Goal: Task Accomplishment & Management: Manage account settings

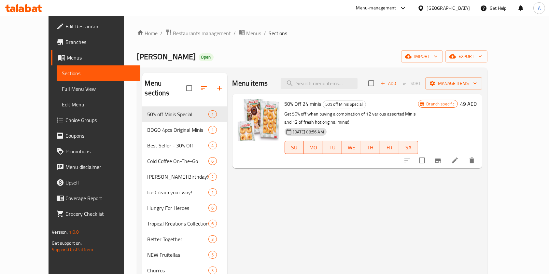
click at [246, 33] on span "Menus" at bounding box center [253, 33] width 15 height 8
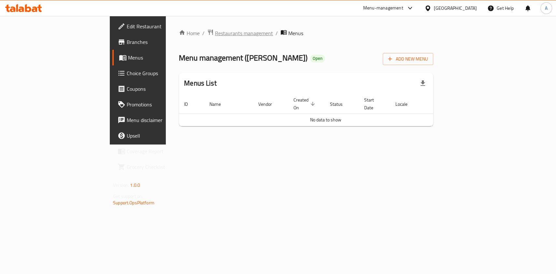
click at [215, 32] on span "Restaurants management" at bounding box center [244, 33] width 58 height 8
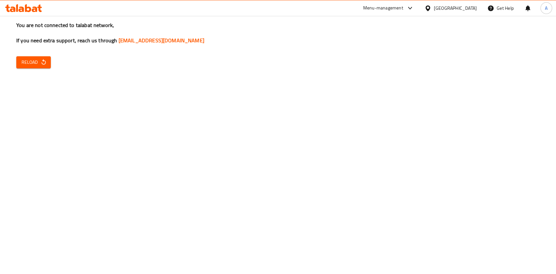
click at [14, 66] on div "You are not connected to talabat network, If you need extra support, reach us t…" at bounding box center [278, 137] width 556 height 274
click at [26, 63] on span "Reload" at bounding box center [33, 62] width 24 height 8
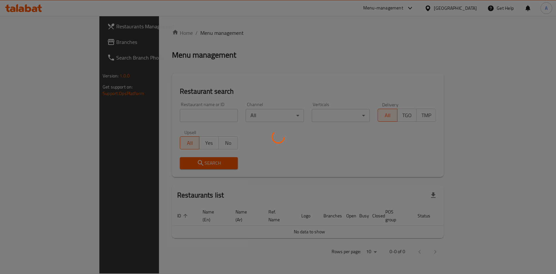
click at [148, 113] on div at bounding box center [278, 137] width 556 height 274
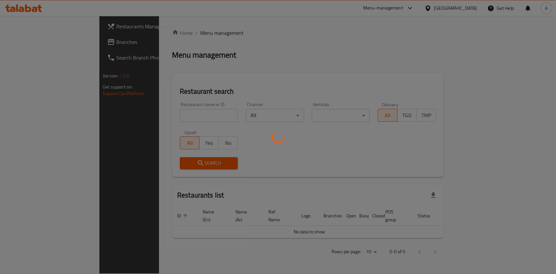
click at [148, 113] on div at bounding box center [278, 137] width 556 height 274
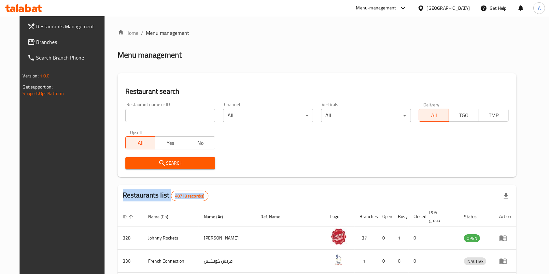
click at [148, 113] on input "search" at bounding box center [170, 115] width 90 height 13
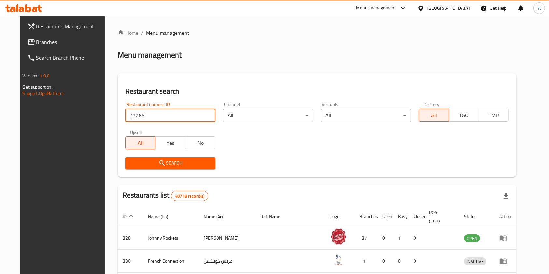
type input "13265"
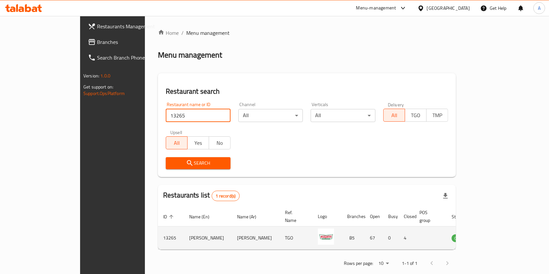
click at [503, 230] on td "enhanced table" at bounding box center [491, 238] width 22 height 23
click at [493, 234] on icon "enhanced table" at bounding box center [490, 238] width 8 height 8
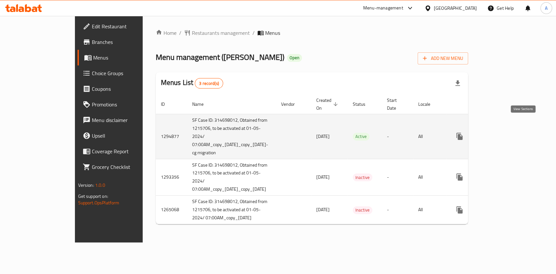
click at [510, 132] on icon "enhanced table" at bounding box center [506, 136] width 8 height 8
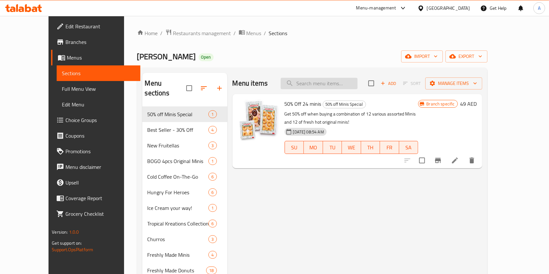
click at [321, 78] on input "search" at bounding box center [319, 83] width 77 height 11
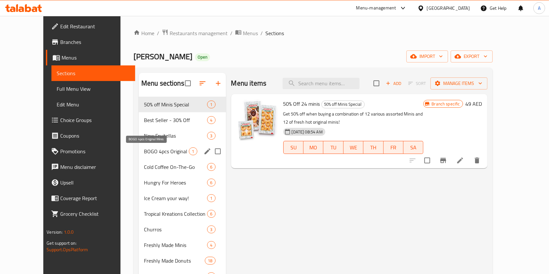
click at [147, 150] on span "BOGO 4pcs Original Minis" at bounding box center [166, 151] width 45 height 8
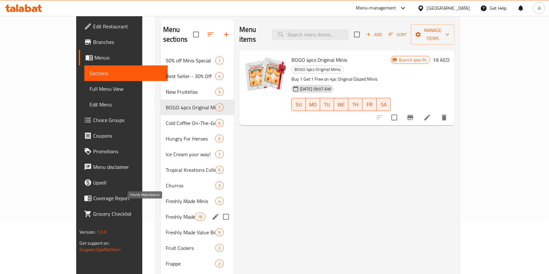
scroll to position [87, 0]
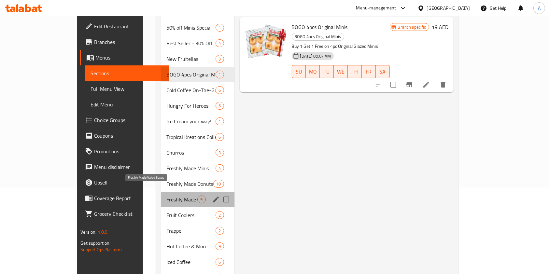
click at [166, 196] on span "Freshly Made Value Boxes" at bounding box center [181, 200] width 31 height 8
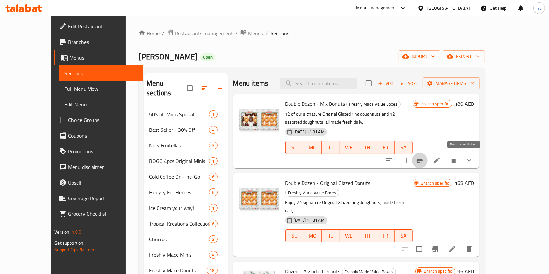
click at [427, 162] on button "Branch-specific-item" at bounding box center [420, 161] width 16 height 16
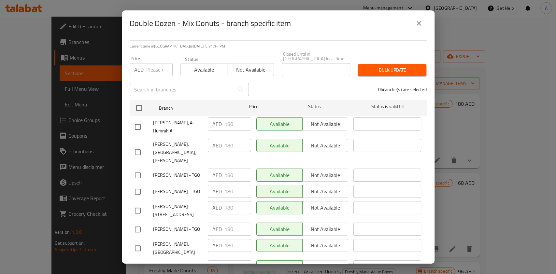
scroll to position [87, 0]
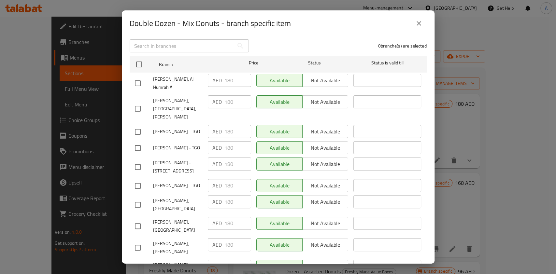
click at [184, 78] on div "Krispy Kreme, Al Humrah A AED 180 ​ Available Not available ​" at bounding box center [278, 83] width 292 height 24
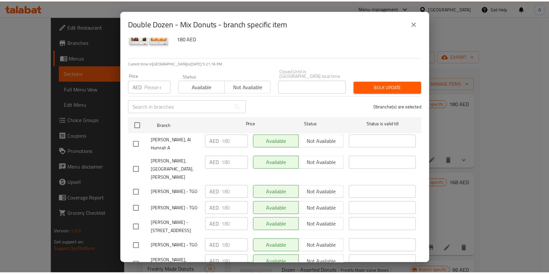
scroll to position [0, 0]
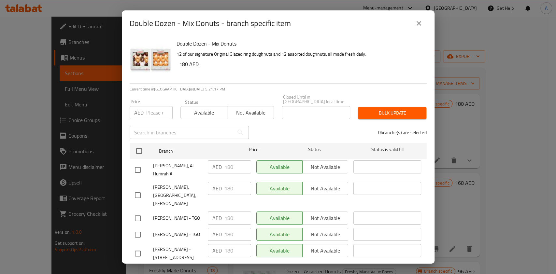
click at [160, 137] on input "text" at bounding box center [182, 132] width 104 height 13
paste input "180"
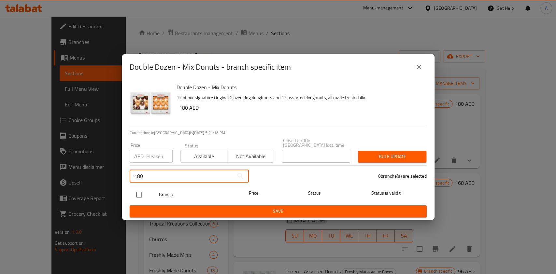
type input "180"
click at [137, 194] on input "checkbox" at bounding box center [139, 195] width 14 height 14
checkbox input "true"
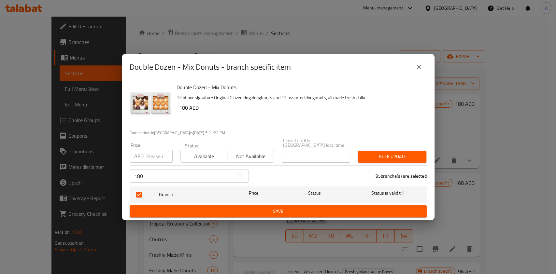
click at [162, 180] on input "180" at bounding box center [182, 176] width 104 height 13
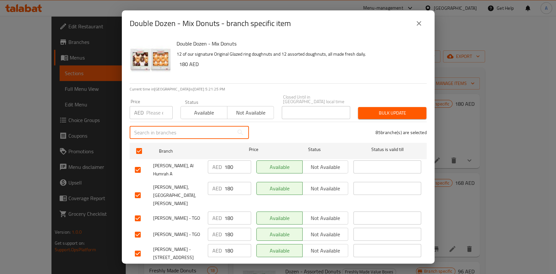
click at [154, 113] on input "number" at bounding box center [159, 112] width 26 height 13
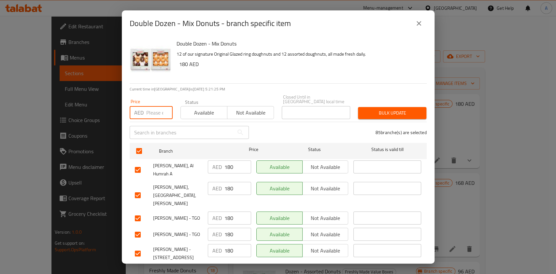
paste input "180"
type input "180"
click at [190, 115] on span "Available" at bounding box center [203, 112] width 41 height 9
click at [390, 116] on span "Bulk update" at bounding box center [392, 113] width 58 height 8
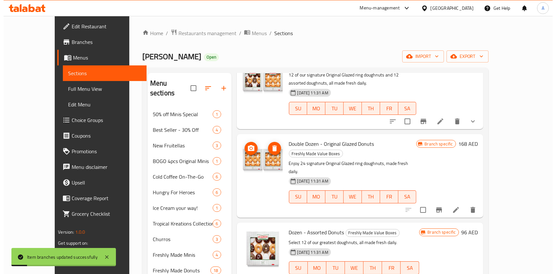
scroll to position [43, 0]
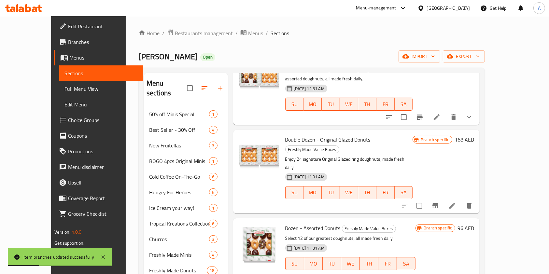
click at [438, 203] on icon "Branch-specific-item" at bounding box center [435, 205] width 6 height 5
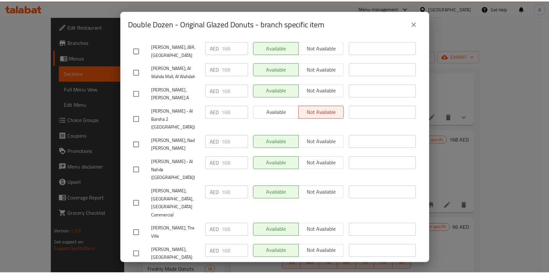
scroll to position [1706, 0]
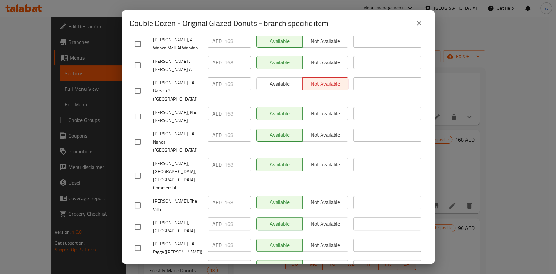
click at [421, 24] on icon "close" at bounding box center [419, 24] width 8 height 8
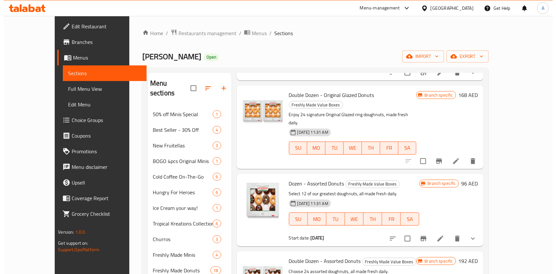
scroll to position [130, 0]
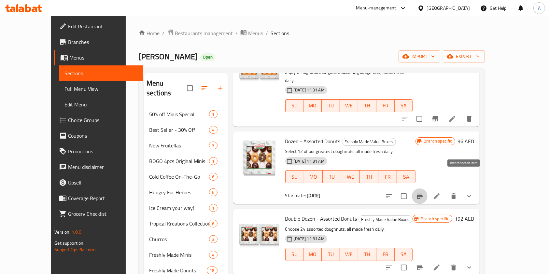
click at [423, 192] on icon "Branch-specific-item" at bounding box center [420, 196] width 8 height 8
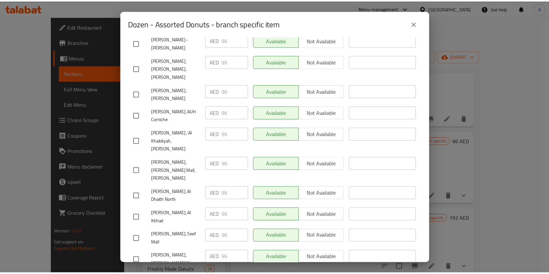
scroll to position [1706, 0]
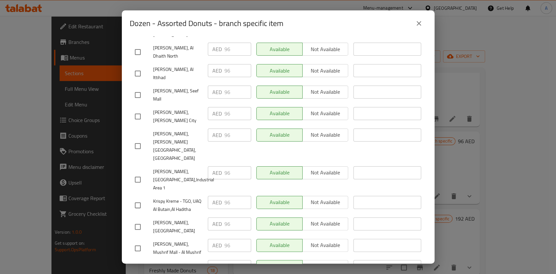
click at [419, 26] on icon "close" at bounding box center [419, 24] width 8 height 8
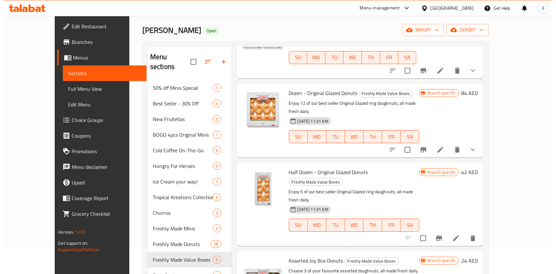
scroll to position [87, 0]
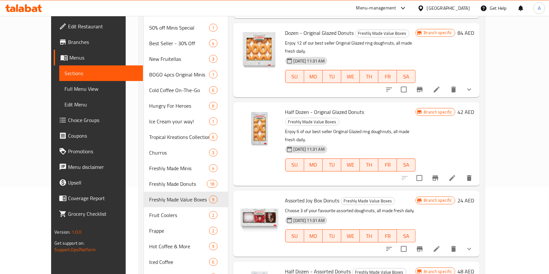
click at [422, 246] on icon "Branch-specific-item" at bounding box center [420, 248] width 6 height 5
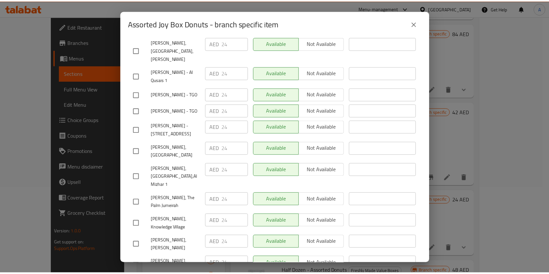
scroll to position [694, 0]
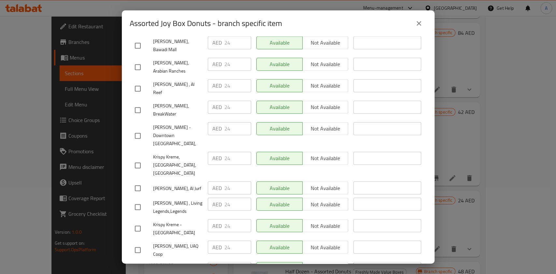
click at [419, 30] on button "close" at bounding box center [419, 24] width 16 height 16
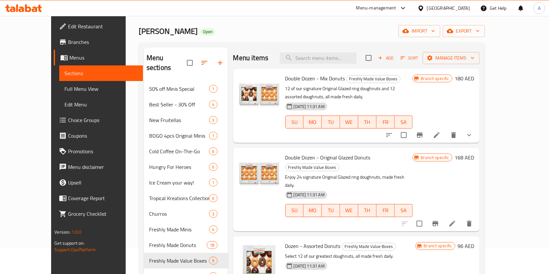
scroll to position [0, 0]
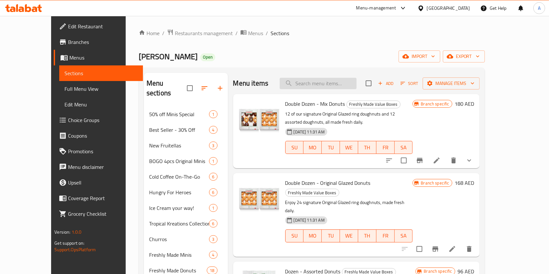
click at [334, 79] on input "search" at bounding box center [318, 83] width 77 height 11
paste input "Mocha frappe"
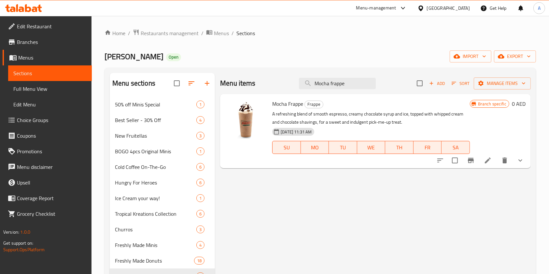
type input "Mocha frappe"
click at [490, 159] on icon at bounding box center [488, 161] width 6 height 6
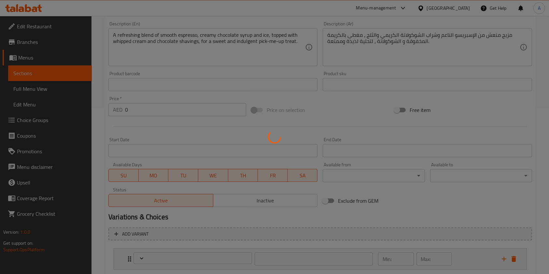
scroll to position [217, 0]
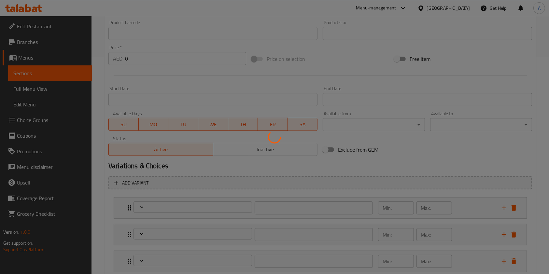
type input "اختيارك للحجم"
type input "1"
type input "اختيارك من الكريمة المخفوقة:"
type input "1"
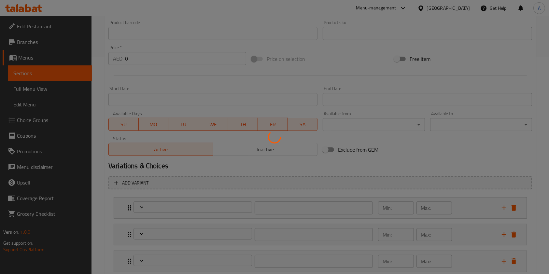
type input "1"
type input "الإضافات:"
type input "0"
type input "3"
type input "أضف دونات:"
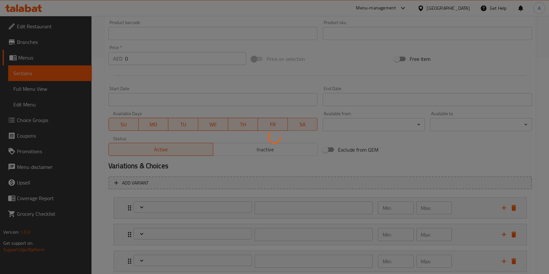
type input "0"
type input "1"
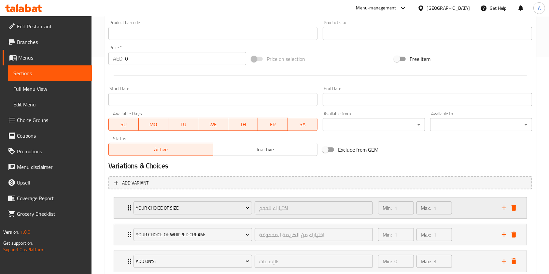
click at [126, 208] on icon "Expand" at bounding box center [130, 208] width 8 height 8
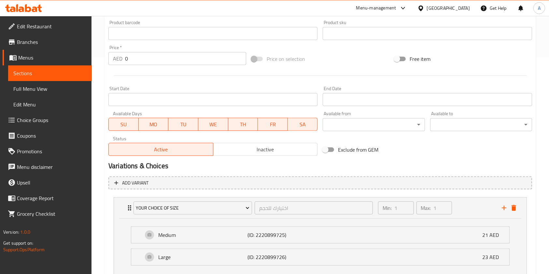
scroll to position [304, 0]
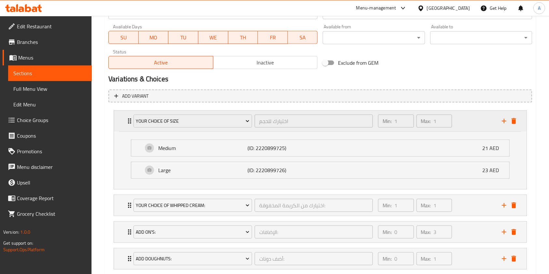
click at [193, 128] on div "Your choice of size" at bounding box center [192, 121] width 121 height 16
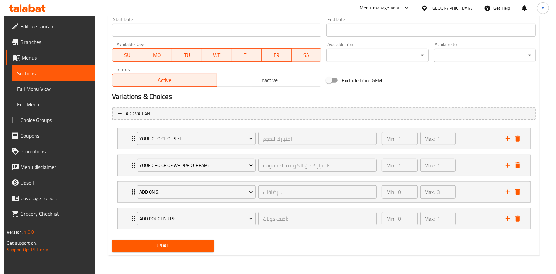
scroll to position [286, 0]
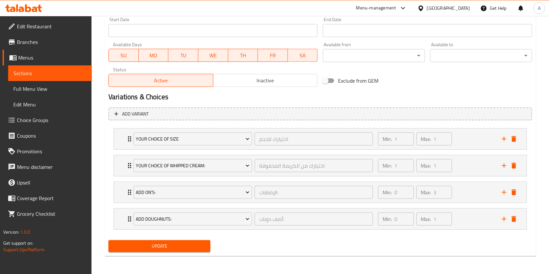
click at [190, 119] on button "Add variant" at bounding box center [319, 113] width 423 height 13
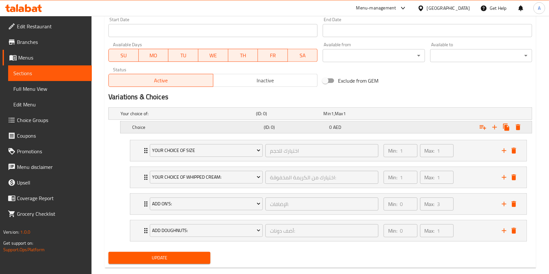
click at [173, 117] on h5 "Choice" at bounding box center [186, 113] width 133 height 7
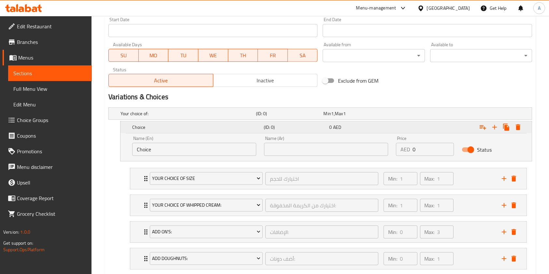
click at [163, 125] on h5 "Choice" at bounding box center [196, 127] width 129 height 7
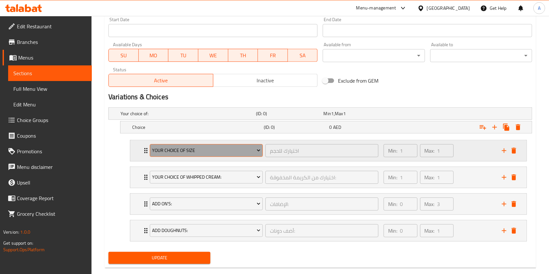
click at [169, 145] on button "Your choice of size" at bounding box center [206, 150] width 113 height 13
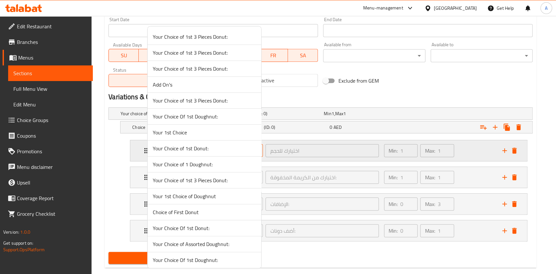
scroll to position [398, 0]
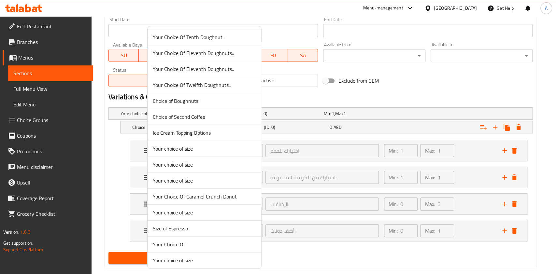
click at [176, 161] on span "Your choice of size" at bounding box center [204, 165] width 103 height 8
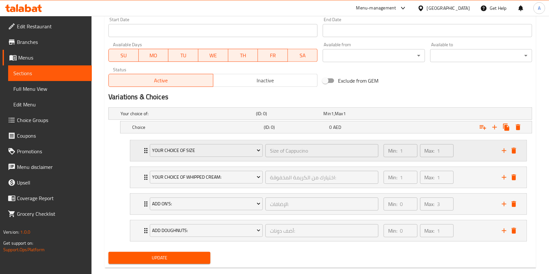
click at [144, 153] on icon "Expand" at bounding box center [146, 151] width 8 height 8
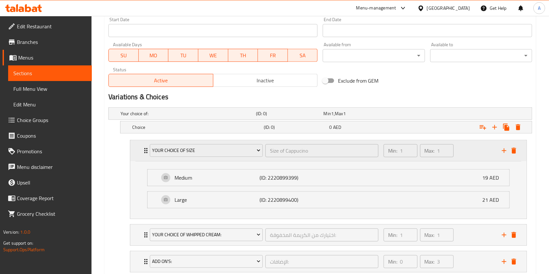
click at [144, 152] on icon "Expand" at bounding box center [146, 151] width 8 height 8
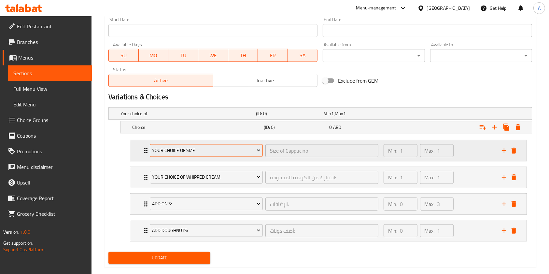
click at [184, 147] on span "Your choice of size" at bounding box center [206, 150] width 108 height 8
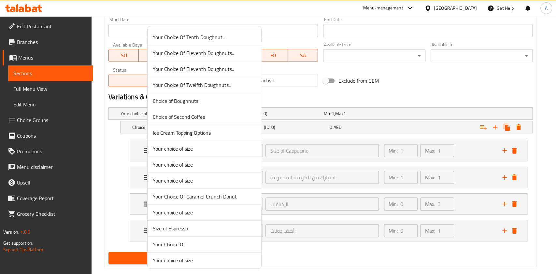
click at [181, 181] on span "Your choice of size" at bounding box center [204, 181] width 103 height 8
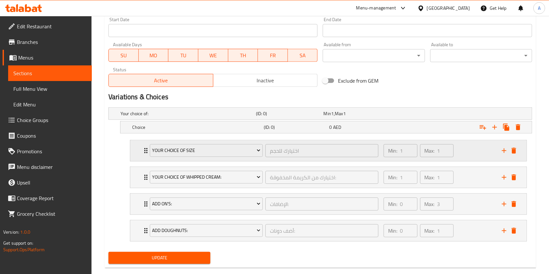
click at [147, 149] on div "Your choice of size اختيارك للحجم ​" at bounding box center [264, 150] width 236 height 21
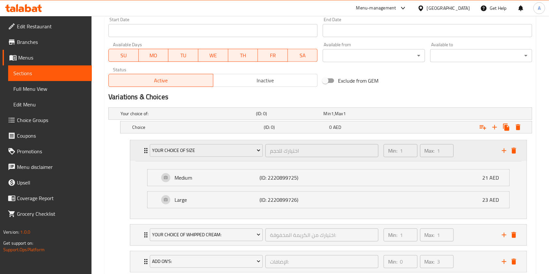
click at [145, 150] on icon "Expand" at bounding box center [145, 150] width 3 height 5
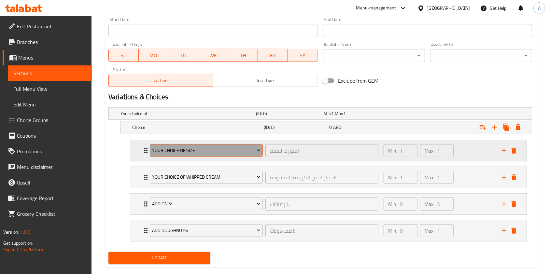
click at [162, 148] on span "Your choice of size" at bounding box center [206, 150] width 108 height 8
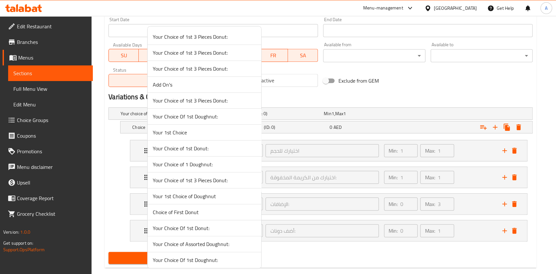
click at [108, 176] on div at bounding box center [278, 137] width 556 height 274
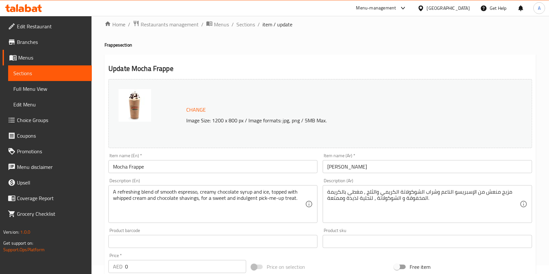
scroll to position [0, 0]
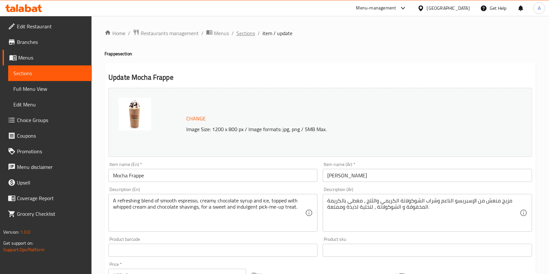
click at [238, 32] on span "Sections" at bounding box center [245, 33] width 19 height 8
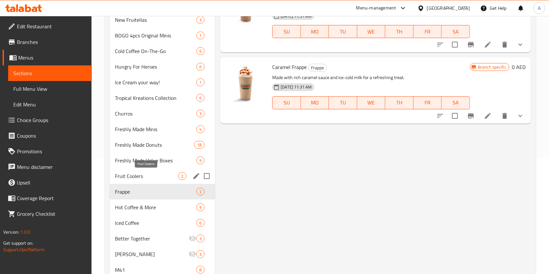
scroll to position [173, 0]
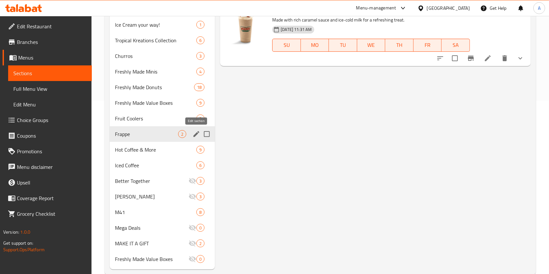
click at [198, 133] on icon "edit" at bounding box center [196, 134] width 8 height 8
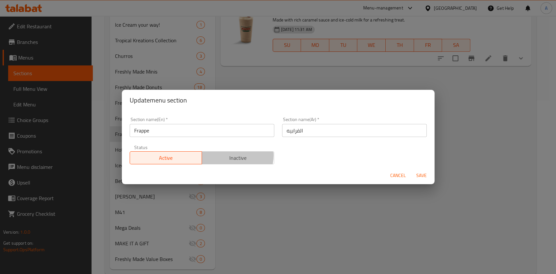
click at [228, 155] on span "Inactive" at bounding box center [237, 157] width 67 height 9
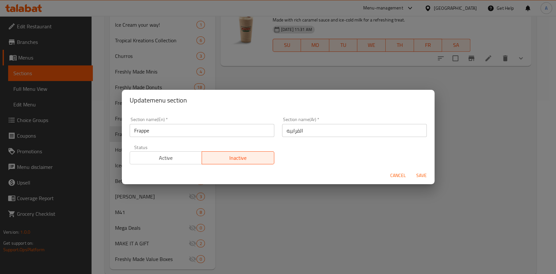
click at [426, 172] on span "Save" at bounding box center [421, 176] width 16 height 8
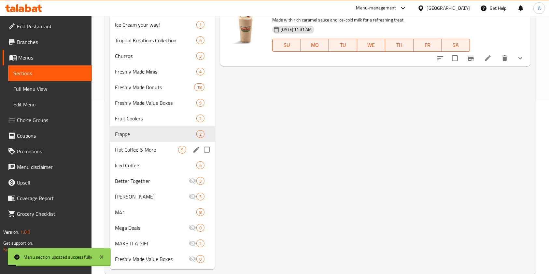
click at [154, 146] on span "Hot Coffee & More" at bounding box center [146, 150] width 63 height 8
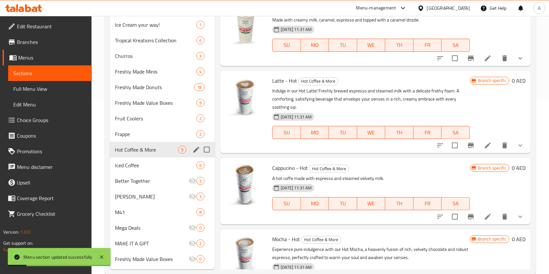
click at [198, 146] on icon "edit" at bounding box center [196, 150] width 8 height 8
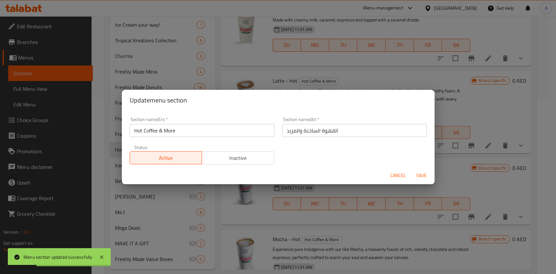
click at [235, 162] on span "Inactive" at bounding box center [237, 157] width 67 height 9
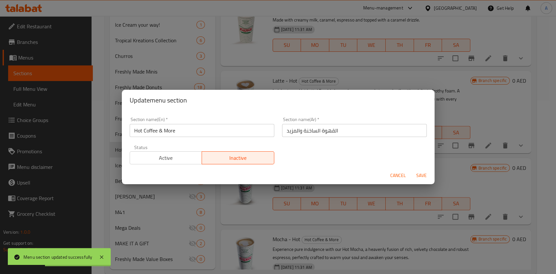
click at [425, 174] on span "Save" at bounding box center [421, 176] width 16 height 8
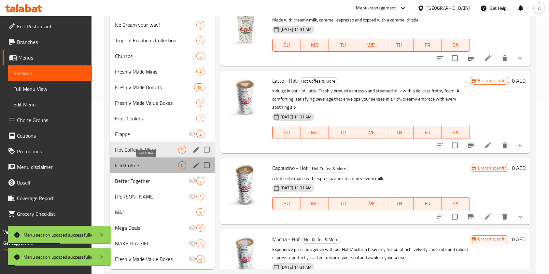
click at [135, 164] on span "Iced Coffee" at bounding box center [146, 165] width 63 height 8
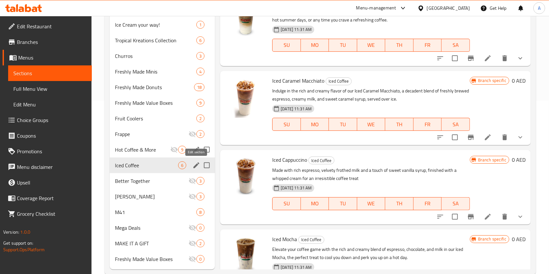
click at [195, 166] on icon "edit" at bounding box center [196, 165] width 6 height 6
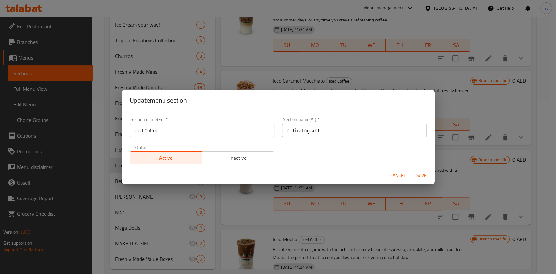
click at [242, 159] on span "Inactive" at bounding box center [237, 157] width 67 height 9
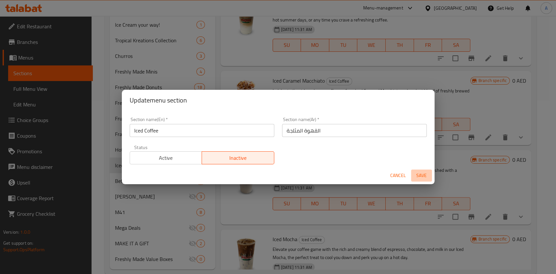
click at [416, 175] on span "Save" at bounding box center [421, 176] width 16 height 8
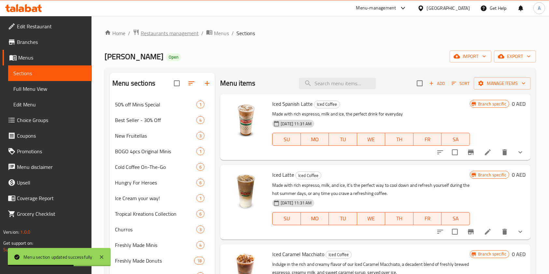
click at [185, 34] on span "Restaurants management" at bounding box center [170, 33] width 58 height 8
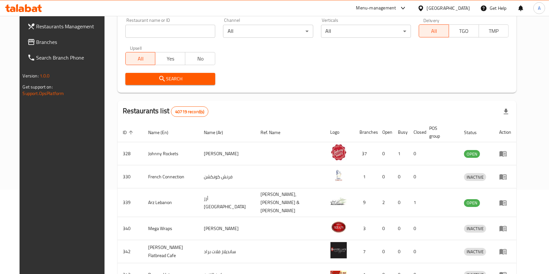
scroll to position [35, 0]
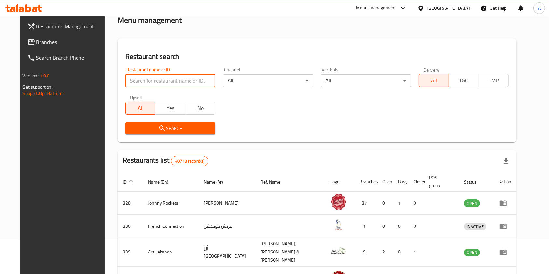
click at [140, 81] on input "search" at bounding box center [170, 80] width 90 height 13
click at [137, 78] on input "search" at bounding box center [170, 80] width 90 height 13
type input "13265"
click button "Search" at bounding box center [170, 128] width 90 height 12
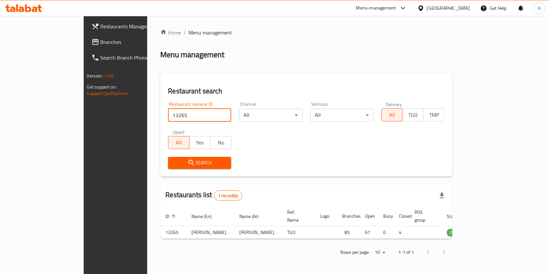
scroll to position [0, 0]
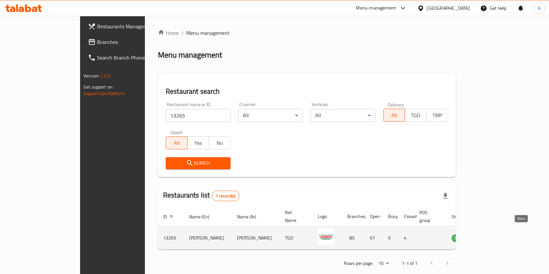
click at [493, 236] on icon "enhanced table" at bounding box center [489, 239] width 7 height 6
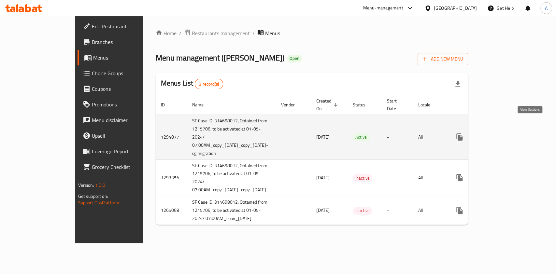
click at [514, 130] on link "enhanced table" at bounding box center [506, 137] width 16 height 16
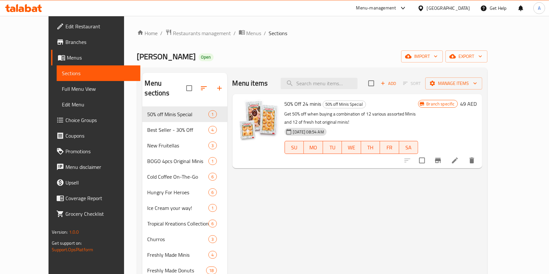
click at [51, 113] on link "Choice Groups" at bounding box center [95, 120] width 89 height 16
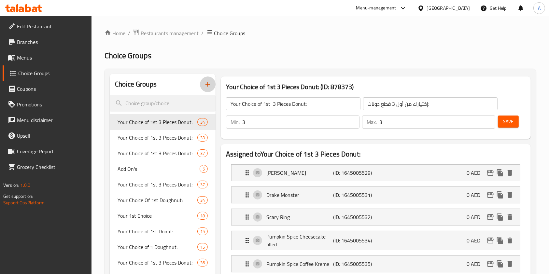
click at [208, 87] on icon "button" at bounding box center [208, 84] width 8 height 8
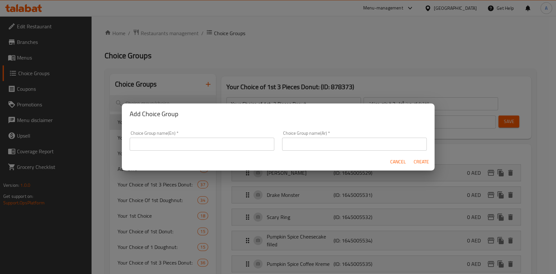
click at [204, 144] on input "text" at bounding box center [202, 144] width 144 height 13
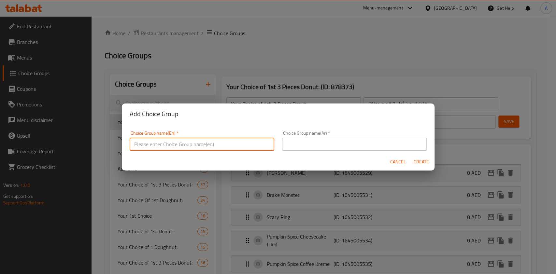
paste input "Mocha frappe"
click at [174, 150] on input "Your choice of size - [PERSON_NAME] frappe" at bounding box center [202, 144] width 144 height 13
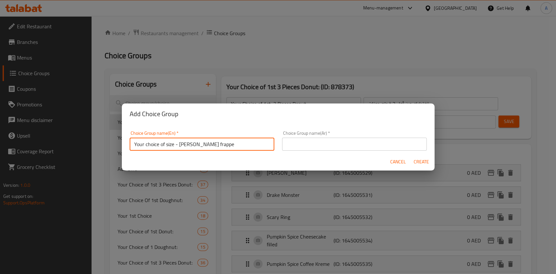
type input "Your choice of size - [PERSON_NAME] frappe"
click at [378, 148] on input "text" at bounding box center [354, 144] width 144 height 13
paste input "Your choice of size - [PERSON_NAME] frappe"
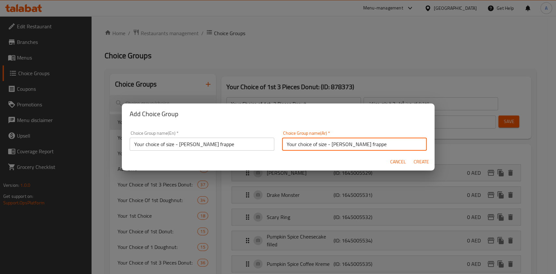
type input "Your choice of size - [PERSON_NAME] frappe"
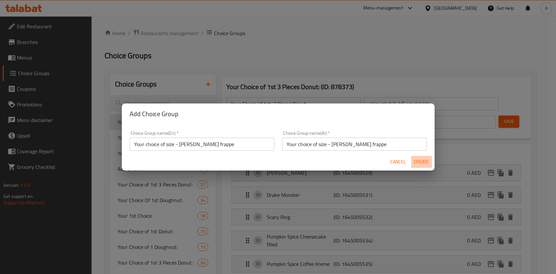
click at [418, 160] on span "Create" at bounding box center [421, 162] width 16 height 8
type input "Your choice of size - [PERSON_NAME] frappe"
type input "0"
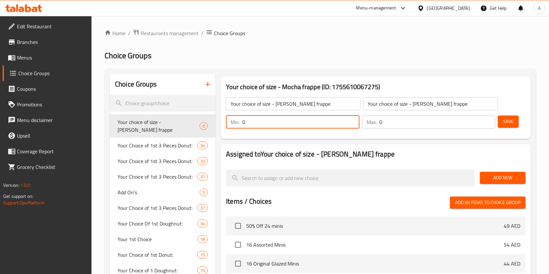
drag, startPoint x: 250, startPoint y: 125, endPoint x: 225, endPoint y: 128, distance: 24.9
click at [225, 128] on div "Min: 0 ​" at bounding box center [293, 122] width 136 height 16
type input "1"
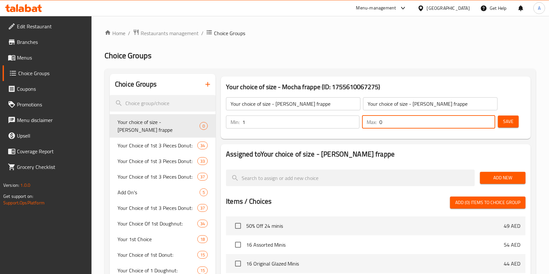
drag, startPoint x: 396, startPoint y: 117, endPoint x: 371, endPoint y: 120, distance: 25.4
click at [371, 120] on div "Max: 0 ​" at bounding box center [428, 122] width 133 height 13
type input "1"
click at [515, 123] on button "Save" at bounding box center [508, 122] width 21 height 12
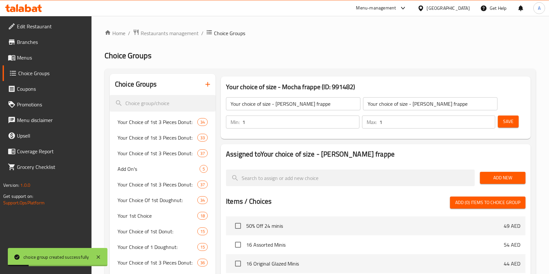
click at [500, 178] on span "Add New" at bounding box center [502, 178] width 35 height 8
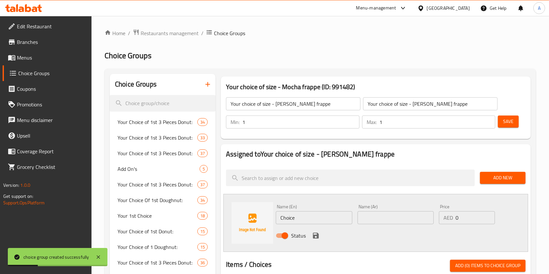
click at [502, 177] on span "Add New" at bounding box center [502, 178] width 35 height 8
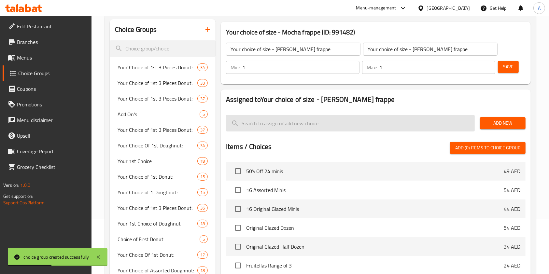
scroll to position [43, 0]
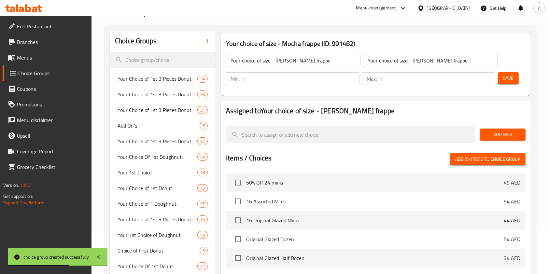
click at [507, 130] on span "Add New" at bounding box center [502, 134] width 35 height 8
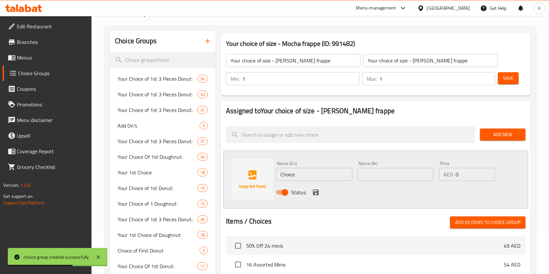
click at [502, 139] on button "Add New" at bounding box center [503, 135] width 46 height 12
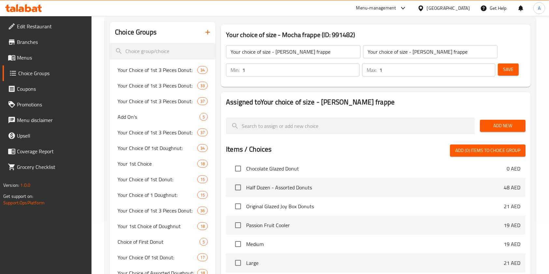
scroll to position [0, 0]
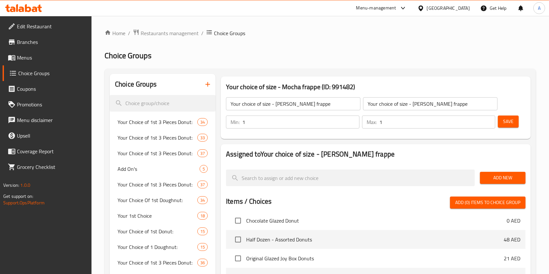
click at [506, 178] on span "Add New" at bounding box center [502, 178] width 35 height 8
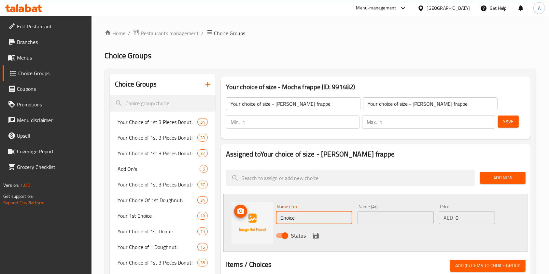
drag, startPoint x: 303, startPoint y: 223, endPoint x: 263, endPoint y: 228, distance: 40.4
click at [263, 228] on div "Name (En) Choice Name (En) Name (Ar) Name (Ar) Price AED 0 Price Status" at bounding box center [375, 223] width 305 height 58
type input "1"
type input "Medium"
click at [375, 213] on input "text" at bounding box center [395, 217] width 76 height 13
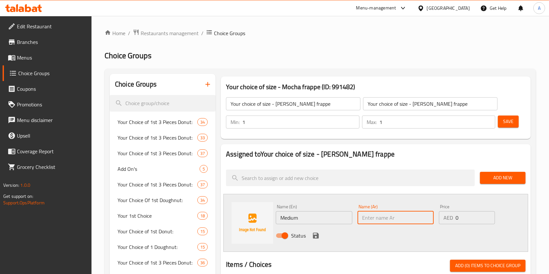
paste input "Medium"
type input "Medium"
drag, startPoint x: 458, startPoint y: 215, endPoint x: 445, endPoint y: 217, distance: 13.3
click at [445, 217] on div "AED 0 Price" at bounding box center [467, 217] width 56 height 13
type input "3"
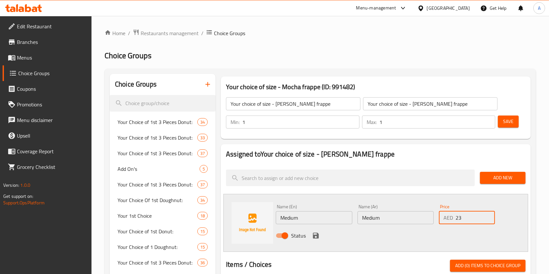
type input "23"
click at [317, 234] on icon "save" at bounding box center [316, 236] width 6 height 6
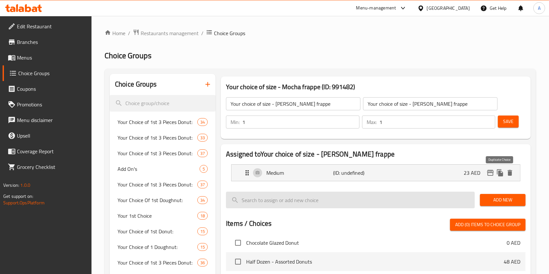
drag, startPoint x: 499, startPoint y: 175, endPoint x: 276, endPoint y: 219, distance: 227.8
click at [499, 175] on icon "duplicate" at bounding box center [500, 172] width 6 height 7
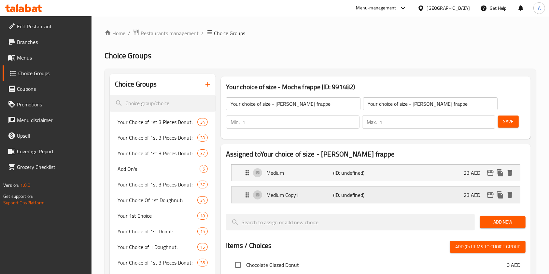
click at [278, 199] on p "Medium Copy1" at bounding box center [299, 195] width 67 height 8
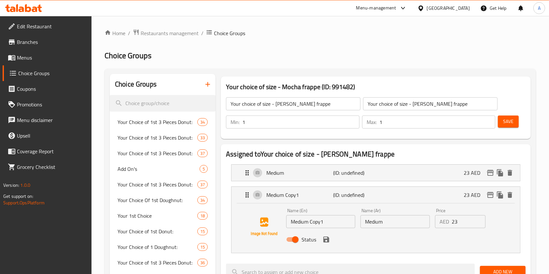
click at [298, 228] on div "Name (En) Medium Copy1 Name (En)" at bounding box center [320, 218] width 74 height 25
click at [299, 222] on input "Medium Copy1" at bounding box center [320, 221] width 69 height 13
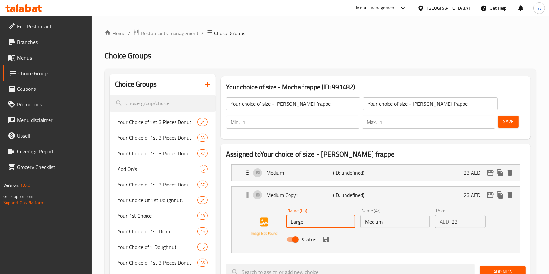
type input "Large"
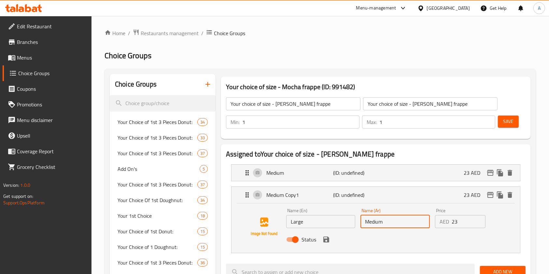
drag, startPoint x: 391, startPoint y: 226, endPoint x: 310, endPoint y: 222, distance: 80.8
click at [330, 228] on div "Name (En) Large Name (En) Name (Ar) Medium Name (Ar) Price AED 23 Price Status" at bounding box center [394, 227] width 223 height 43
click at [299, 222] on input "Large" at bounding box center [320, 221] width 69 height 13
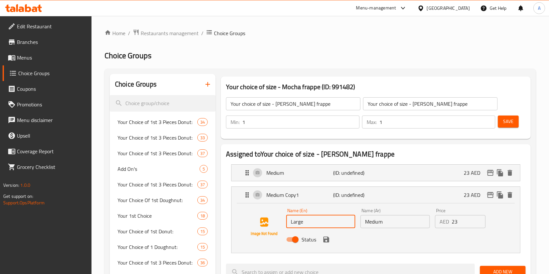
click at [299, 222] on input "Large" at bounding box center [320, 221] width 69 height 13
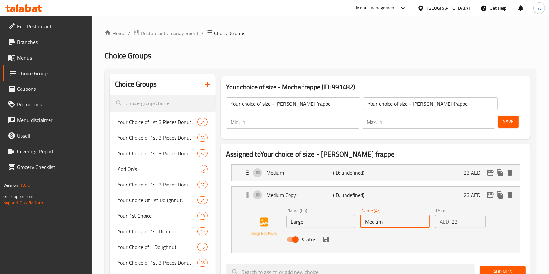
click at [372, 221] on input "Medium" at bounding box center [394, 221] width 69 height 13
paste input "Large"
type input "Large"
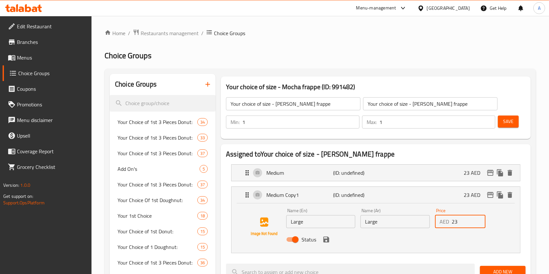
click at [457, 224] on input "23" at bounding box center [468, 221] width 34 height 13
click at [456, 223] on input "23" at bounding box center [468, 221] width 34 height 13
click at [454, 222] on input "23" at bounding box center [468, 221] width 34 height 13
click at [467, 224] on input "2253" at bounding box center [468, 221] width 34 height 13
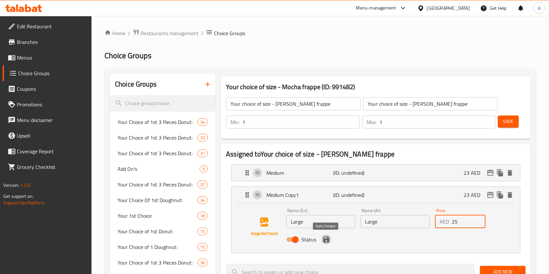
click at [329, 239] on icon "save" at bounding box center [326, 240] width 8 height 8
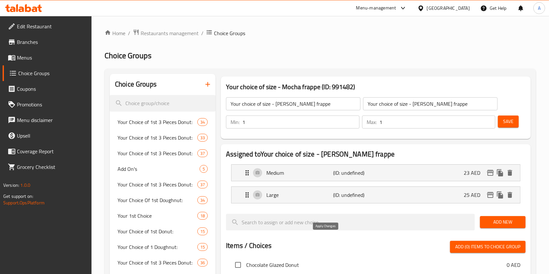
type input "25"
click at [509, 121] on span "Save" at bounding box center [508, 121] width 10 height 8
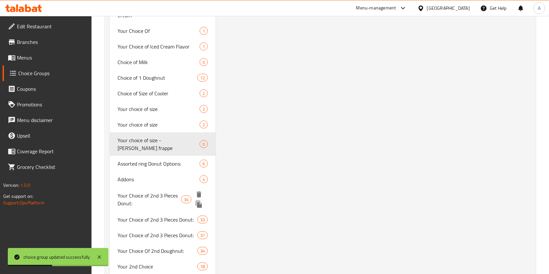
scroll to position [781, 0]
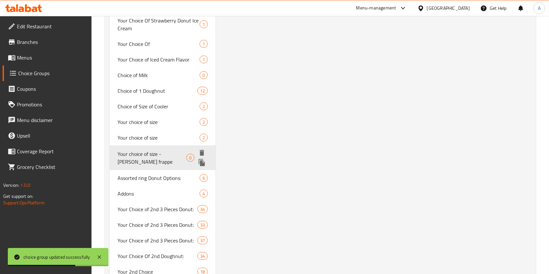
click at [199, 159] on icon "duplicate" at bounding box center [202, 162] width 6 height 7
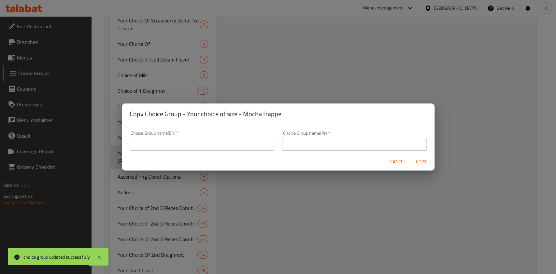
click at [209, 147] on input "text" at bounding box center [202, 144] width 144 height 13
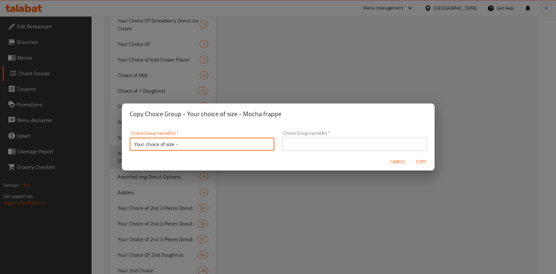
paste input "Caramel frappe"
click at [203, 142] on input "Your choice of size - [PERSON_NAME] frappe" at bounding box center [202, 144] width 144 height 13
type input "Your choice of size - [PERSON_NAME] frappe"
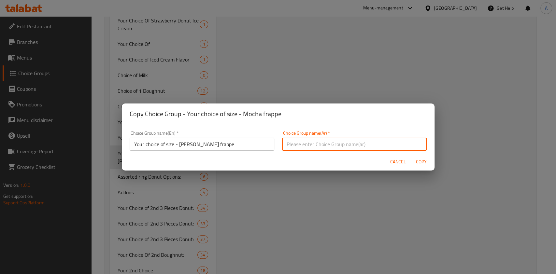
click at [315, 145] on input "text" at bounding box center [354, 144] width 144 height 13
paste input "Your choice of size - [PERSON_NAME] frappe"
type input "Your choice of size - [PERSON_NAME] frappe"
click at [418, 160] on span "Copy" at bounding box center [421, 162] width 16 height 8
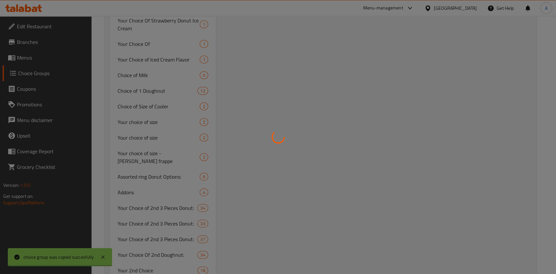
type input "Your choice of size - [PERSON_NAME] frappe"
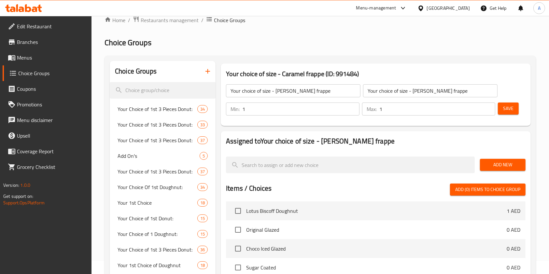
scroll to position [0, 0]
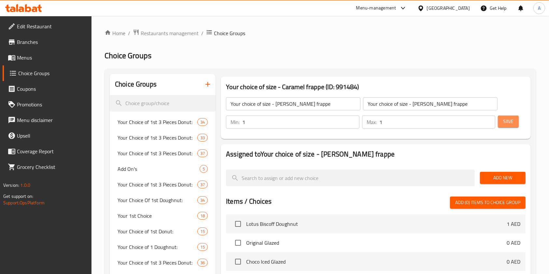
click at [505, 124] on span "Save" at bounding box center [508, 121] width 10 height 8
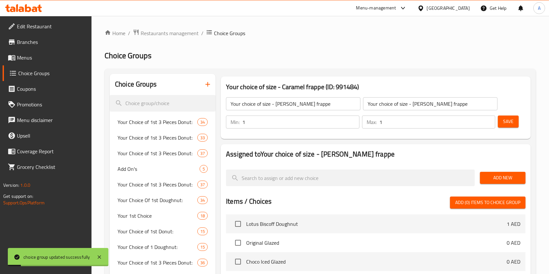
drag, startPoint x: 504, startPoint y: 176, endPoint x: 498, endPoint y: 178, distance: 6.9
click at [504, 175] on span "Add New" at bounding box center [502, 178] width 35 height 8
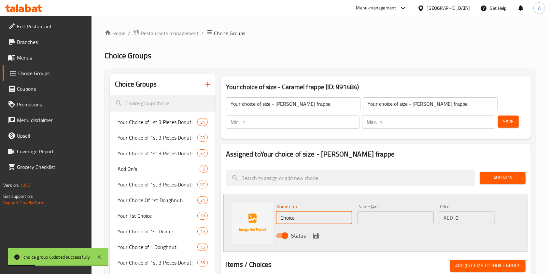
click at [297, 216] on input "Choice" at bounding box center [314, 217] width 76 height 13
type input "Medium"
click at [390, 225] on div "Name (Ar) Name (Ar)" at bounding box center [395, 214] width 81 height 25
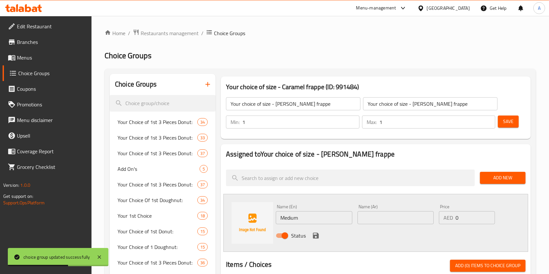
click at [389, 221] on input "text" at bounding box center [395, 217] width 76 height 13
paste input "Medium"
type input "Medium"
drag, startPoint x: 459, startPoint y: 219, endPoint x: 435, endPoint y: 222, distance: 24.3
click at [435, 222] on div "Name (En) Medium Name (En) Name (Ar) Medium Name (Ar) Price AED 0 Price Status" at bounding box center [395, 223] width 244 height 43
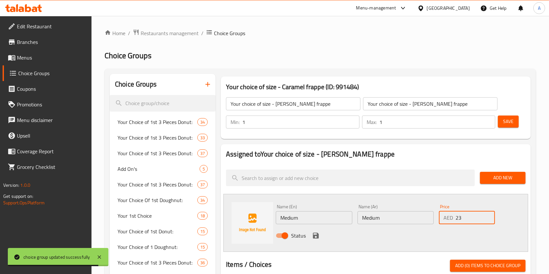
type input "23"
click at [318, 231] on button "save" at bounding box center [316, 236] width 10 height 10
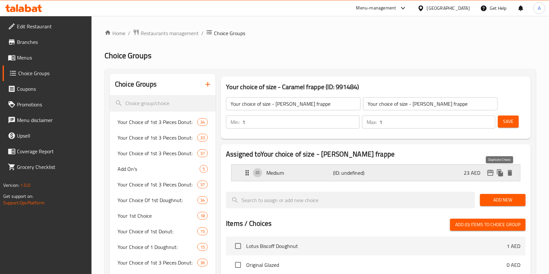
click at [498, 172] on icon "duplicate" at bounding box center [500, 173] width 8 height 8
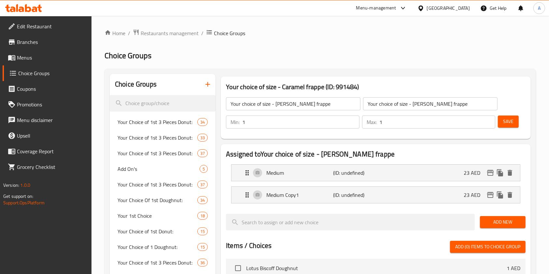
click at [269, 241] on h2 "Items / Choices" at bounding box center [249, 246] width 46 height 10
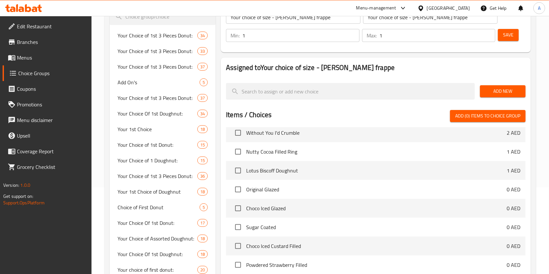
scroll to position [18526, 0]
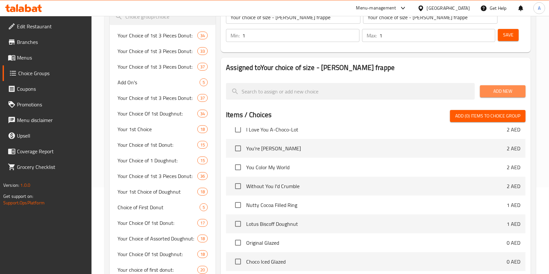
click at [482, 93] on button "Add New" at bounding box center [503, 91] width 46 height 12
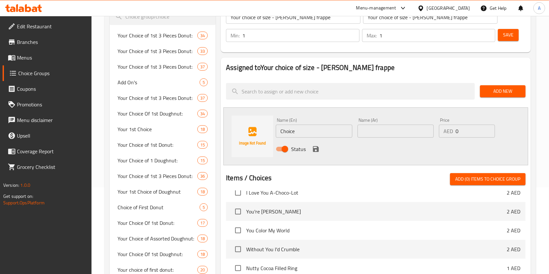
click at [286, 134] on input "Choice" at bounding box center [314, 131] width 76 height 13
type input "Medium"
click at [421, 139] on div "Name (Ar) Name (Ar)" at bounding box center [395, 127] width 81 height 25
click at [409, 133] on input "text" at bounding box center [395, 131] width 76 height 13
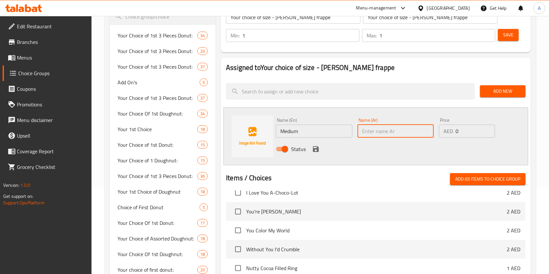
paste input "Medium"
type input "Medium"
drag, startPoint x: 462, startPoint y: 138, endPoint x: 446, endPoint y: 135, distance: 16.4
click at [446, 135] on div "Price AED 0 Price" at bounding box center [466, 127] width 61 height 25
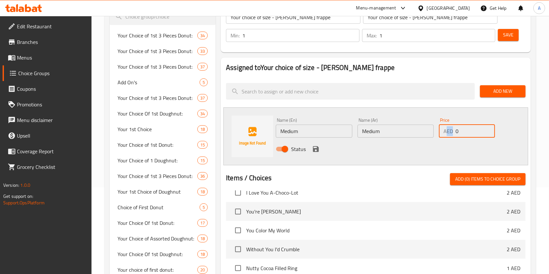
click at [460, 132] on input "0" at bounding box center [474, 131] width 39 height 13
type input "23"
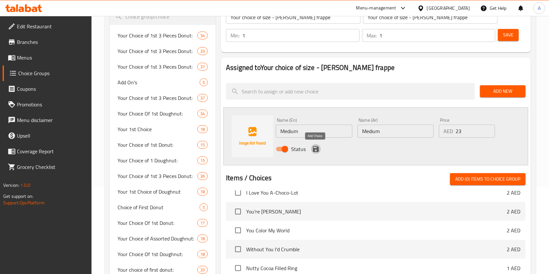
click at [314, 148] on icon "save" at bounding box center [316, 149] width 6 height 6
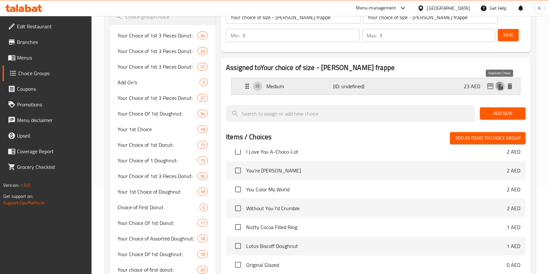
click at [501, 90] on icon "duplicate" at bounding box center [500, 86] width 8 height 8
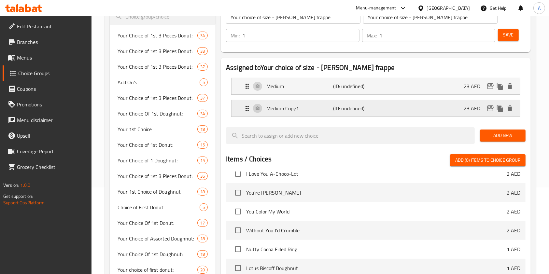
click at [343, 111] on p "(ID: undefined)" at bounding box center [355, 108] width 45 height 8
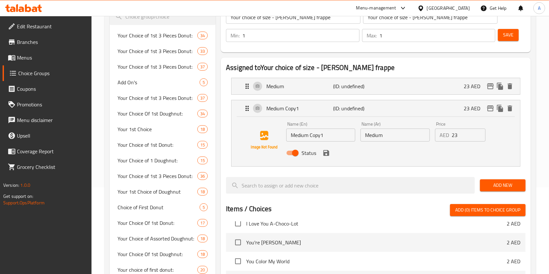
click at [315, 136] on input "Medium Copy1" at bounding box center [320, 135] width 69 height 13
type input "Large"
click at [380, 133] on input "Medium" at bounding box center [394, 135] width 69 height 13
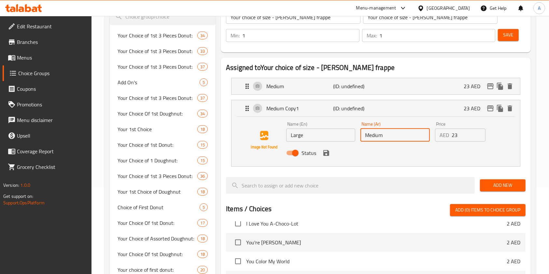
click at [380, 133] on input "Medium" at bounding box center [394, 135] width 69 height 13
paste input "Large"
type input "Large"
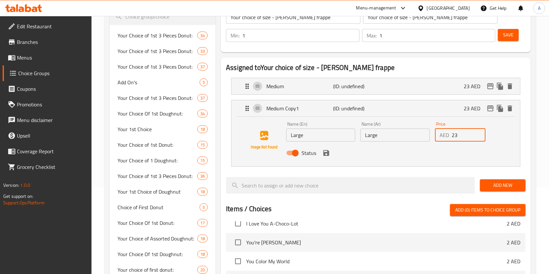
click at [456, 136] on input "23" at bounding box center [468, 135] width 34 height 13
click at [427, 108] on div "Medium Copy1 (ID: undefined) 23 AED" at bounding box center [377, 108] width 269 height 16
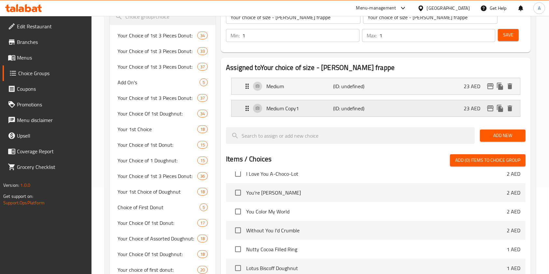
type input "25"
click at [375, 107] on p "(ID: undefined)" at bounding box center [355, 108] width 45 height 8
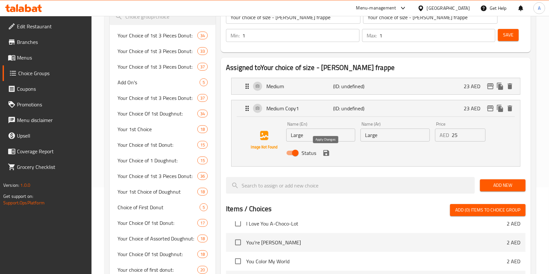
click at [323, 155] on icon "save" at bounding box center [326, 153] width 6 height 6
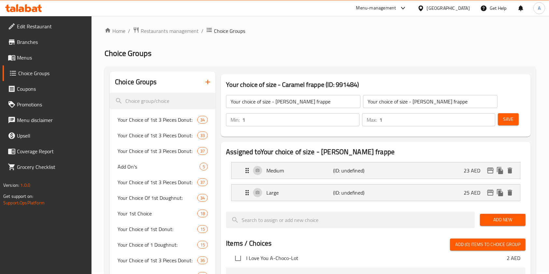
scroll to position [0, 0]
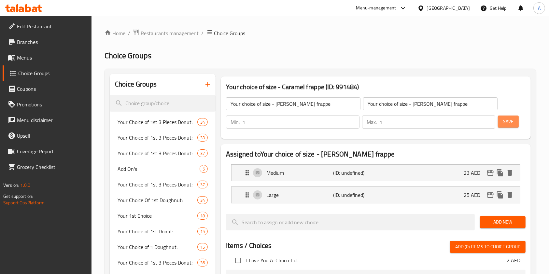
click at [507, 126] on button "Save" at bounding box center [508, 122] width 21 height 12
click at [504, 126] on button "Save" at bounding box center [508, 122] width 21 height 12
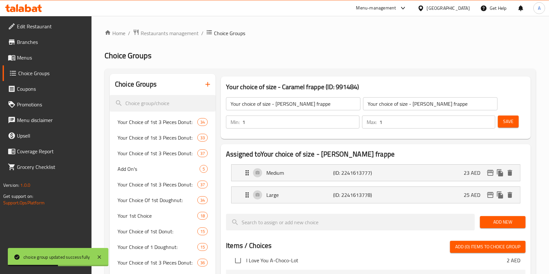
click at [206, 84] on icon "button" at bounding box center [208, 84] width 8 height 8
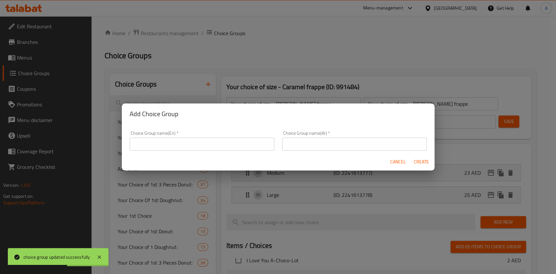
click at [213, 144] on input "text" at bounding box center [202, 144] width 144 height 13
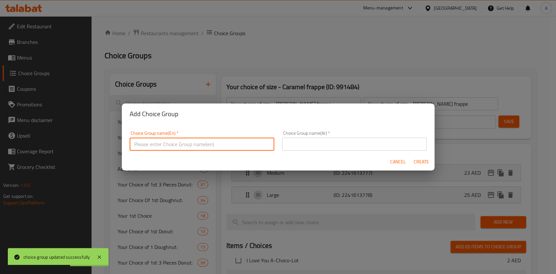
paste input "Caramel machiato"
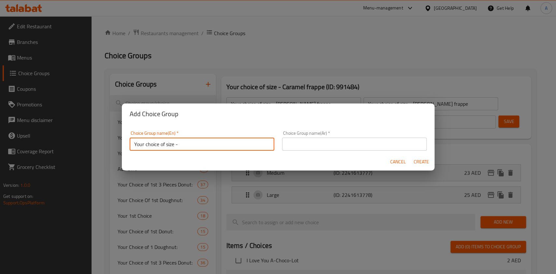
paste input "Caramel machiato"
type input "Your choice of size - Caramel machiato"
click at [352, 147] on input "text" at bounding box center [354, 144] width 144 height 13
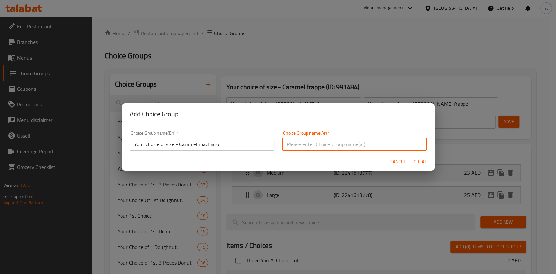
paste input "Your choice of size - Caramel machiato"
type input "Your choice of size - Caramel machiato"
click at [421, 165] on span "Create" at bounding box center [421, 162] width 16 height 8
type input "Your choice of size - Caramel machiato"
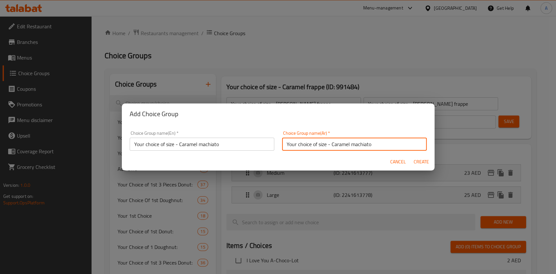
type input "0"
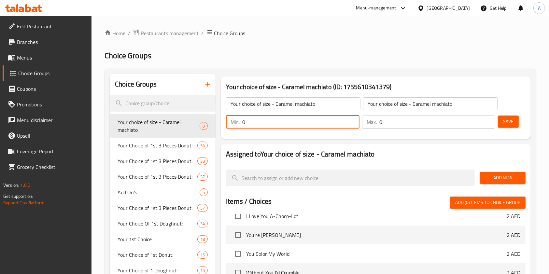
drag, startPoint x: 294, startPoint y: 120, endPoint x: 221, endPoint y: 117, distance: 73.0
click at [221, 117] on div "Your choice of size - Caramel machiato (ID: 1755610341379) Your choice of size …" at bounding box center [376, 107] width 310 height 62
type input "1"
click at [364, 124] on div "Max: 0 ​" at bounding box center [428, 122] width 133 height 13
click at [406, 130] on div "Min: 1 ​ Max: 0 ​" at bounding box center [360, 122] width 274 height 18
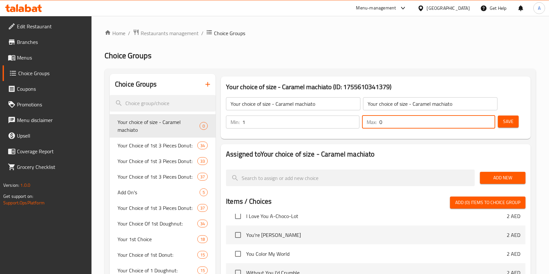
click at [398, 125] on input "0" at bounding box center [437, 122] width 116 height 13
type input "1"
click at [514, 122] on button "Save" at bounding box center [508, 122] width 21 height 12
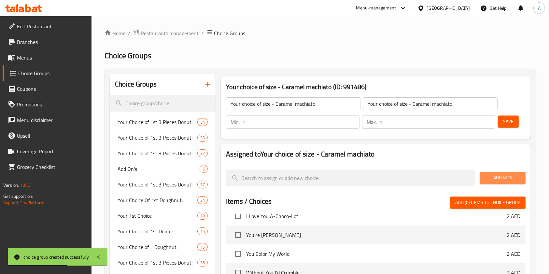
click at [489, 176] on span "Add New" at bounding box center [502, 178] width 35 height 8
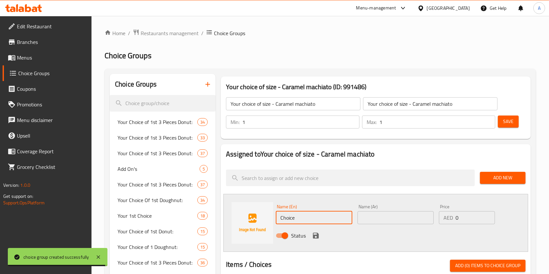
click at [301, 217] on input "Choice" at bounding box center [314, 217] width 76 height 13
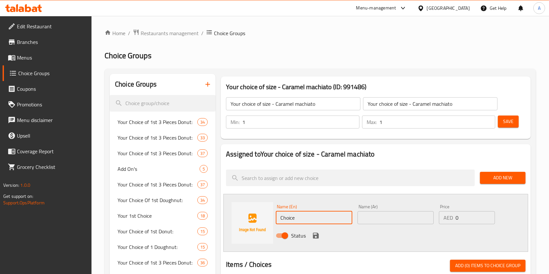
type input "M"
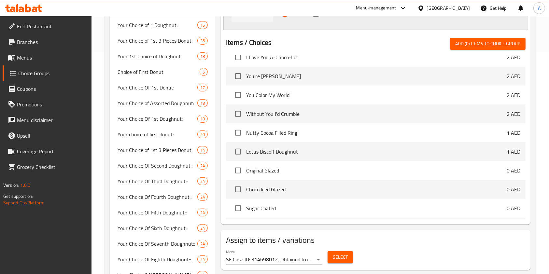
scroll to position [19654, 0]
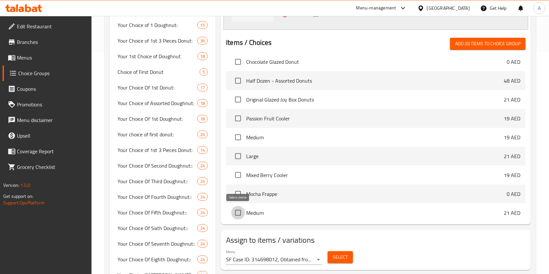
click at [234, 215] on input "checkbox" at bounding box center [238, 213] width 14 height 14
checkbox input "true"
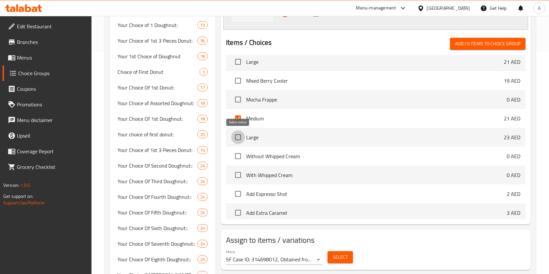
click at [235, 136] on input "checkbox" at bounding box center [238, 137] width 14 height 14
checkbox input "true"
click at [486, 43] on span "Add (2) items to choice group" at bounding box center [487, 44] width 65 height 8
checkbox input "false"
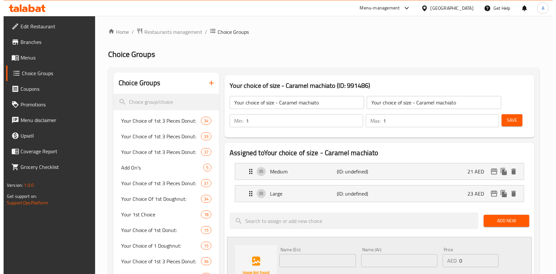
scroll to position [0, 0]
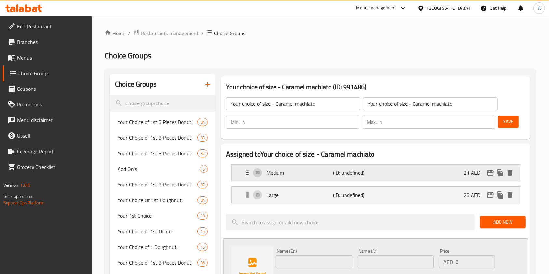
click at [408, 176] on div "Medium (ID: undefined) 21 AED" at bounding box center [377, 173] width 269 height 16
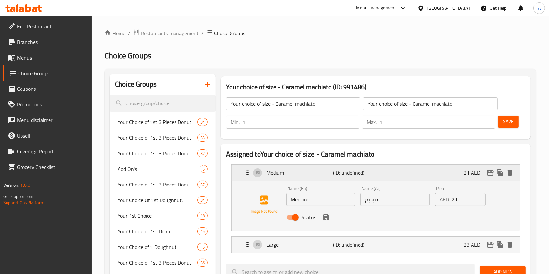
click at [409, 172] on div "Medium (ID: undefined) 21 AED" at bounding box center [377, 173] width 269 height 16
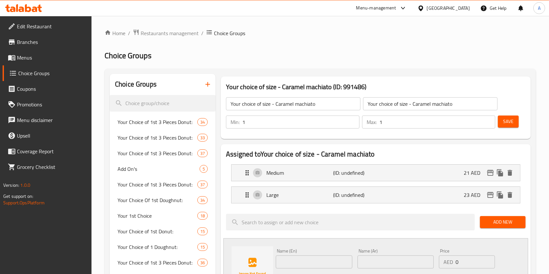
click at [511, 125] on span "Save" at bounding box center [508, 121] width 10 height 8
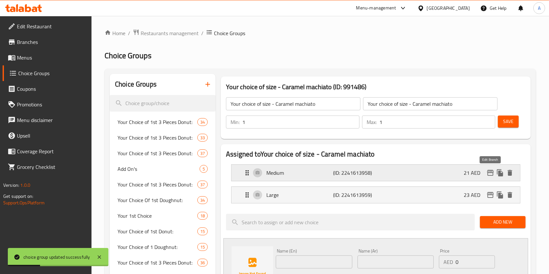
click at [490, 176] on icon "edit" at bounding box center [490, 173] width 7 height 6
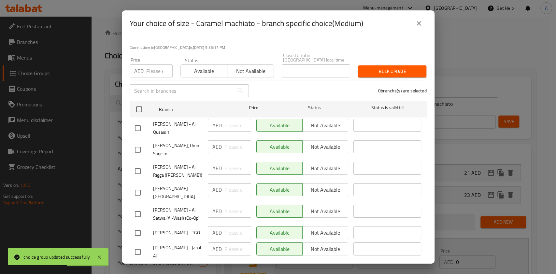
click at [415, 22] on icon "close" at bounding box center [419, 24] width 8 height 8
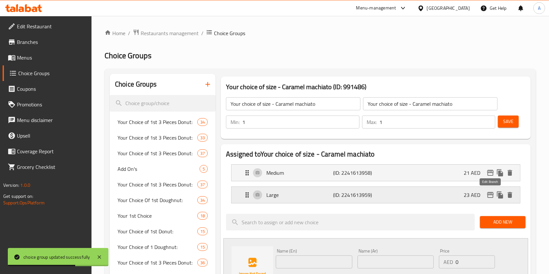
click at [489, 195] on icon "edit" at bounding box center [490, 195] width 7 height 6
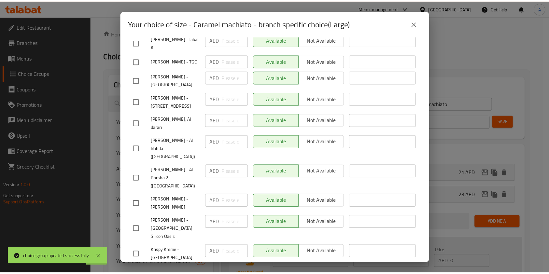
scroll to position [173, 0]
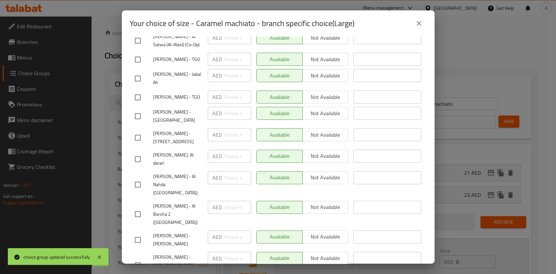
click at [417, 22] on icon "close" at bounding box center [418, 23] width 5 height 5
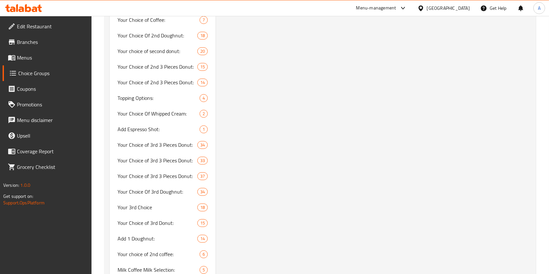
scroll to position [813, 0]
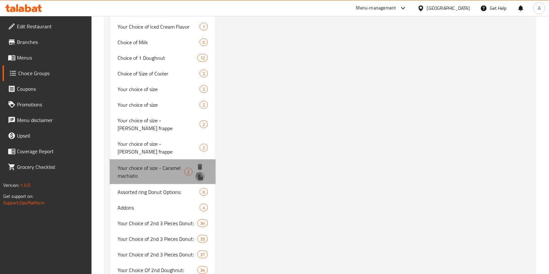
click at [201, 173] on icon "duplicate" at bounding box center [200, 176] width 6 height 7
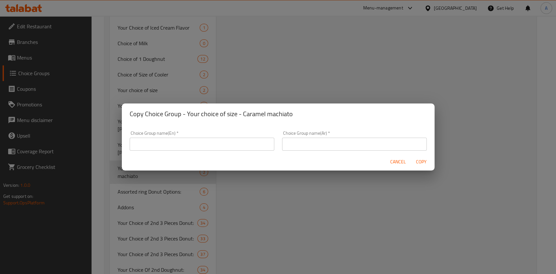
click at [165, 151] on div "Choice Group name(En)   * Choice Group name(En) *" at bounding box center [202, 141] width 152 height 28
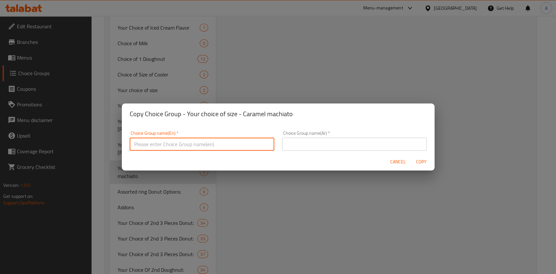
click at [206, 144] on input "text" at bounding box center [202, 144] width 144 height 13
type input "y"
paste input "Latte"
type input "Your choice of size - Latte"
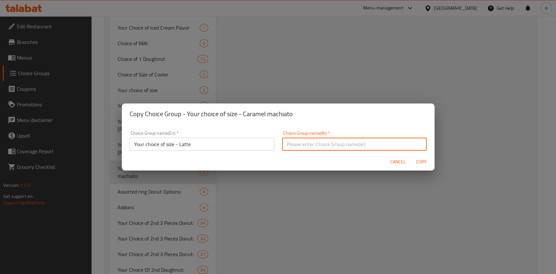
click at [298, 144] on input "text" at bounding box center [354, 144] width 144 height 13
paste input "Your choice of size - Latte"
type input "Your choice of size - Latte"
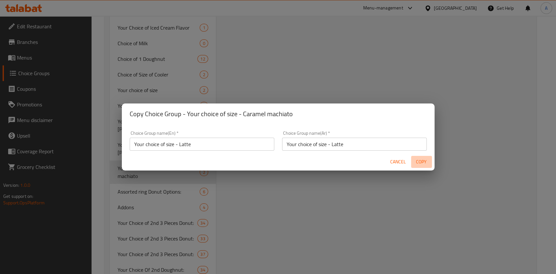
click at [419, 161] on span "Copy" at bounding box center [421, 162] width 16 height 8
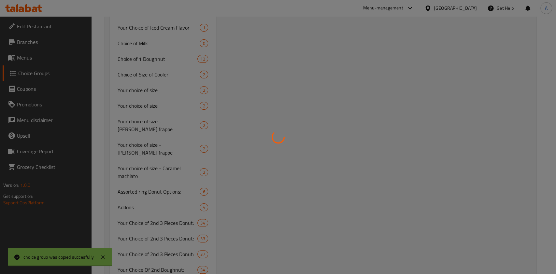
type input "Your choice of size - Latte"
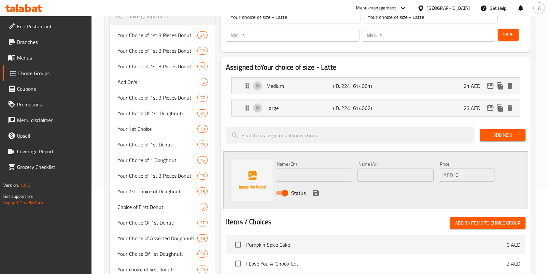
scroll to position [0, 0]
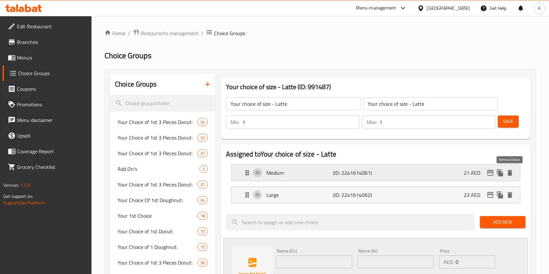
click at [511, 173] on icon "delete" at bounding box center [509, 173] width 5 height 6
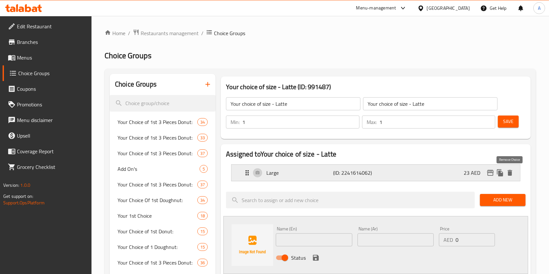
click at [512, 175] on icon "delete" at bounding box center [510, 173] width 8 height 8
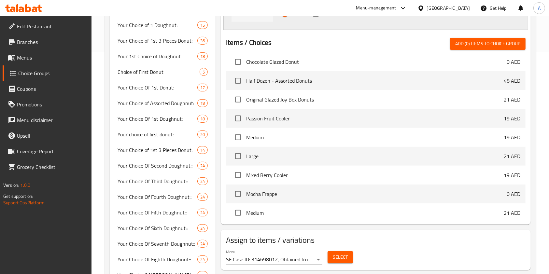
scroll to position [19611, 0]
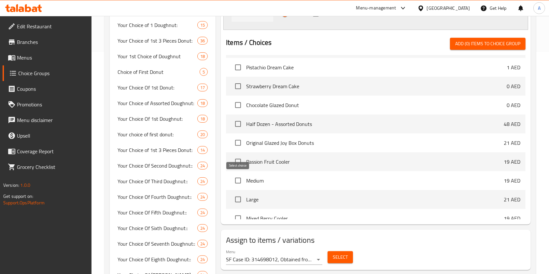
click at [238, 181] on input "checkbox" at bounding box center [238, 181] width 14 height 14
checkbox input "true"
click at [237, 200] on input "checkbox" at bounding box center [238, 200] width 14 height 14
checkbox input "true"
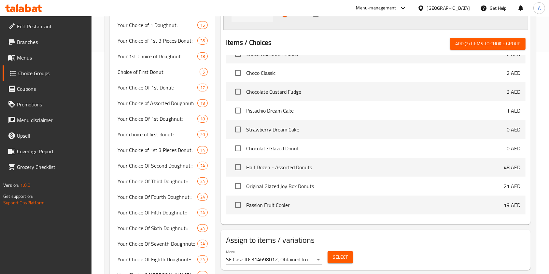
click at [477, 44] on span "Add (2) items to choice group" at bounding box center [487, 44] width 65 height 8
checkbox input "false"
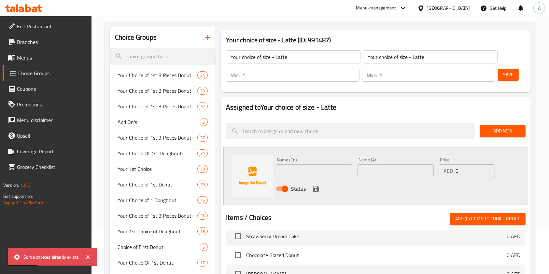
scroll to position [87, 0]
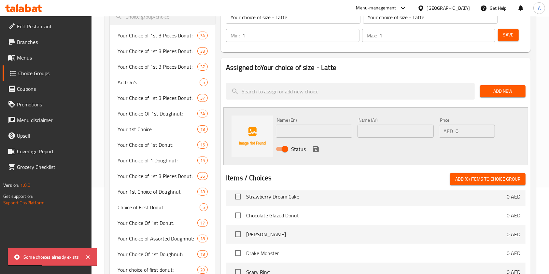
click at [328, 130] on input "text" at bounding box center [314, 131] width 76 height 13
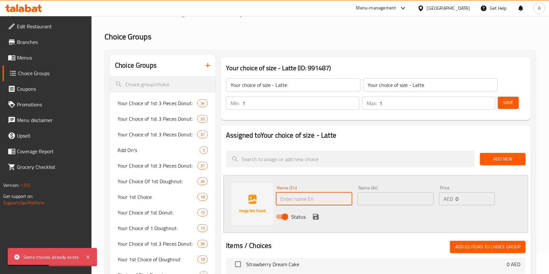
scroll to position [0, 0]
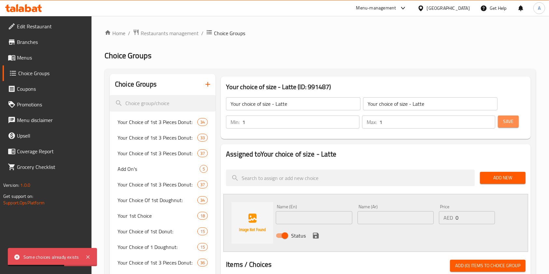
click at [514, 124] on button "Save" at bounding box center [508, 122] width 21 height 12
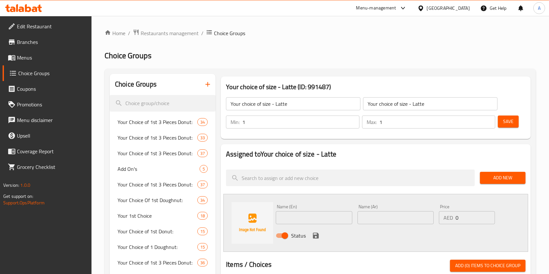
click at [301, 222] on input "text" at bounding box center [314, 217] width 76 height 13
type input "Medium"
click at [367, 218] on input "text" at bounding box center [395, 217] width 76 height 13
paste input "Medium"
type input "Medium"
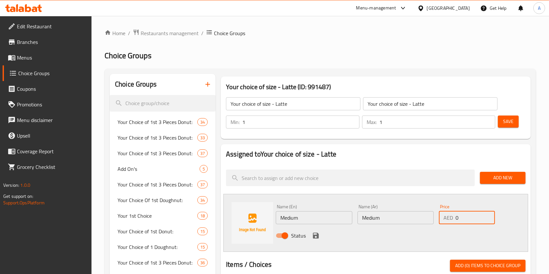
drag, startPoint x: 481, startPoint y: 221, endPoint x: 446, endPoint y: 226, distance: 36.2
click at [446, 226] on div "Price AED 0 Price" at bounding box center [466, 214] width 61 height 25
type input "19"
click at [319, 238] on icon "save" at bounding box center [316, 236] width 8 height 8
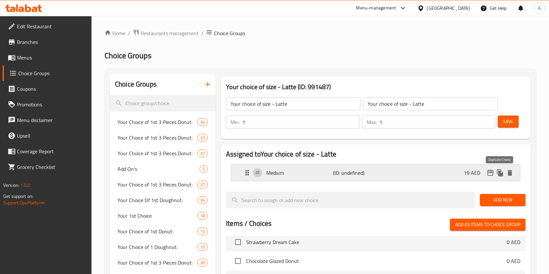
click at [502, 173] on icon "duplicate" at bounding box center [500, 172] width 6 height 7
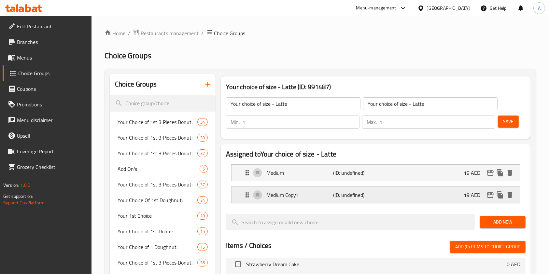
click at [296, 194] on p "Medium Copy1" at bounding box center [299, 195] width 67 height 8
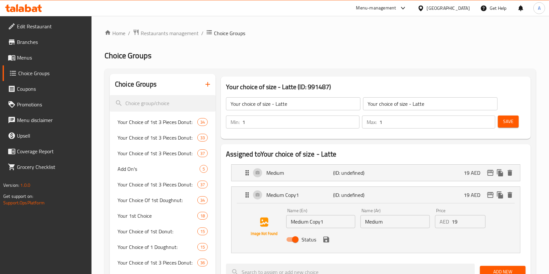
click at [336, 219] on input "Medium Copy1" at bounding box center [320, 221] width 69 height 13
type input "Large"
click at [380, 223] on input "Medium" at bounding box center [394, 221] width 69 height 13
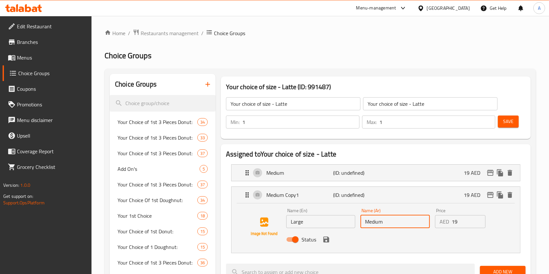
click at [380, 223] on input "Medium" at bounding box center [394, 221] width 69 height 13
paste input "Large"
type input "Large"
click at [456, 220] on input "19" at bounding box center [468, 221] width 34 height 13
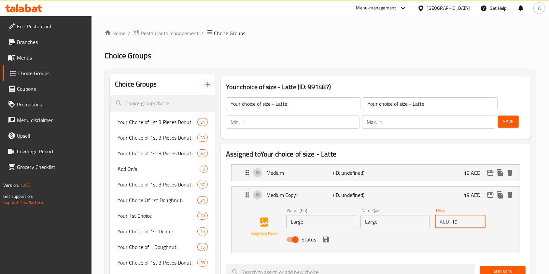
click at [456, 220] on input "19" at bounding box center [468, 221] width 34 height 13
click at [328, 240] on icon "save" at bounding box center [326, 240] width 6 height 6
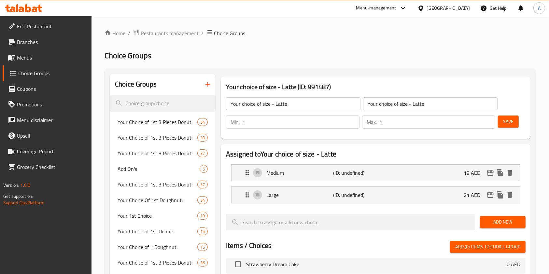
type input "21"
click at [503, 121] on span "Save" at bounding box center [508, 121] width 10 height 8
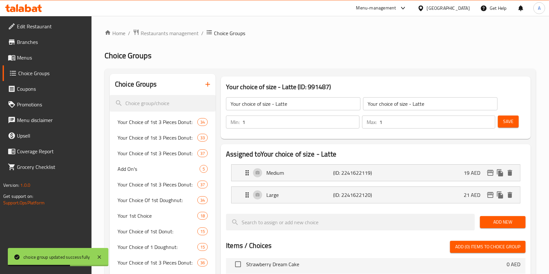
click at [204, 82] on icon "button" at bounding box center [208, 84] width 8 height 8
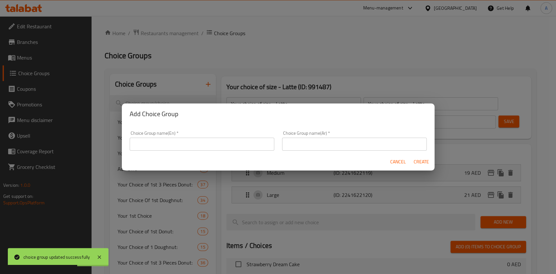
click at [238, 143] on input "text" at bounding box center [202, 144] width 144 height 13
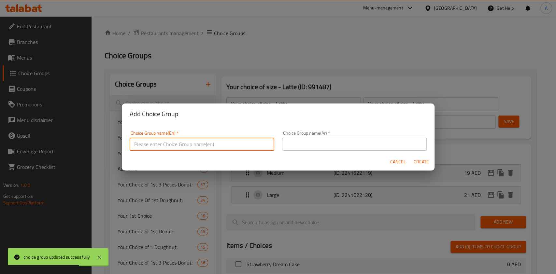
paste input "Cappuccino"
type input "Cappuccino"
click at [341, 148] on input "text" at bounding box center [354, 144] width 144 height 13
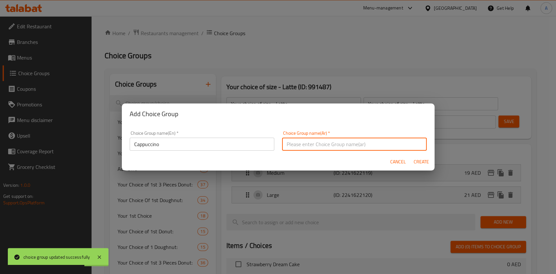
paste input "Cappuccino"
type input "Cappuccino"
click at [130, 146] on input "Cappuccino" at bounding box center [202, 144] width 144 height 13
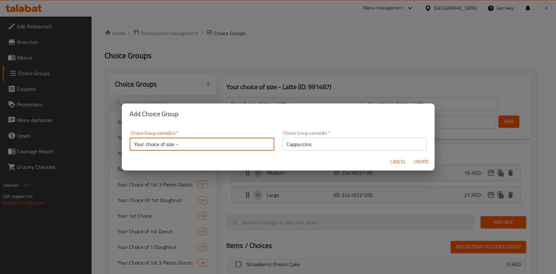
paste input "Cappuccino"
type input "Your choice of size - Cappuccino"
click at [299, 147] on input "Cappuccino" at bounding box center [354, 144] width 144 height 13
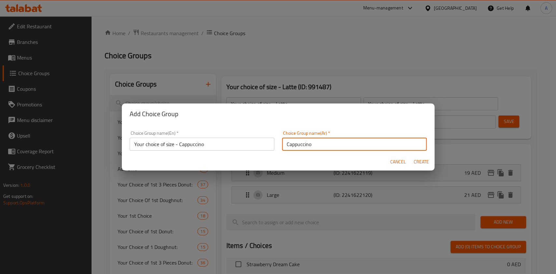
click at [299, 147] on input "Cappuccino" at bounding box center [354, 144] width 144 height 13
paste input "Your choice of size -"
type input "Your choice of size - Cappuccino"
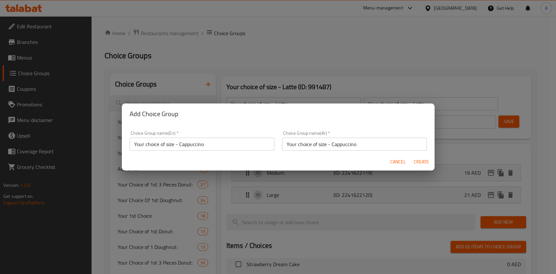
click at [419, 169] on div "Cancel Create" at bounding box center [278, 161] width 312 height 17
click at [421, 166] on button "Create" at bounding box center [421, 162] width 21 height 12
type input "Your choice of size - Cappuccino"
type input "0"
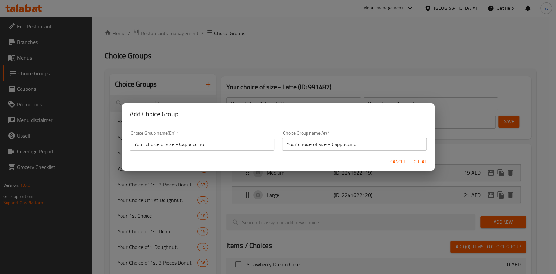
type input "0"
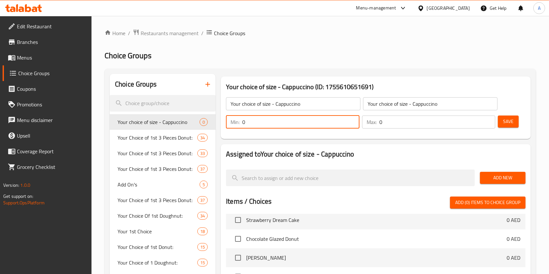
drag, startPoint x: 260, startPoint y: 124, endPoint x: 219, endPoint y: 128, distance: 41.9
click at [219, 128] on div "Your choice of size - Cappuccino (ID: 1755610651691) Your choice of size - Capp…" at bounding box center [375, 108] width 315 height 68
type input "1"
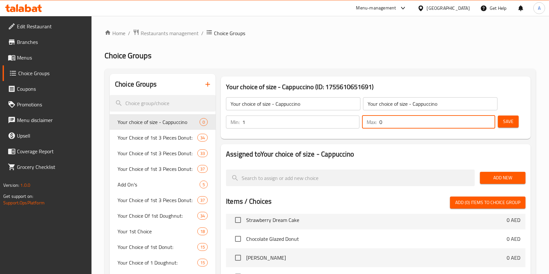
drag, startPoint x: 408, startPoint y: 121, endPoint x: 364, endPoint y: 123, distance: 44.3
click at [364, 123] on div "Max: 0 ​" at bounding box center [428, 122] width 133 height 13
type input "1"
click at [504, 121] on span "Save" at bounding box center [508, 121] width 10 height 8
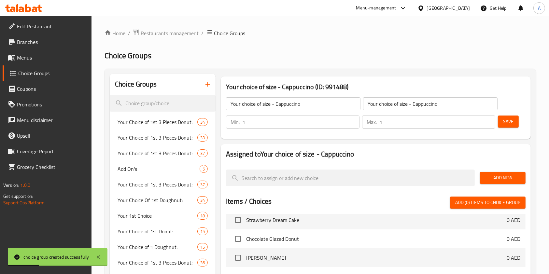
click at [496, 175] on span "Add New" at bounding box center [502, 178] width 35 height 8
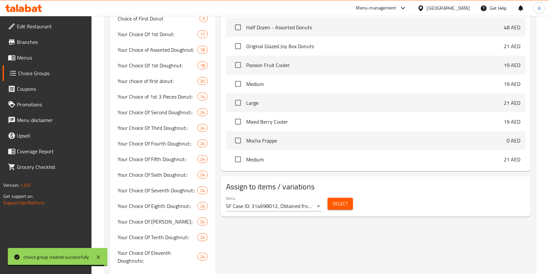
scroll to position [307, 0]
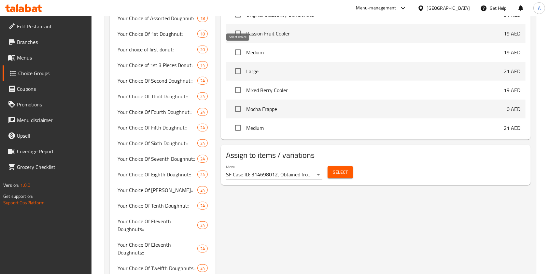
click at [240, 53] on input "checkbox" at bounding box center [238, 53] width 14 height 14
checkbox input "true"
click at [236, 69] on input "checkbox" at bounding box center [238, 71] width 14 height 14
checkbox input "true"
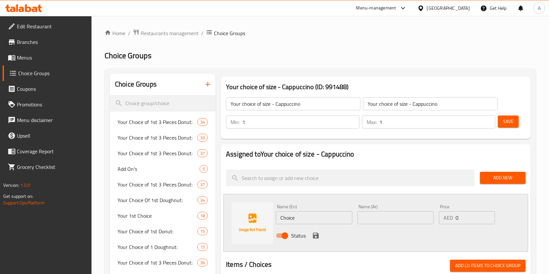
click at [497, 179] on span "Add New" at bounding box center [502, 178] width 35 height 8
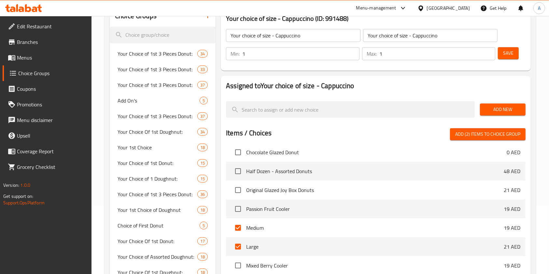
scroll to position [87, 0]
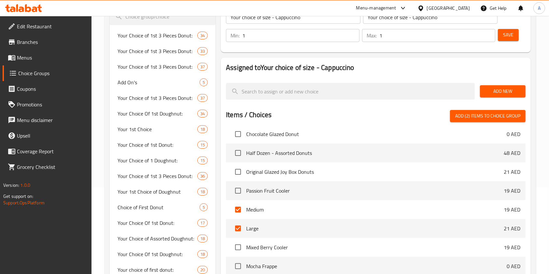
click at [487, 117] on span "Add (2) items to choice group" at bounding box center [487, 116] width 65 height 8
checkbox input "false"
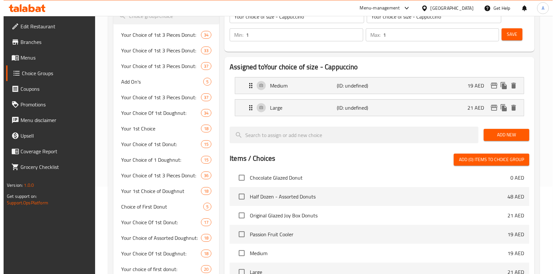
scroll to position [44, 0]
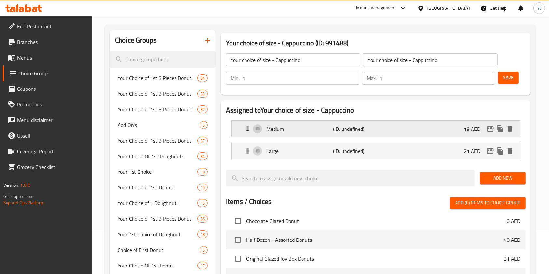
drag, startPoint x: 502, startPoint y: 80, endPoint x: 477, endPoint y: 132, distance: 58.2
click at [489, 127] on icon "edit" at bounding box center [490, 129] width 8 height 8
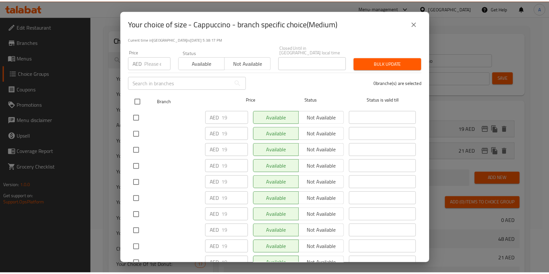
scroll to position [0, 0]
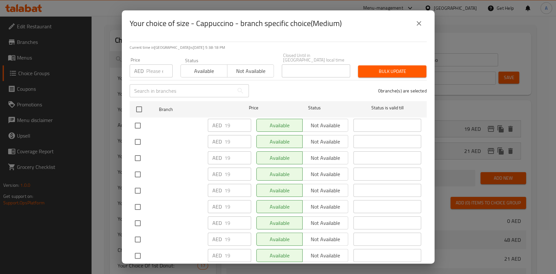
click at [138, 125] on input "checkbox" at bounding box center [138, 126] width 14 height 14
click at [158, 75] on input "number" at bounding box center [159, 70] width 26 height 13
click at [140, 129] on input "checkbox" at bounding box center [138, 126] width 14 height 14
checkbox input "false"
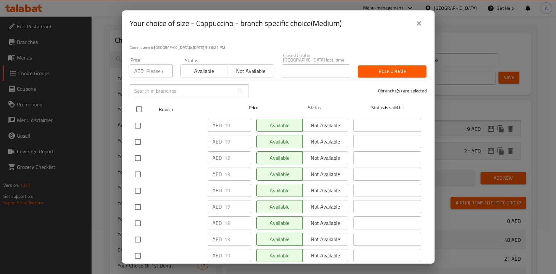
click at [137, 111] on input "checkbox" at bounding box center [139, 110] width 14 height 14
checkbox input "true"
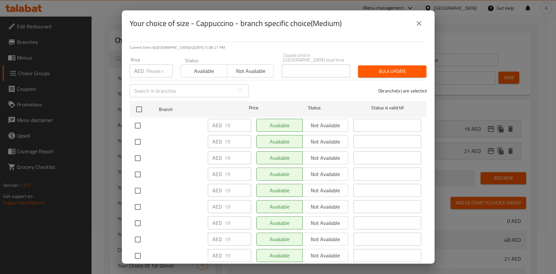
checkbox input "true"
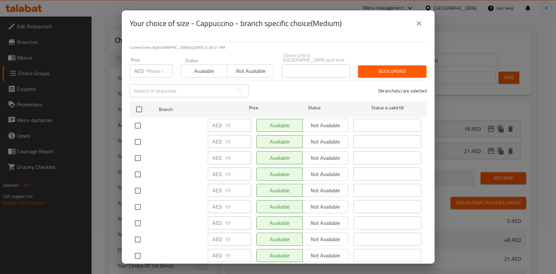
checkbox input "true"
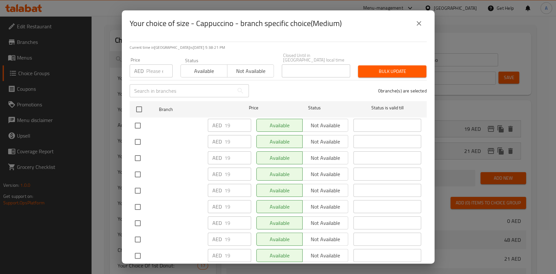
checkbox input "true"
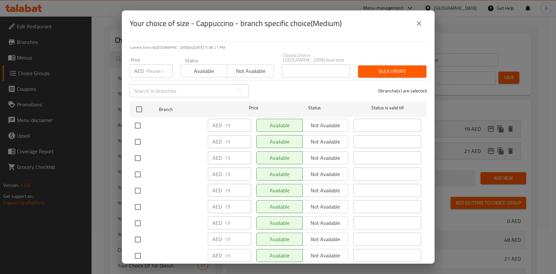
checkbox input "true"
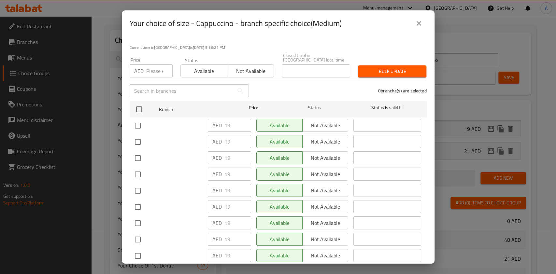
checkbox input "true"
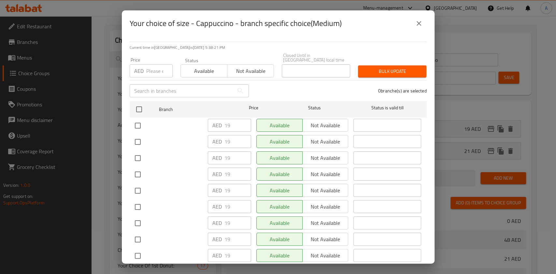
checkbox input "true"
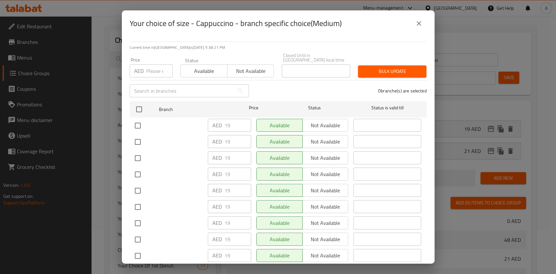
checkbox input "true"
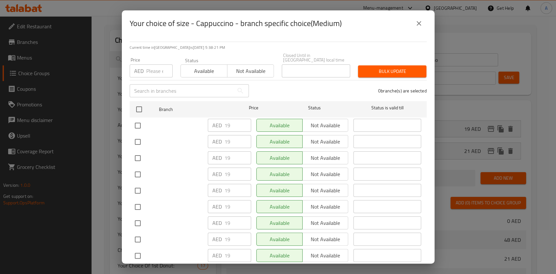
checkbox input "true"
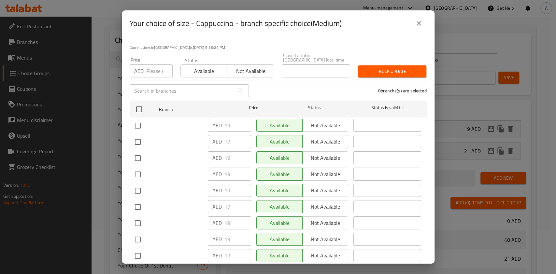
checkbox input "true"
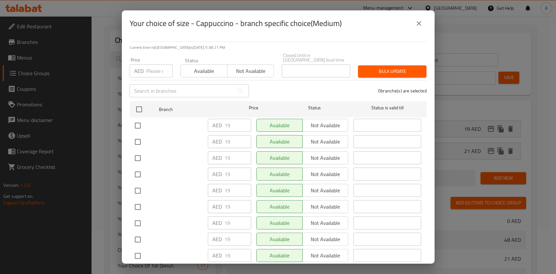
checkbox input "true"
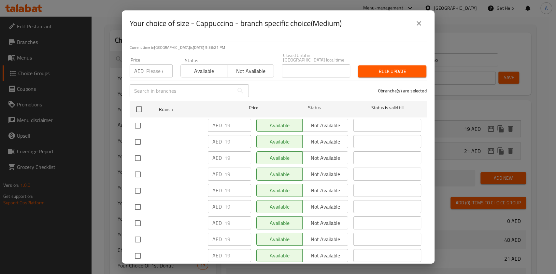
checkbox input "true"
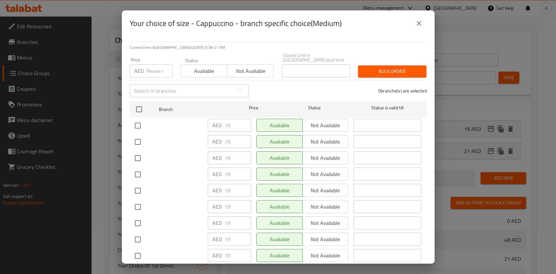
checkbox input "true"
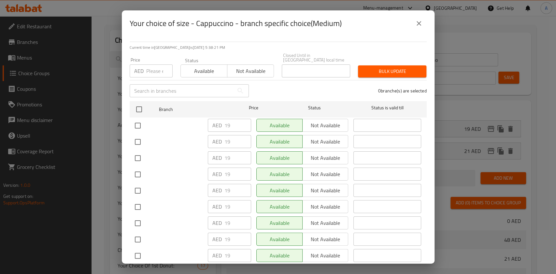
checkbox input "true"
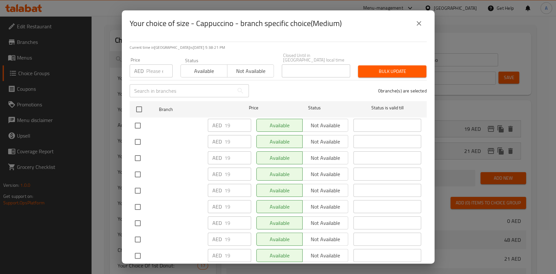
checkbox input "true"
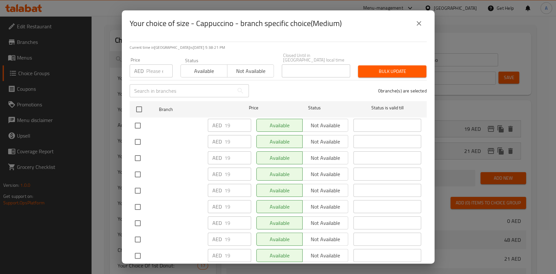
checkbox input "true"
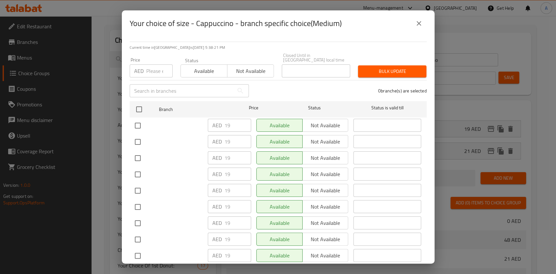
checkbox input "true"
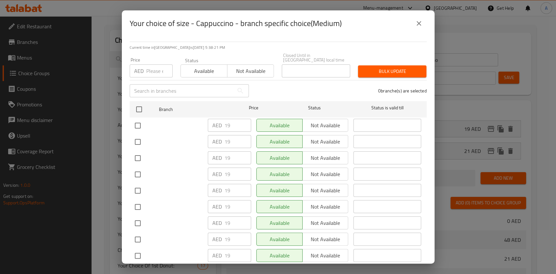
checkbox input "true"
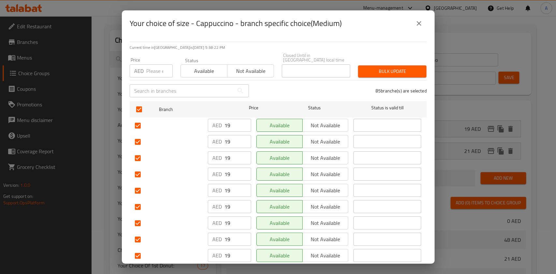
click at [215, 67] on span "Available" at bounding box center [203, 70] width 41 height 9
click at [354, 68] on div "Bulk update" at bounding box center [392, 72] width 76 height 20
click at [374, 69] on span "Bulk update" at bounding box center [392, 71] width 58 height 8
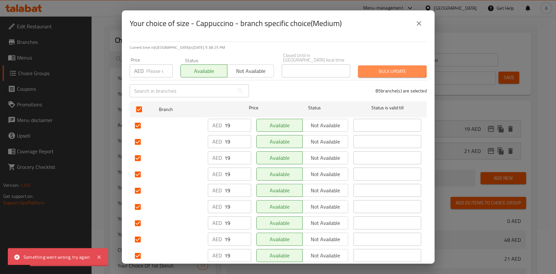
click at [385, 70] on span "Bulk update" at bounding box center [392, 71] width 58 height 8
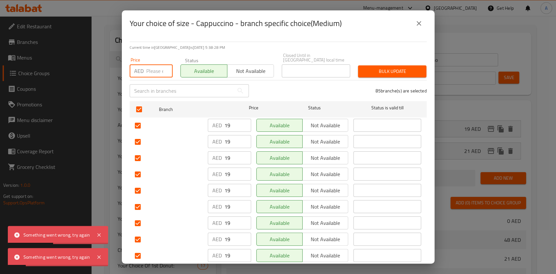
click at [160, 72] on input "number" at bounding box center [159, 70] width 26 height 13
click at [416, 24] on icon "close" at bounding box center [419, 24] width 8 height 8
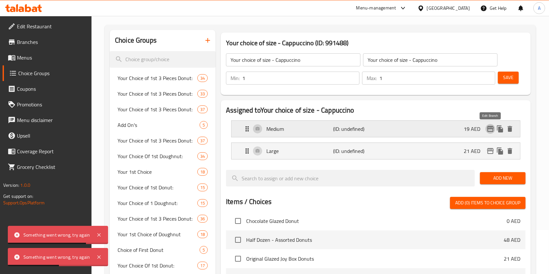
click at [491, 129] on icon "edit" at bounding box center [490, 129] width 8 height 8
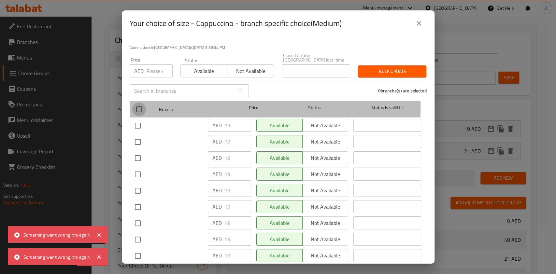
click at [140, 108] on input "checkbox" at bounding box center [139, 110] width 14 height 14
checkbox input "true"
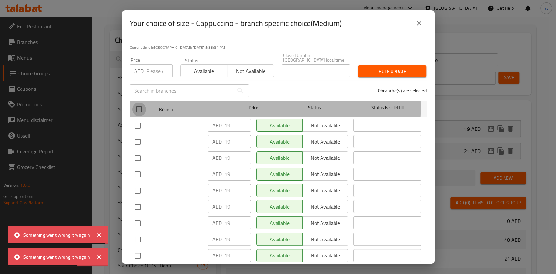
checkbox input "true"
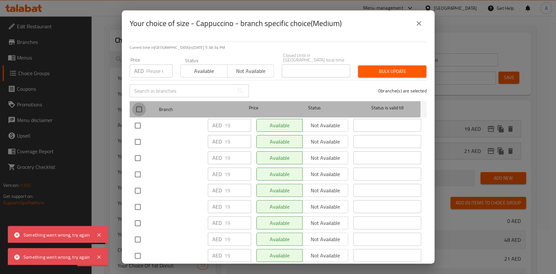
checkbox input "true"
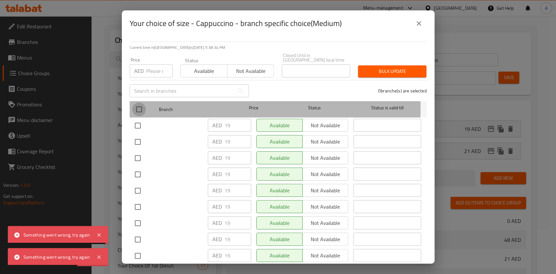
checkbox input "true"
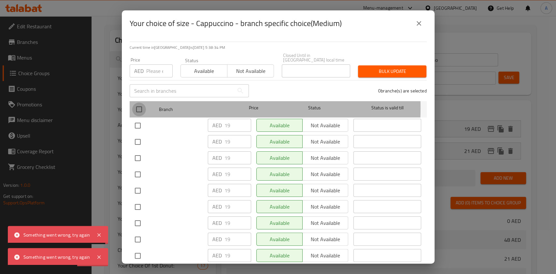
checkbox input "true"
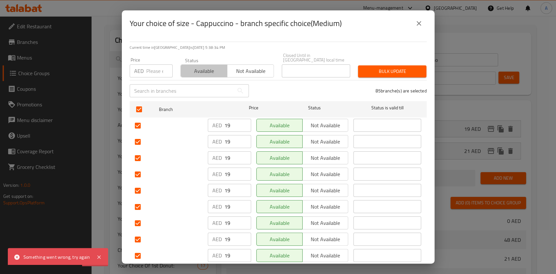
click at [204, 64] on button "Available" at bounding box center [203, 70] width 47 height 13
click at [381, 73] on span "Bulk update" at bounding box center [392, 71] width 58 height 8
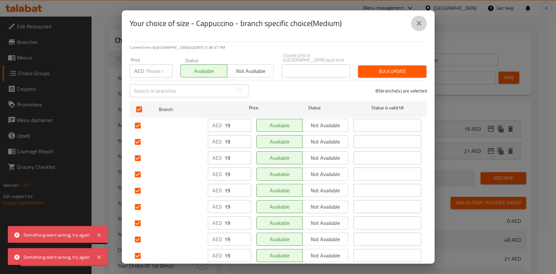
click at [417, 21] on icon "close" at bounding box center [419, 24] width 8 height 8
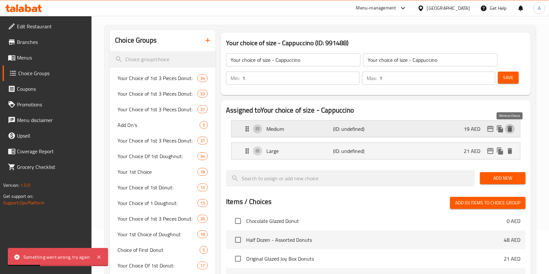
click at [508, 129] on icon "delete" at bounding box center [509, 129] width 5 height 6
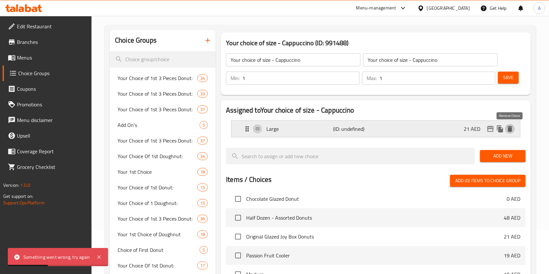
click at [511, 131] on icon "delete" at bounding box center [509, 129] width 5 height 6
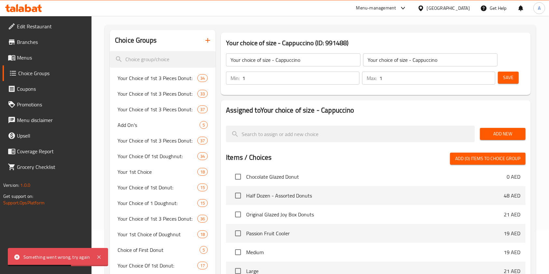
click at [494, 132] on span "Add New" at bounding box center [502, 134] width 35 height 8
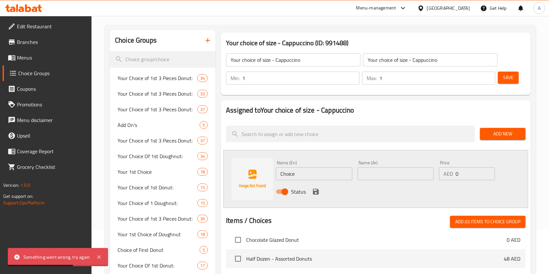
scroll to position [107, 0]
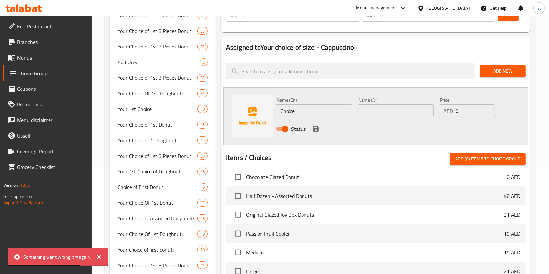
click at [308, 112] on input "Choice" at bounding box center [314, 110] width 76 height 13
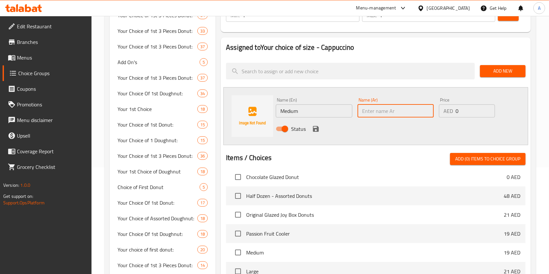
click at [374, 111] on input "text" at bounding box center [395, 110] width 76 height 13
paste input "Medium"
drag, startPoint x: 463, startPoint y: 110, endPoint x: 445, endPoint y: 111, distance: 17.9
click at [445, 111] on div "AED 0 Price" at bounding box center [467, 110] width 56 height 13
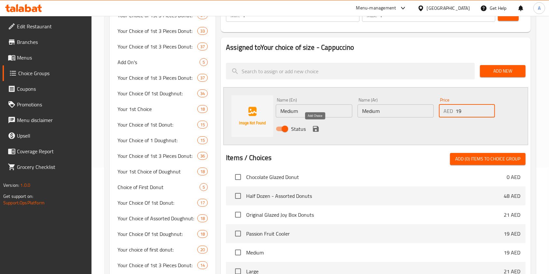
click at [317, 126] on icon "save" at bounding box center [316, 129] width 6 height 6
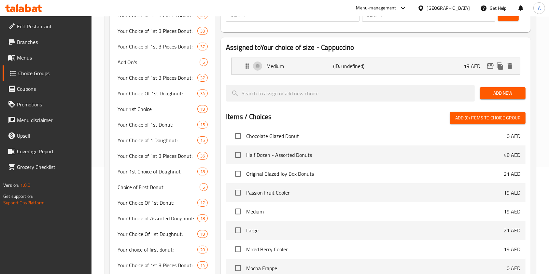
scroll to position [66, 0]
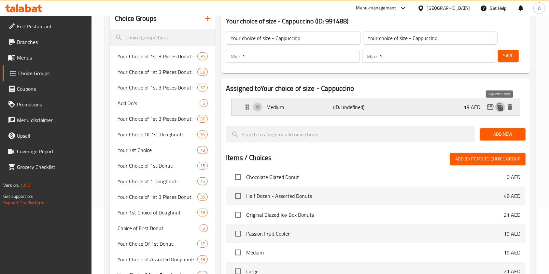
click at [502, 106] on icon "duplicate" at bounding box center [500, 106] width 6 height 7
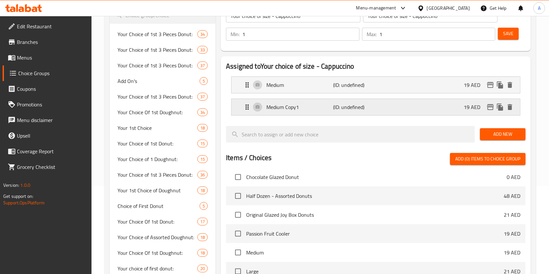
click at [289, 111] on p "Medium Copy1" at bounding box center [299, 107] width 67 height 8
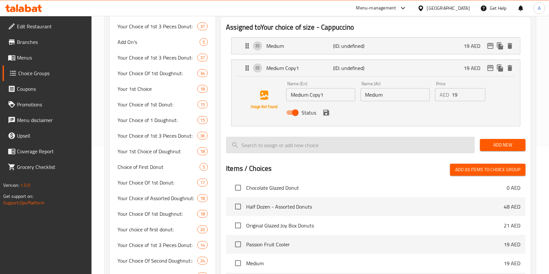
scroll to position [138, 0]
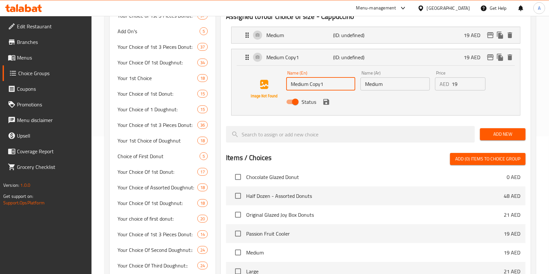
click at [311, 87] on input "Medium Copy1" at bounding box center [320, 83] width 69 height 13
click at [368, 87] on input "Medium" at bounding box center [394, 83] width 69 height 13
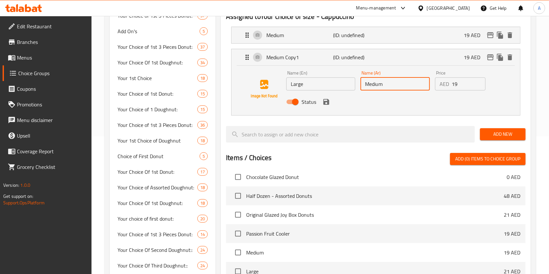
click at [368, 87] on input "Medium" at bounding box center [394, 83] width 69 height 13
paste input "Large"
click at [441, 89] on div "AED 19 Price" at bounding box center [460, 83] width 50 height 13
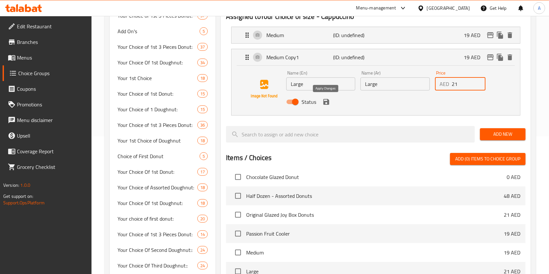
click at [324, 105] on icon "save" at bounding box center [326, 102] width 8 height 8
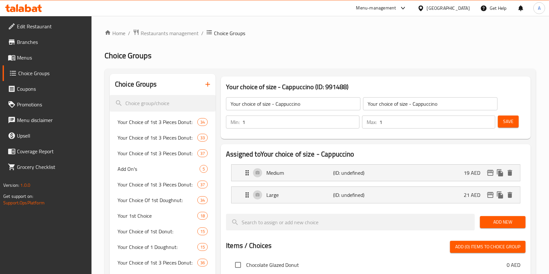
scroll to position [0, 0]
click at [506, 118] on span "Save" at bounding box center [508, 121] width 10 height 8
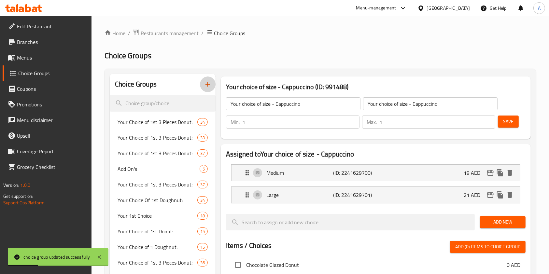
click at [207, 82] on icon "button" at bounding box center [208, 84] width 8 height 8
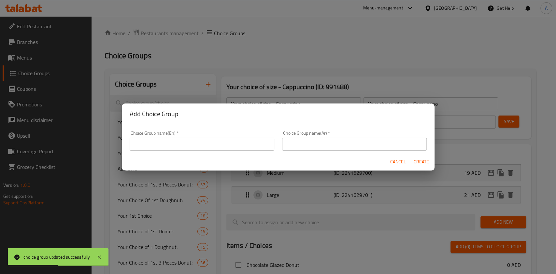
click at [219, 147] on input "text" at bounding box center [202, 144] width 144 height 13
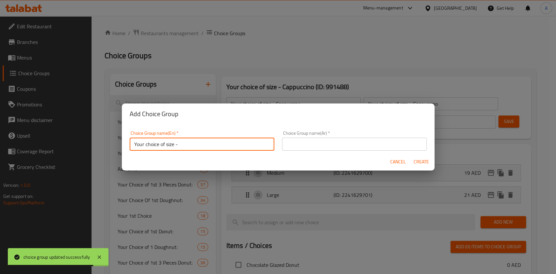
paste input "Americano"
click at [304, 138] on input "text" at bounding box center [354, 144] width 144 height 13
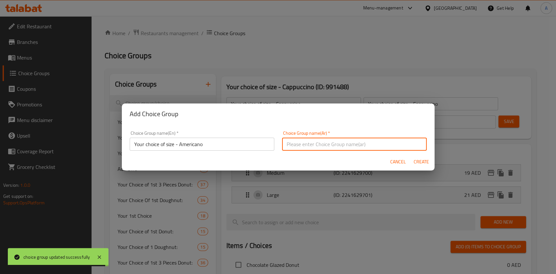
paste input "Your choice of size - Americano"
click at [425, 158] on span "Create" at bounding box center [421, 162] width 16 height 8
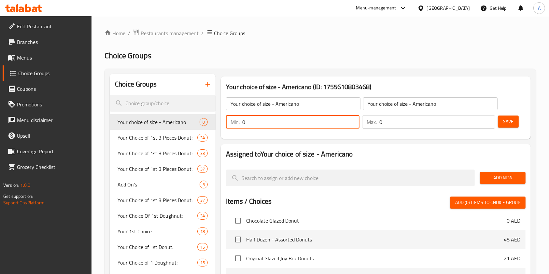
drag, startPoint x: 321, startPoint y: 124, endPoint x: 235, endPoint y: 120, distance: 85.3
click at [236, 120] on div "Min: 0 ​" at bounding box center [292, 122] width 133 height 13
click at [374, 124] on div "Max: 0 ​" at bounding box center [428, 122] width 133 height 13
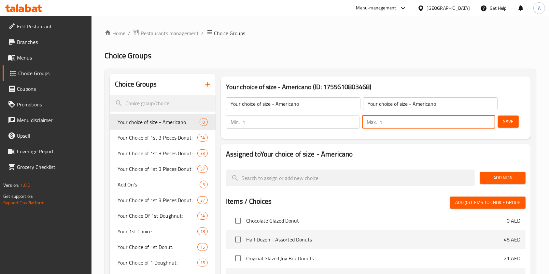
click at [504, 121] on span "Save" at bounding box center [508, 121] width 10 height 8
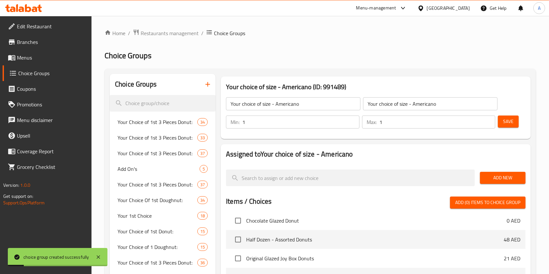
click at [499, 171] on div "Add New" at bounding box center [502, 178] width 51 height 22
click at [494, 180] on span "Add New" at bounding box center [502, 178] width 35 height 8
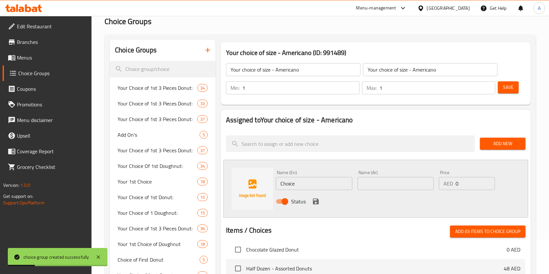
scroll to position [87, 0]
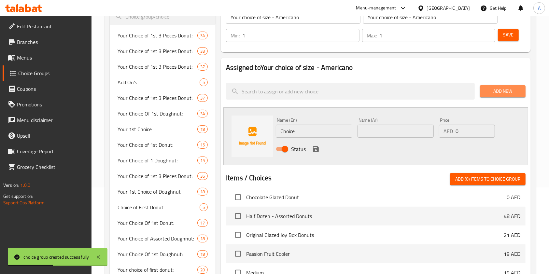
click at [496, 95] on span "Add New" at bounding box center [502, 91] width 35 height 8
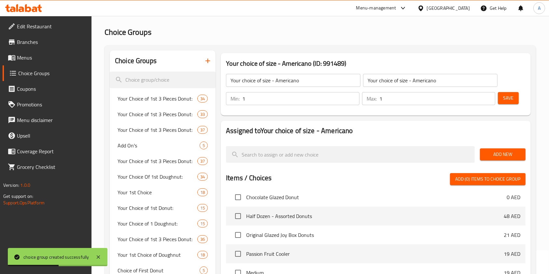
click at [503, 149] on button "Add New" at bounding box center [503, 154] width 46 height 12
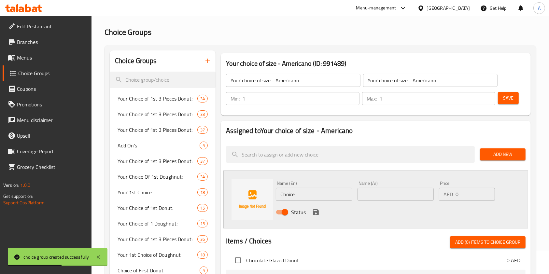
scroll to position [87, 0]
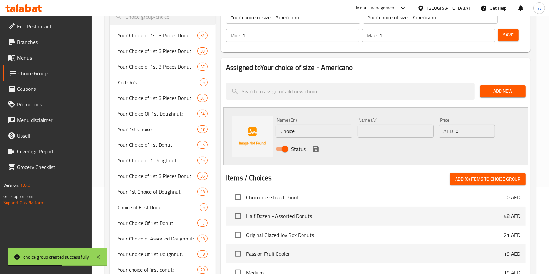
click at [293, 128] on input "Choice" at bounding box center [314, 131] width 76 height 13
click at [367, 129] on input "text" at bounding box center [395, 131] width 76 height 13
paste input "Medium"
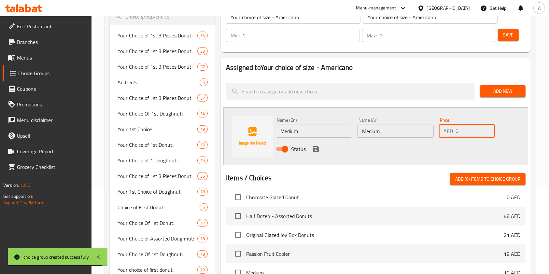
drag, startPoint x: 464, startPoint y: 132, endPoint x: 412, endPoint y: 130, distance: 52.1
click at [412, 130] on div "Name (En) Medium Name (En) Name (Ar) Medium Name (Ar) Price AED 0 Price Status" at bounding box center [395, 136] width 244 height 43
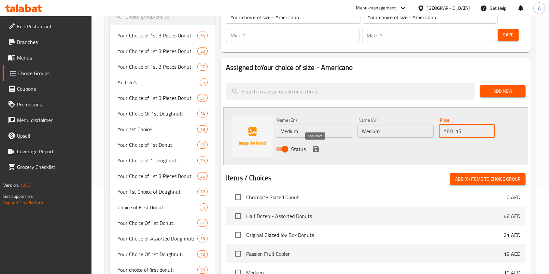
click at [317, 149] on icon "save" at bounding box center [316, 149] width 6 height 6
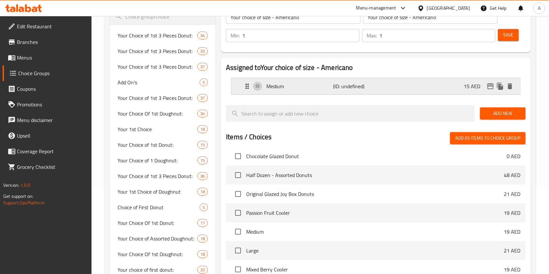
scroll to position [46, 0]
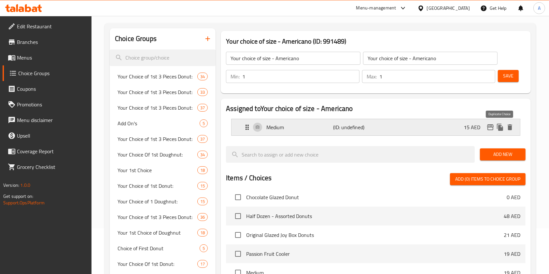
click at [502, 129] on icon "duplicate" at bounding box center [500, 127] width 6 height 7
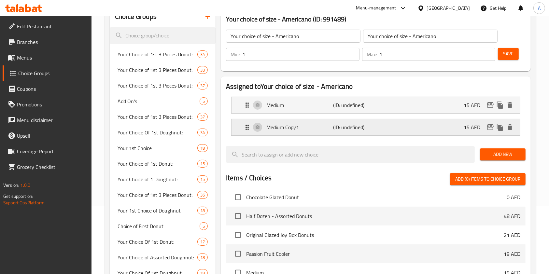
click at [287, 126] on p "Medium Copy1" at bounding box center [299, 127] width 67 height 8
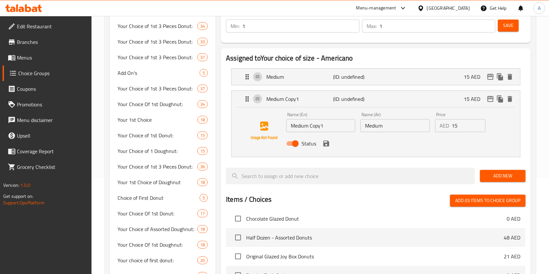
scroll to position [117, 0]
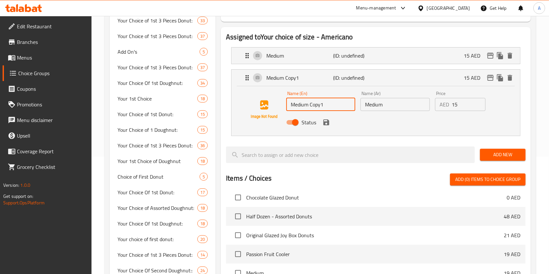
click at [331, 103] on input "Medium Copy1" at bounding box center [320, 104] width 69 height 13
click at [378, 102] on input "Medium" at bounding box center [394, 104] width 69 height 13
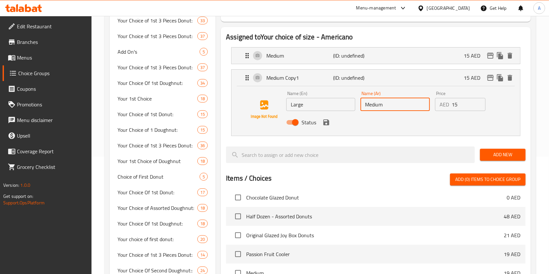
click at [378, 102] on input "Medium" at bounding box center [394, 104] width 69 height 13
click at [377, 102] on input "Medium" at bounding box center [394, 104] width 69 height 13
paste input "Large"
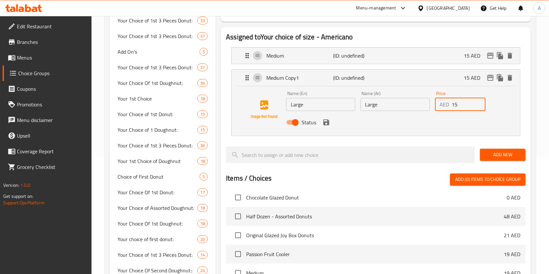
drag, startPoint x: 460, startPoint y: 107, endPoint x: 438, endPoint y: 108, distance: 22.1
click at [438, 108] on div "AED 15 Price" at bounding box center [460, 104] width 50 height 13
click at [327, 123] on icon "save" at bounding box center [326, 122] width 6 height 6
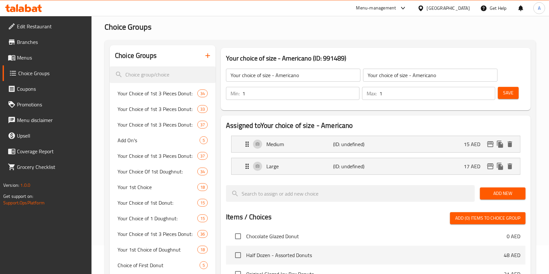
scroll to position [0, 0]
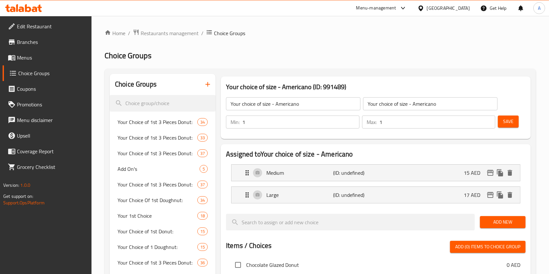
click at [503, 122] on span "Save" at bounding box center [508, 121] width 10 height 8
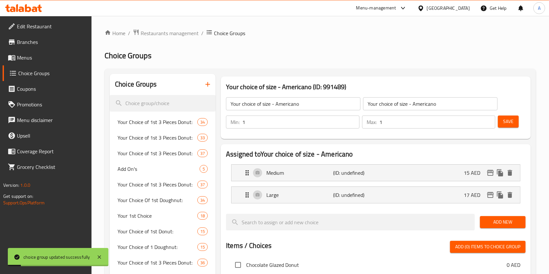
click at [209, 82] on icon "button" at bounding box center [208, 84] width 8 height 8
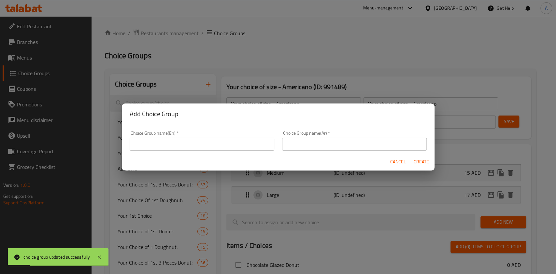
click at [208, 138] on input "text" at bounding box center [202, 144] width 144 height 13
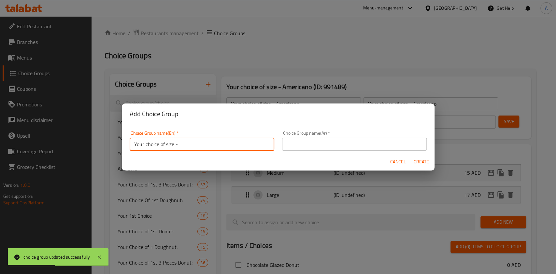
paste input "Spanish latte"
paste input "text"
click at [282, 142] on input "text" at bounding box center [354, 144] width 144 height 13
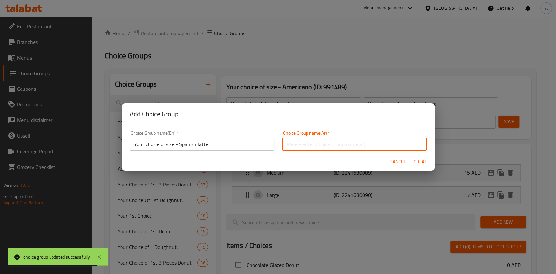
paste input "Your choice of size - Spanish latte"
click at [423, 161] on span "Create" at bounding box center [421, 162] width 16 height 8
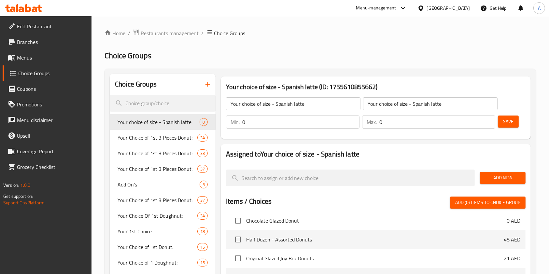
drag, startPoint x: 221, startPoint y: 121, endPoint x: 212, endPoint y: 121, distance: 9.8
drag, startPoint x: 404, startPoint y: 123, endPoint x: 369, endPoint y: 125, distance: 34.8
click at [370, 125] on div "Max: 0 ​" at bounding box center [428, 122] width 133 height 13
click at [512, 125] on span "Save" at bounding box center [508, 121] width 10 height 8
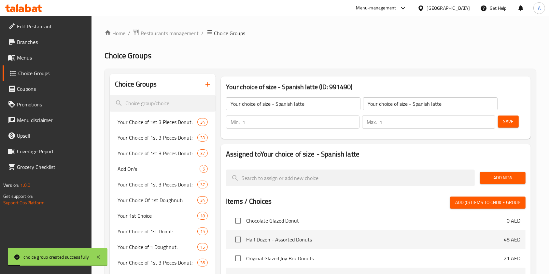
click at [497, 176] on span "Add New" at bounding box center [502, 178] width 35 height 8
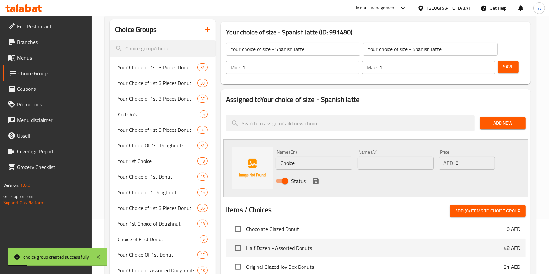
scroll to position [87, 0]
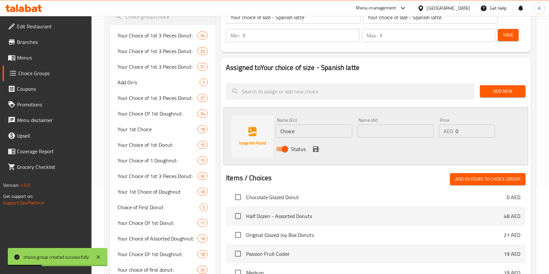
click at [495, 85] on button "Add New" at bounding box center [503, 91] width 46 height 12
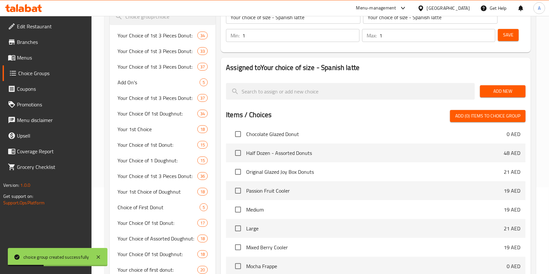
scroll to position [23, 0]
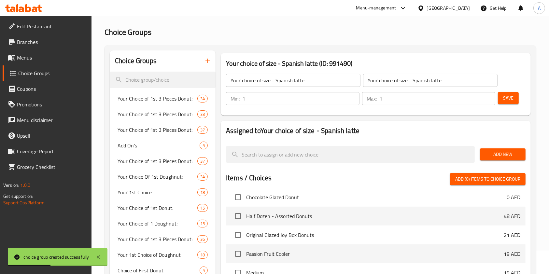
click at [507, 157] on span "Add New" at bounding box center [502, 154] width 35 height 8
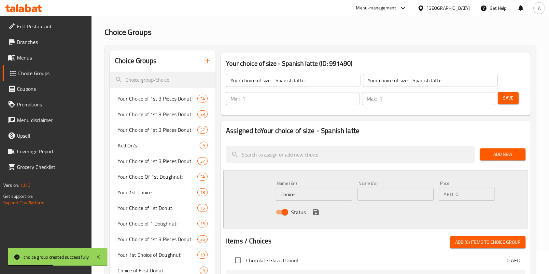
scroll to position [87, 0]
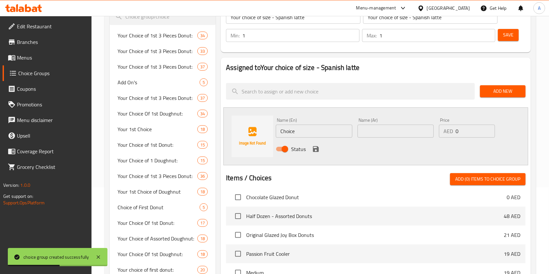
click at [301, 127] on input "Choice" at bounding box center [314, 131] width 76 height 13
click at [395, 137] on input "text" at bounding box center [395, 131] width 76 height 13
paste input "Medium"
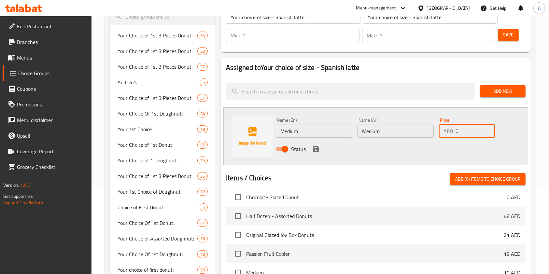
drag, startPoint x: 462, startPoint y: 130, endPoint x: 432, endPoint y: 132, distance: 29.7
click at [432, 132] on div "Name (En) Medium Name (En) Name (Ar) Medium Name (Ar) Price AED 0 Price Status" at bounding box center [395, 136] width 244 height 43
click at [315, 146] on icon "save" at bounding box center [316, 149] width 6 height 6
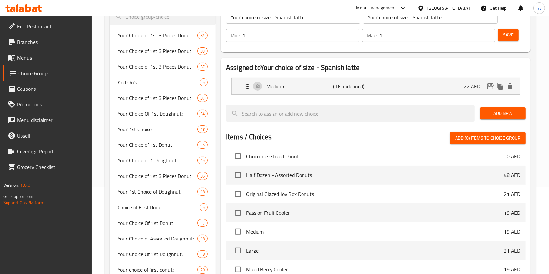
scroll to position [46, 0]
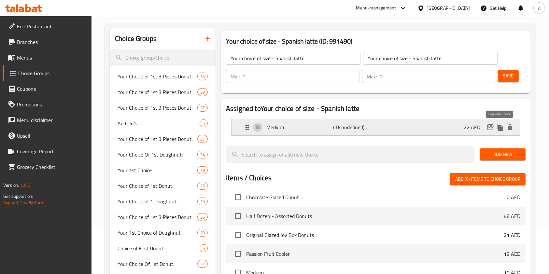
click at [498, 128] on icon "duplicate" at bounding box center [500, 127] width 6 height 7
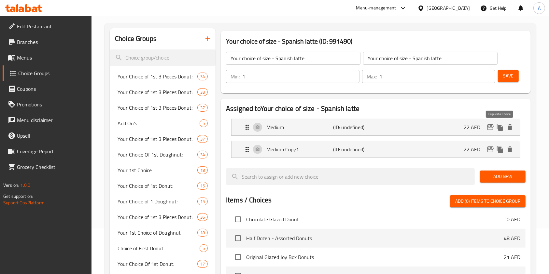
scroll to position [68, 0]
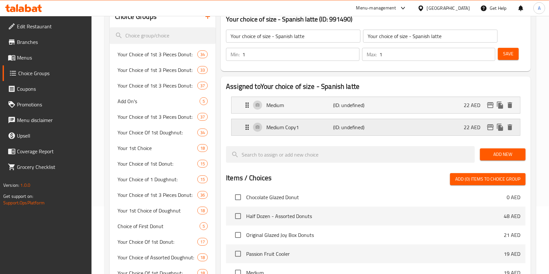
click at [278, 129] on p "Medium Copy1" at bounding box center [299, 127] width 67 height 8
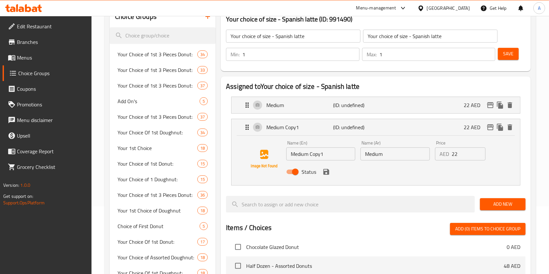
scroll to position [117, 0]
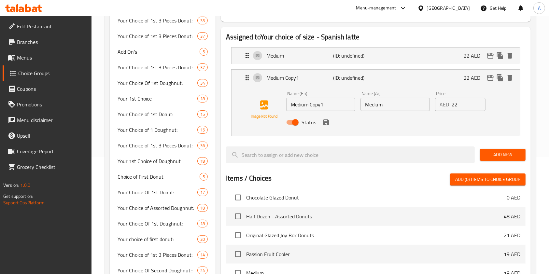
click at [317, 105] on input "Medium Copy1" at bounding box center [320, 104] width 69 height 13
drag, startPoint x: 380, startPoint y: 102, endPoint x: 375, endPoint y: 103, distance: 5.6
click at [379, 103] on input "Medium" at bounding box center [394, 104] width 69 height 13
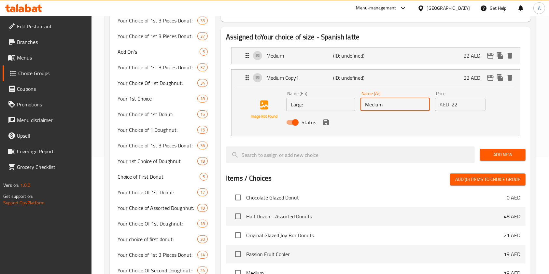
click at [375, 103] on input "Medium" at bounding box center [394, 104] width 69 height 13
click at [317, 110] on input "Large" at bounding box center [320, 104] width 69 height 13
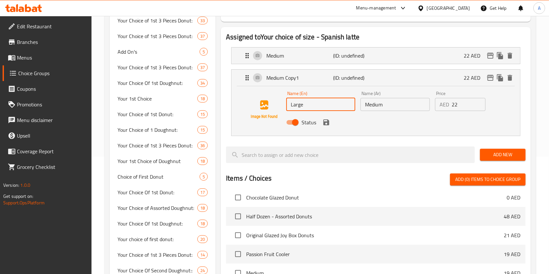
click at [317, 110] on input "Large" at bounding box center [320, 104] width 69 height 13
click at [385, 104] on input "Medium" at bounding box center [394, 104] width 69 height 13
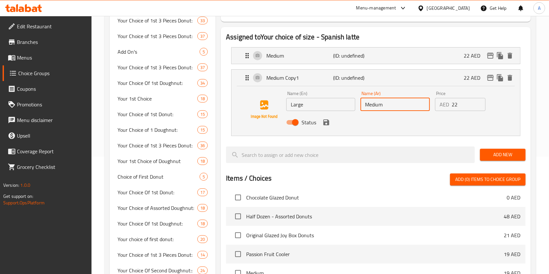
click at [385, 104] on input "Medium" at bounding box center [394, 104] width 69 height 13
paste input "Large"
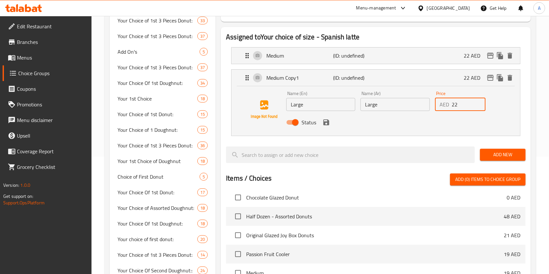
drag, startPoint x: 464, startPoint y: 108, endPoint x: 441, endPoint y: 106, distance: 22.9
click at [441, 106] on div "AED 22 Price" at bounding box center [460, 104] width 50 height 13
click at [324, 121] on icon "save" at bounding box center [326, 122] width 6 height 6
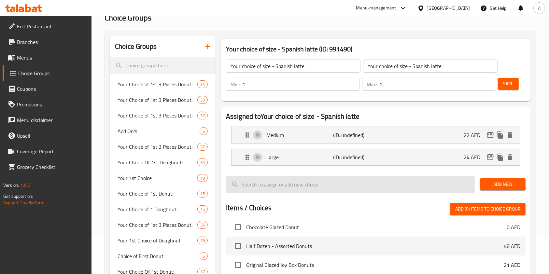
scroll to position [24, 0]
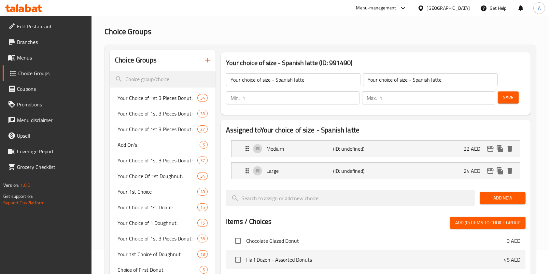
click at [507, 96] on span "Save" at bounding box center [508, 97] width 10 height 8
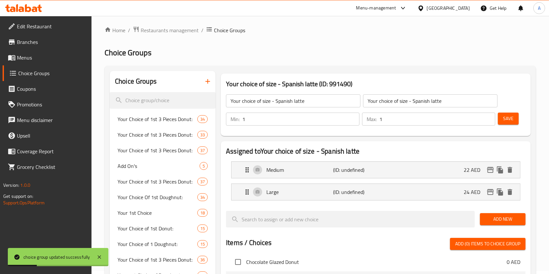
scroll to position [0, 0]
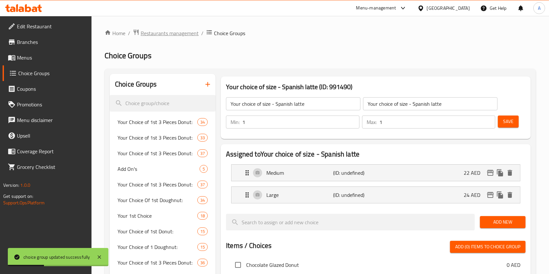
click at [150, 32] on span "Restaurants management" at bounding box center [170, 33] width 58 height 8
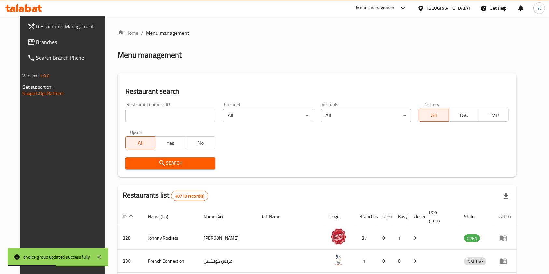
click at [161, 119] on input "search" at bounding box center [170, 115] width 90 height 13
click button "Search" at bounding box center [170, 163] width 90 height 12
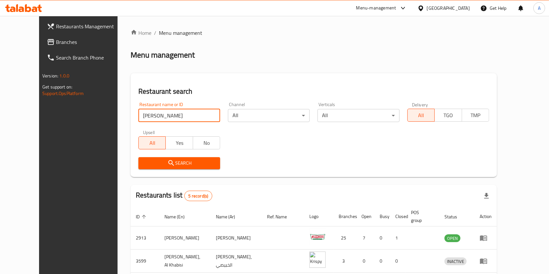
scroll to position [87, 0]
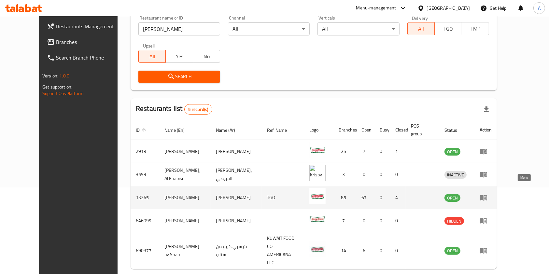
click at [487, 194] on icon "enhanced table" at bounding box center [483, 198] width 8 height 8
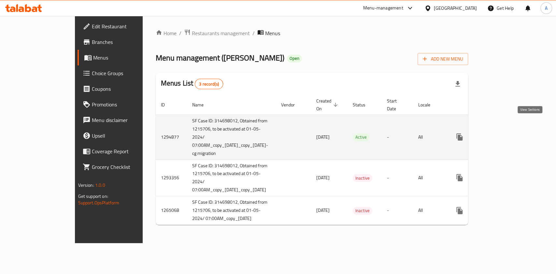
click at [514, 129] on link "enhanced table" at bounding box center [506, 137] width 16 height 16
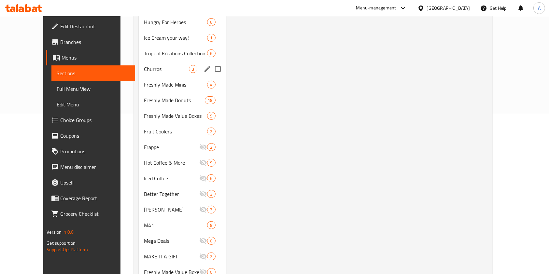
scroll to position [187, 0]
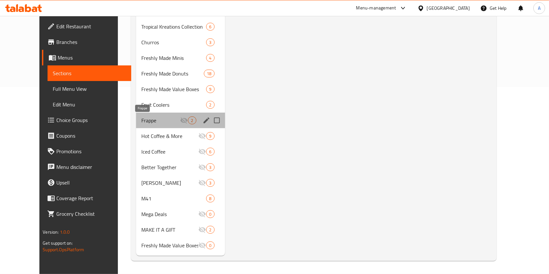
click at [144, 117] on span "Frappe" at bounding box center [160, 121] width 39 height 8
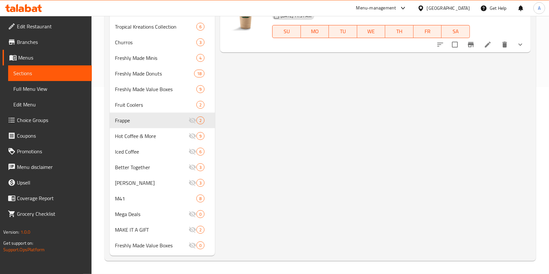
scroll to position [13, 0]
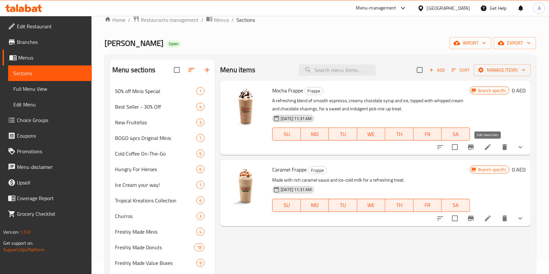
click at [491, 147] on icon at bounding box center [488, 147] width 8 height 8
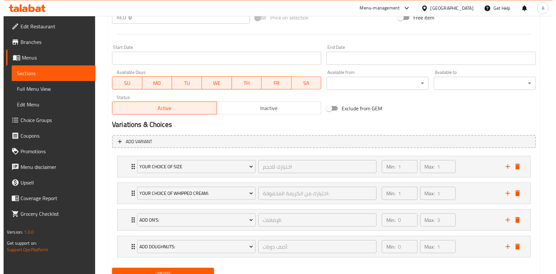
scroll to position [286, 0]
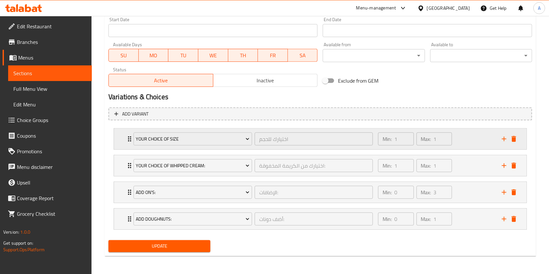
click at [129, 139] on icon "Expand" at bounding box center [130, 139] width 8 height 8
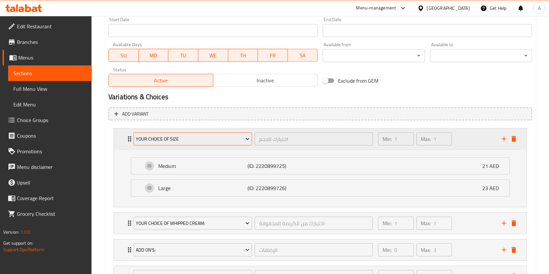
click at [167, 142] on span "Your choice of size" at bounding box center [193, 139] width 114 height 8
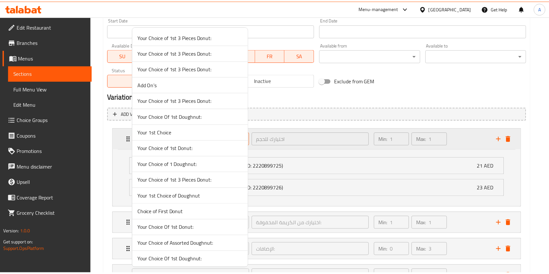
scroll to position [685, 0]
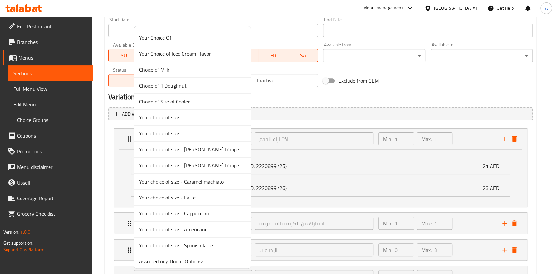
click at [163, 149] on span "Your choice of size - [PERSON_NAME] frappe" at bounding box center [192, 149] width 106 height 8
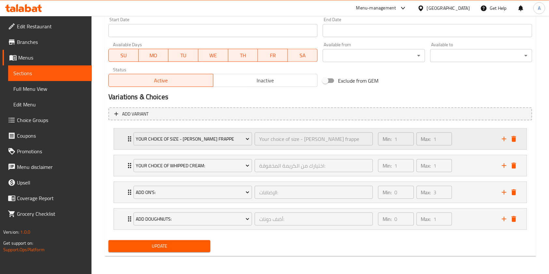
click at [125, 136] on div "Your choice of size - Mocha frappe Your choice of size - Mocha frappe ​ Min: 1 …" at bounding box center [320, 139] width 412 height 21
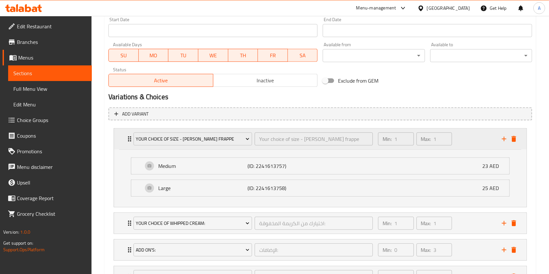
click at [127, 137] on icon "Expand" at bounding box center [130, 139] width 8 height 8
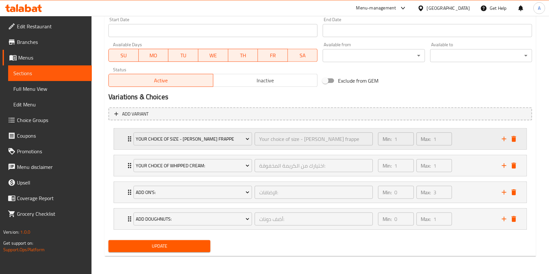
click at [128, 138] on icon "Expand" at bounding box center [130, 139] width 8 height 8
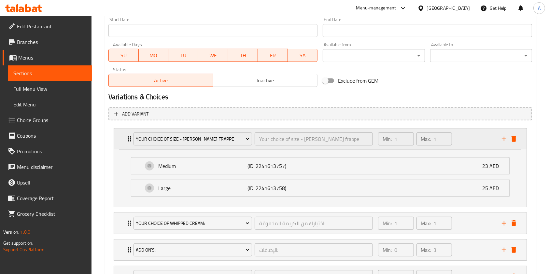
click at [130, 138] on div "Your choice of size - Mocha frappe Your choice of size - Mocha frappe ​" at bounding box center [253, 139] width 247 height 21
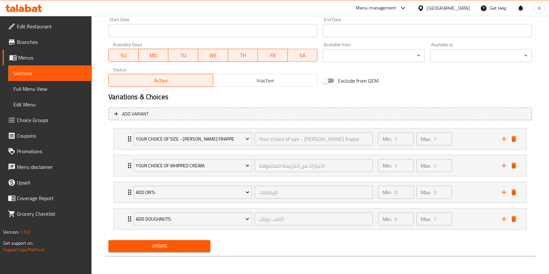
click at [171, 249] on span "Update" at bounding box center [159, 246] width 91 height 8
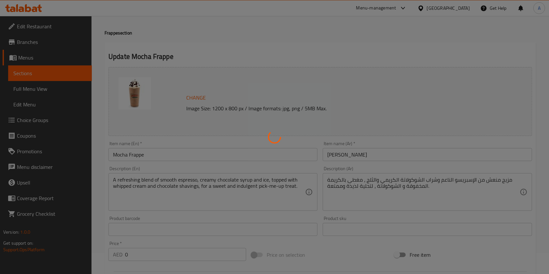
scroll to position [0, 0]
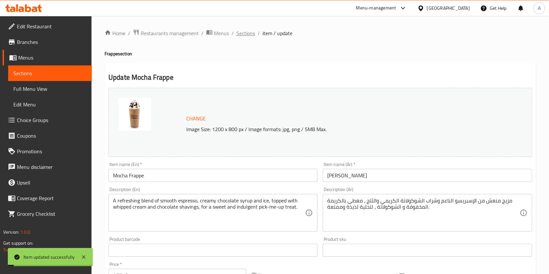
click at [250, 36] on span "Sections" at bounding box center [245, 33] width 19 height 8
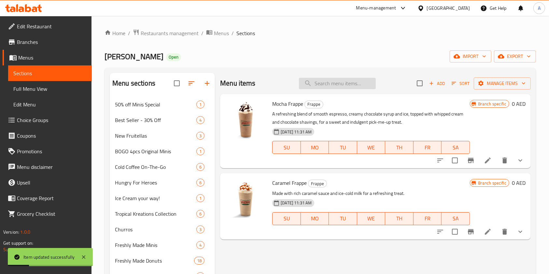
click at [332, 87] on input "search" at bounding box center [337, 83] width 77 height 11
paste input "Caramel frappe"
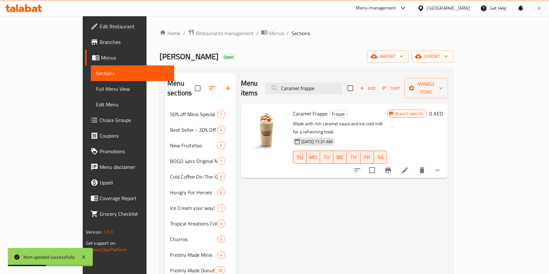
click at [414, 164] on li at bounding box center [405, 170] width 18 height 12
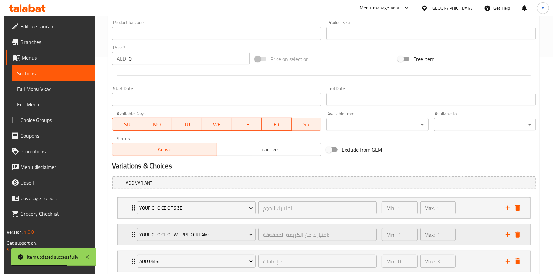
scroll to position [260, 0]
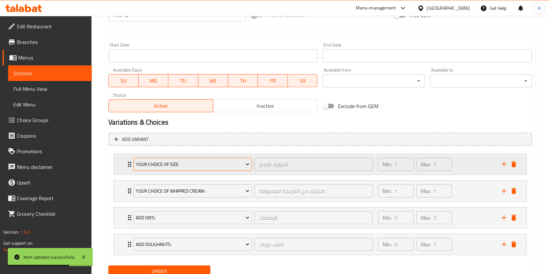
click at [156, 163] on span "Your choice of size" at bounding box center [193, 164] width 114 height 8
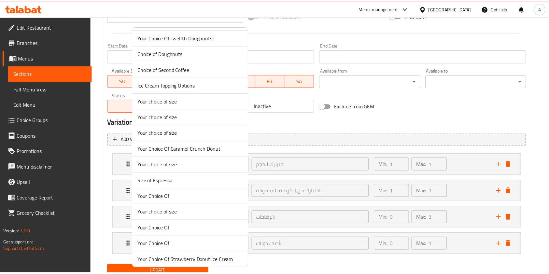
scroll to position [701, 0]
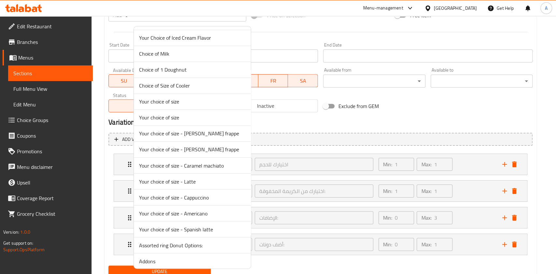
click at [154, 147] on span "Your choice of size - [PERSON_NAME] frappe" at bounding box center [192, 149] width 106 height 8
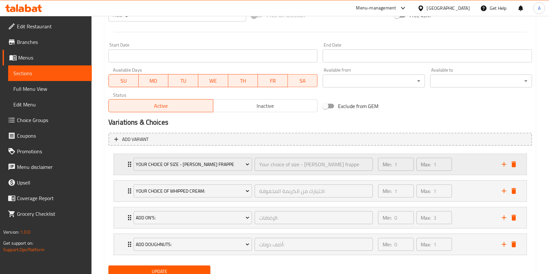
click at [128, 165] on icon "Expand" at bounding box center [130, 164] width 8 height 8
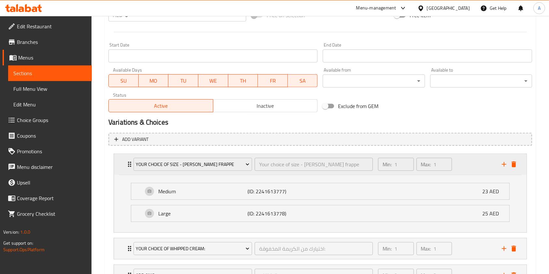
click at [128, 165] on icon "Expand" at bounding box center [130, 164] width 8 height 8
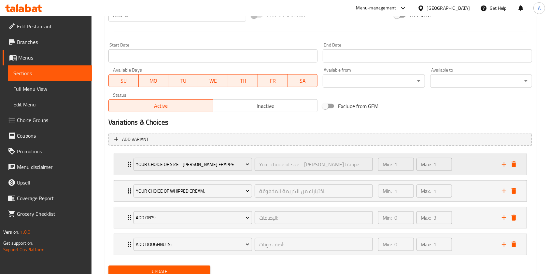
click at [128, 159] on div "Your choice of size - Caramel frappe Your choice of size - Caramel frappe ​ Min…" at bounding box center [322, 164] width 393 height 21
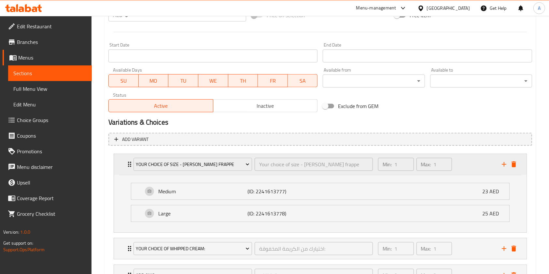
click at [130, 160] on div "Your choice of size - Caramel frappe Your choice of size - Caramel frappe ​" at bounding box center [253, 164] width 247 height 21
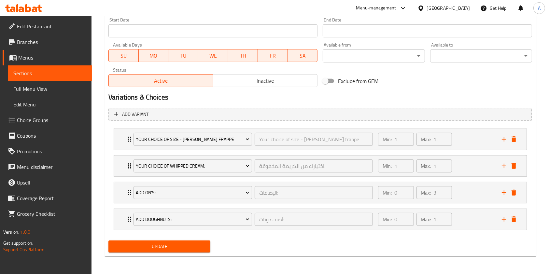
scroll to position [286, 0]
click at [167, 248] on span "Update" at bounding box center [159, 246] width 91 height 8
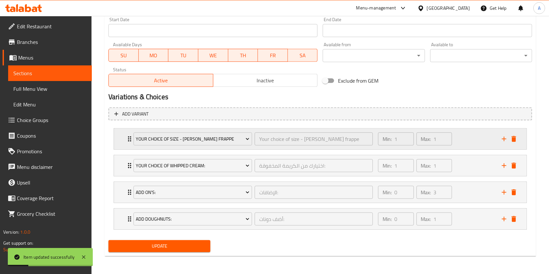
click at [127, 134] on div "Your choice of size - Caramel frappe Your choice of size - Caramel frappe ​ Min…" at bounding box center [322, 139] width 393 height 21
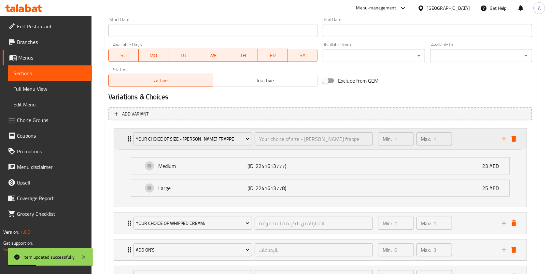
click at [128, 134] on div "Your choice of size - Caramel frappe Your choice of size - Caramel frappe ​ Min…" at bounding box center [322, 139] width 393 height 21
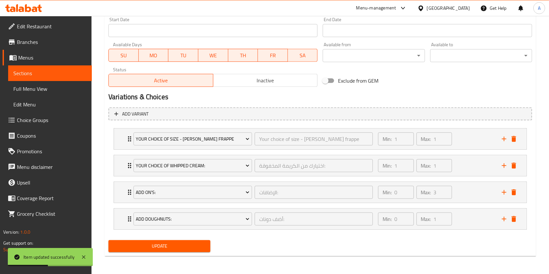
click at [135, 243] on span "Update" at bounding box center [159, 246] width 91 height 8
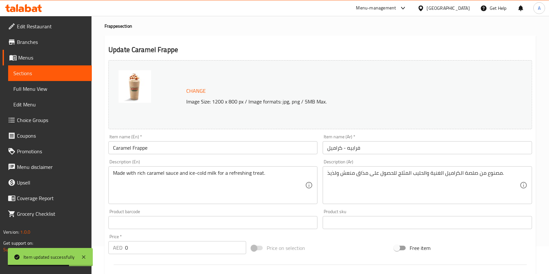
scroll to position [0, 0]
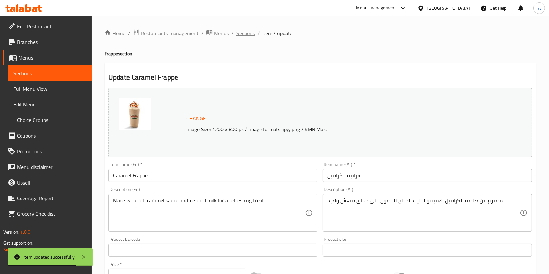
click at [238, 36] on span "Sections" at bounding box center [245, 33] width 19 height 8
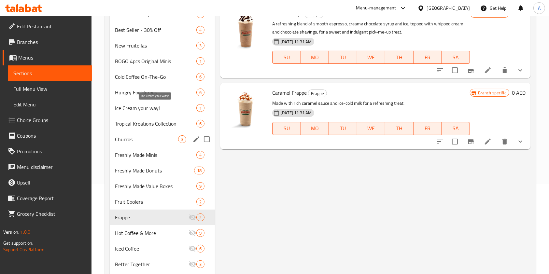
scroll to position [130, 0]
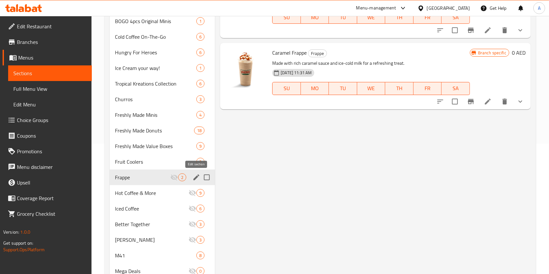
click at [193, 177] on icon "edit" at bounding box center [196, 177] width 8 height 8
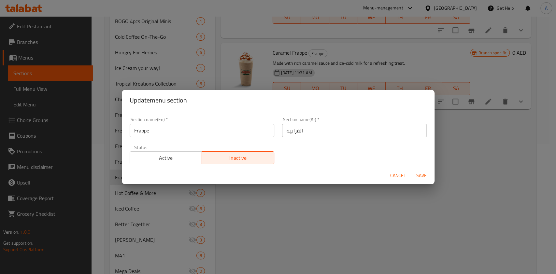
click at [171, 150] on div "Active Inactive" at bounding box center [202, 155] width 144 height 20
click at [170, 155] on span "Active" at bounding box center [165, 157] width 67 height 9
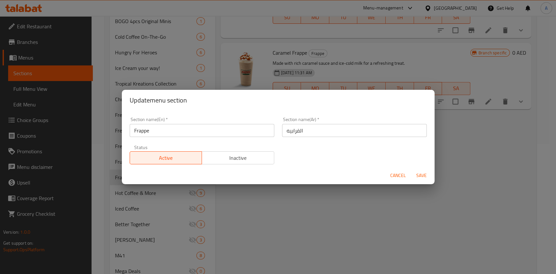
click at [423, 175] on span "Save" at bounding box center [421, 176] width 16 height 8
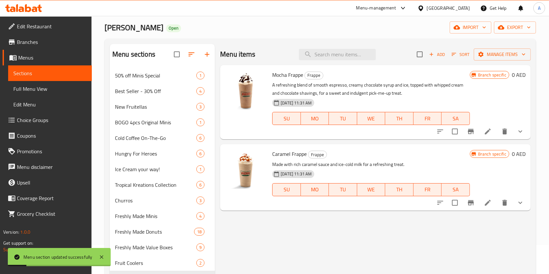
scroll to position [0, 0]
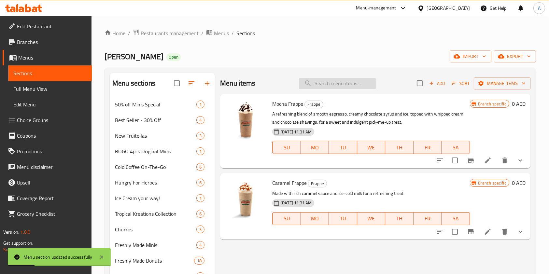
click at [324, 85] on input "search" at bounding box center [337, 83] width 77 height 11
paste input "Caramel machiato"
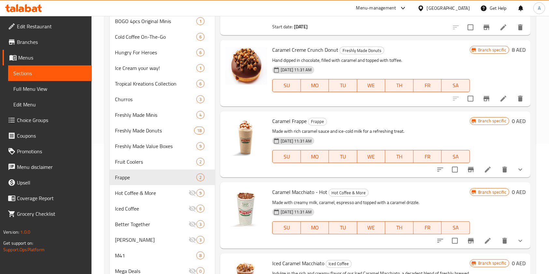
scroll to position [217, 0]
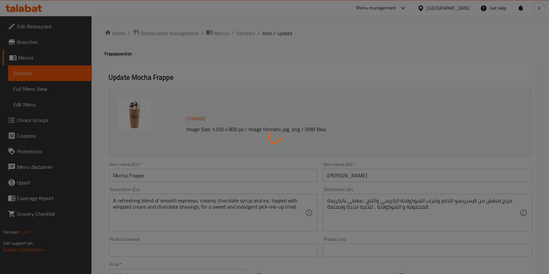
type input "اختيارك للحجم"
type input "1"
type input "اختيارك من الكريمة المخفوقة:"
type input "1"
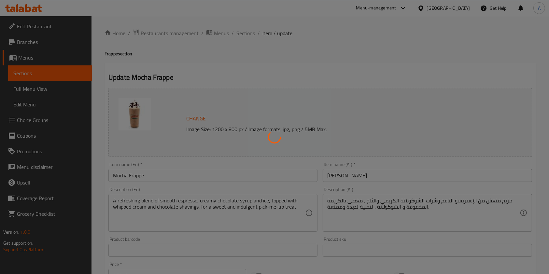
type input "1"
type input "الإضافات:"
type input "0"
type input "3"
type input "أضف دونات:"
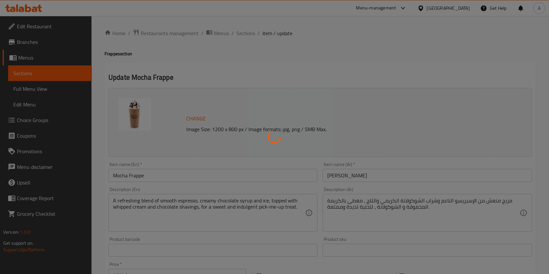
type input "0"
type input "1"
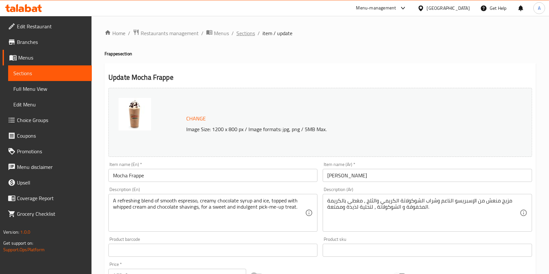
click at [240, 32] on span "Sections" at bounding box center [245, 33] width 19 height 8
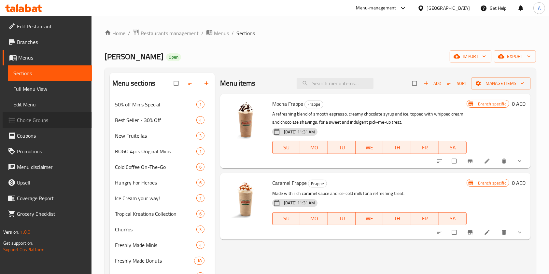
click at [30, 118] on span "Choice Groups" at bounding box center [52, 120] width 70 height 8
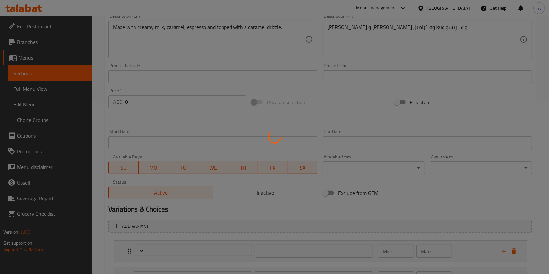
type input "الإضافات:"
type input "0"
type input "4"
type input "أضف دونات:"
type input "0"
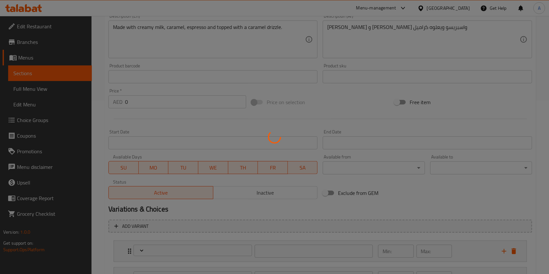
type input "1"
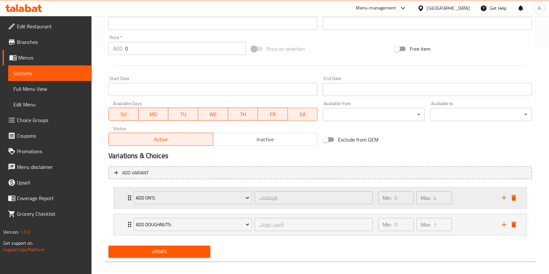
scroll to position [232, 0]
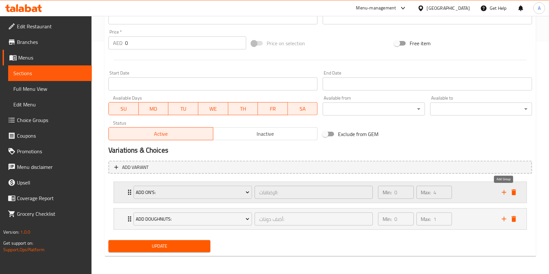
click at [506, 192] on icon "add" at bounding box center [504, 192] width 8 height 8
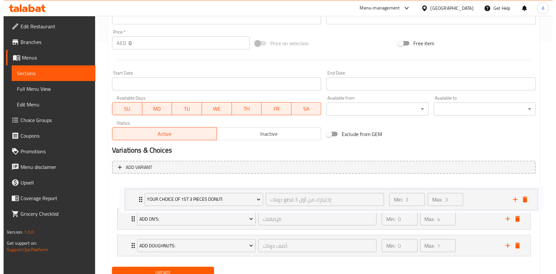
scroll to position [234, 0]
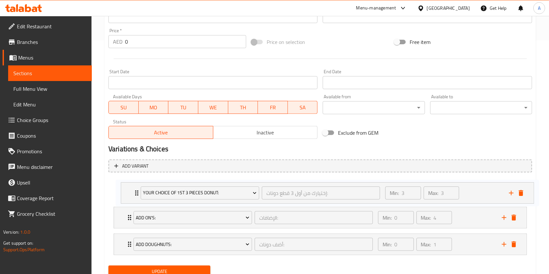
drag, startPoint x: 123, startPoint y: 246, endPoint x: 133, endPoint y: 191, distance: 55.9
click at [133, 191] on div "Add On's: الإضافات: ​ Min: 0 ​ Max: 4 ​ Add Hazelnuts (ID: 1645005189) 3 AED Na…" at bounding box center [319, 218] width 423 height 80
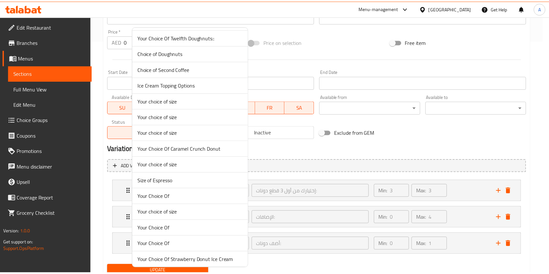
scroll to position [701, 0]
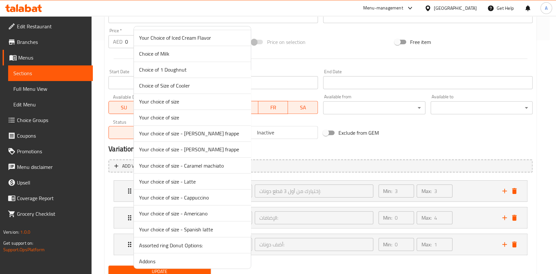
click at [196, 162] on span "Your choice of size - Caramel machiato" at bounding box center [192, 165] width 106 height 8
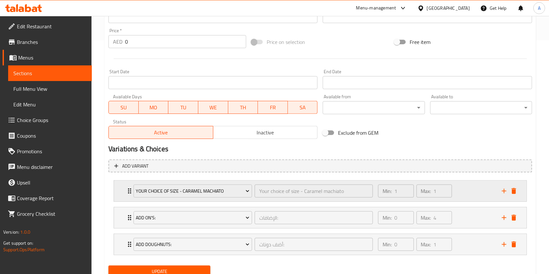
click at [127, 191] on icon "Expand" at bounding box center [130, 191] width 8 height 8
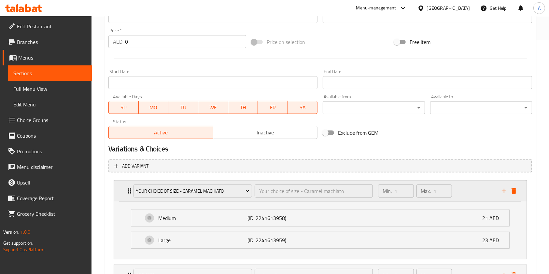
click at [127, 190] on icon "Expand" at bounding box center [130, 191] width 8 height 8
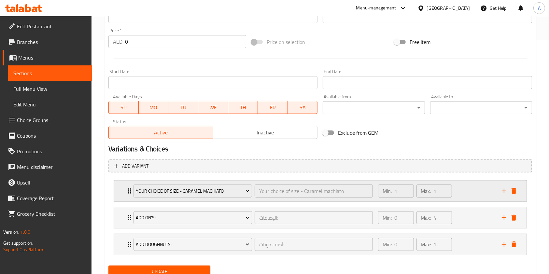
click at [127, 189] on icon "Expand" at bounding box center [130, 191] width 8 height 8
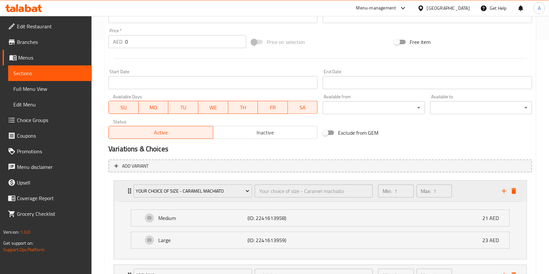
click at [127, 189] on icon "Expand" at bounding box center [130, 191] width 8 height 8
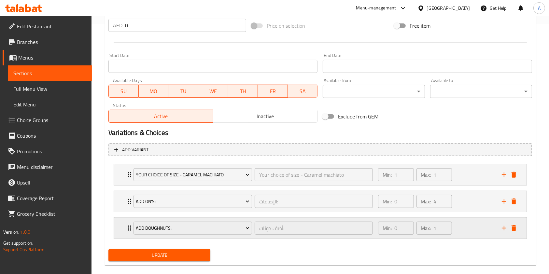
scroll to position [259, 0]
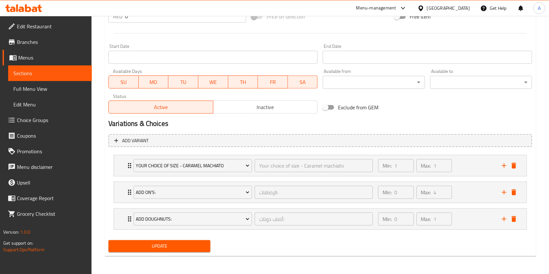
click at [163, 245] on span "Update" at bounding box center [159, 246] width 91 height 8
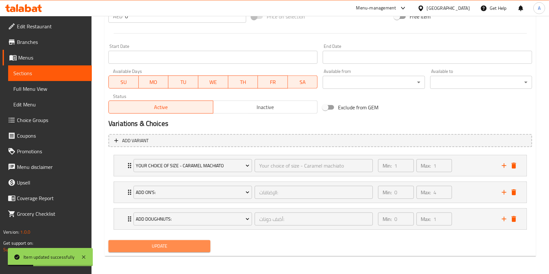
click at [147, 251] on button "Update" at bounding box center [159, 246] width 102 height 12
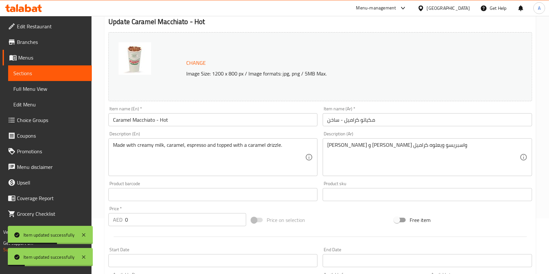
scroll to position [0, 0]
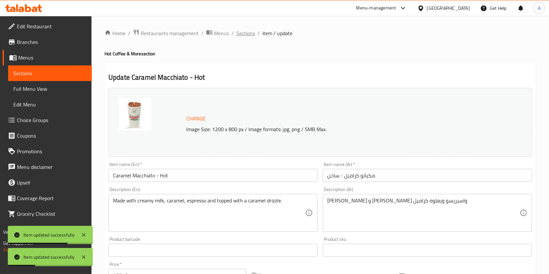
click at [242, 30] on span "Sections" at bounding box center [245, 33] width 19 height 8
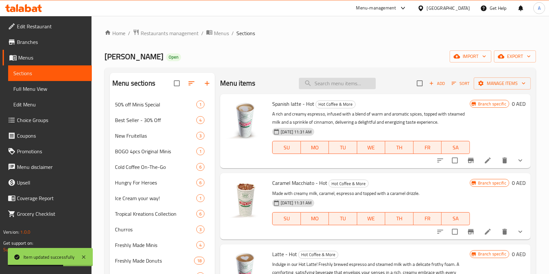
click at [324, 85] on input "search" at bounding box center [337, 83] width 77 height 11
paste input "Latte"
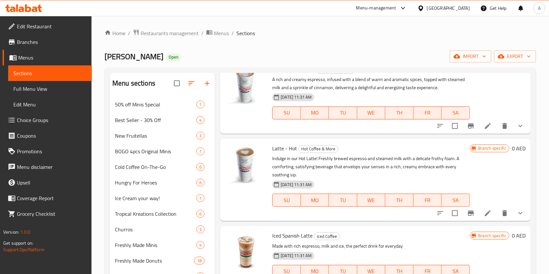
scroll to position [477, 0]
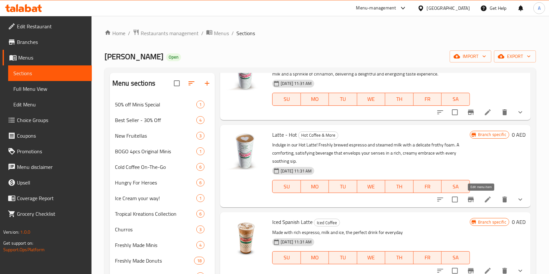
type input "Latte"
click at [484, 200] on icon at bounding box center [488, 200] width 8 height 8
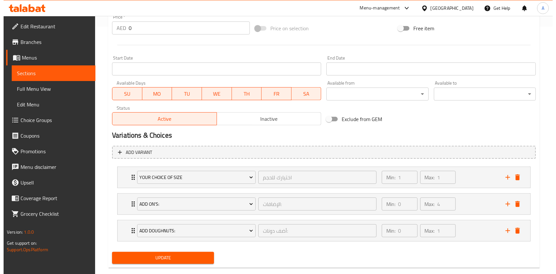
scroll to position [259, 0]
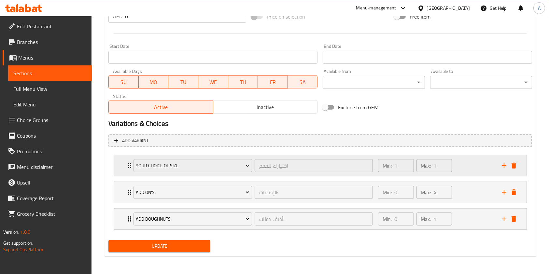
click at [129, 169] on icon "Expand" at bounding box center [130, 166] width 8 height 8
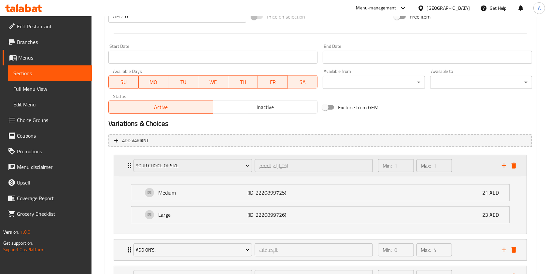
click at [129, 169] on icon "Expand" at bounding box center [130, 166] width 8 height 8
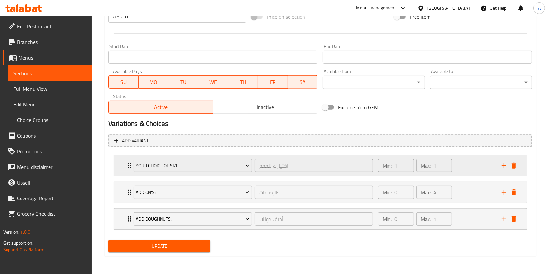
click at [128, 163] on icon "Expand" at bounding box center [129, 165] width 3 height 5
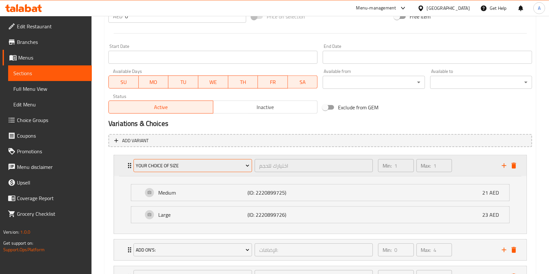
click at [172, 165] on span "Your choice of size" at bounding box center [193, 166] width 114 height 8
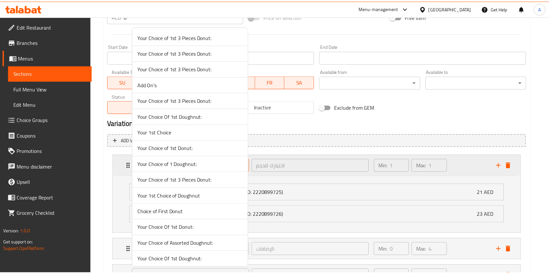
scroll to position [685, 0]
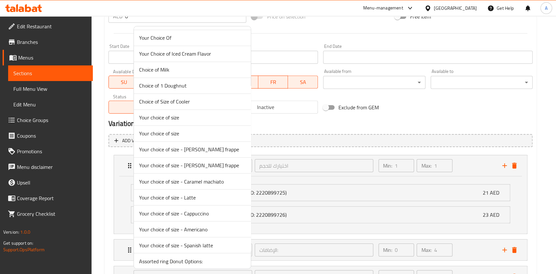
click at [164, 195] on span "Your choice of size - Latte" at bounding box center [192, 197] width 106 height 8
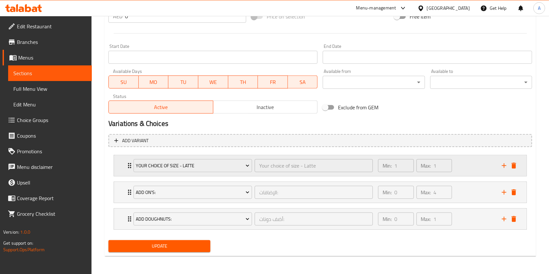
click at [128, 162] on icon "Expand" at bounding box center [130, 166] width 8 height 8
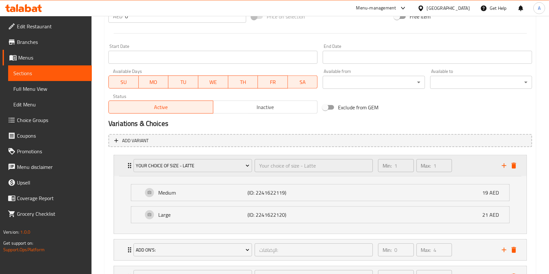
click at [128, 162] on icon "Expand" at bounding box center [130, 166] width 8 height 8
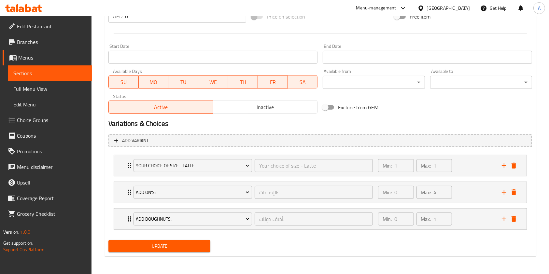
click at [161, 250] on span "Update" at bounding box center [159, 246] width 91 height 8
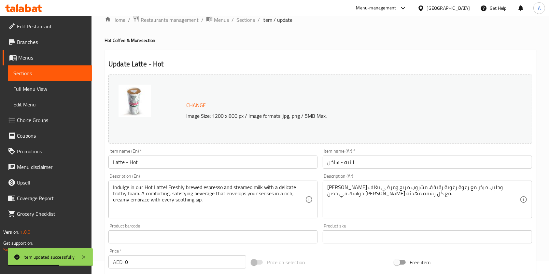
scroll to position [0, 0]
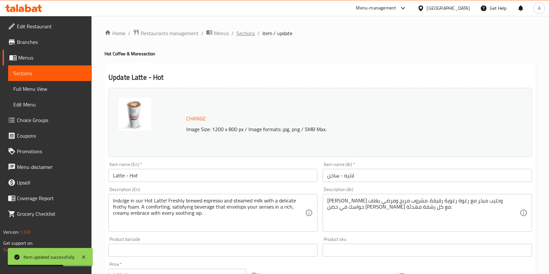
click at [245, 34] on span "Sections" at bounding box center [245, 33] width 19 height 8
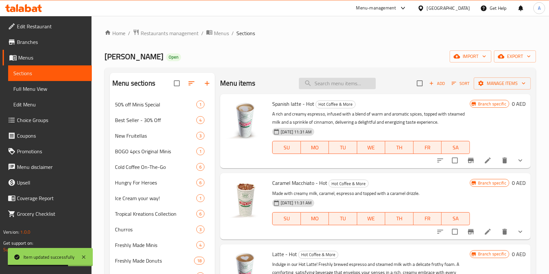
click at [330, 82] on input "search" at bounding box center [337, 83] width 77 height 11
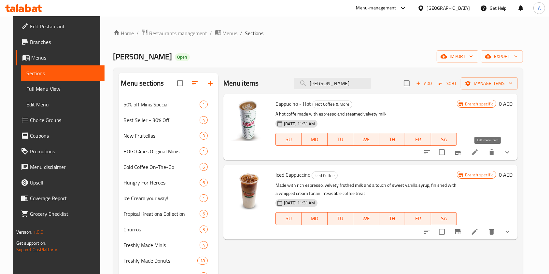
type input "Capp"
click at [478, 148] on icon at bounding box center [475, 152] width 8 height 8
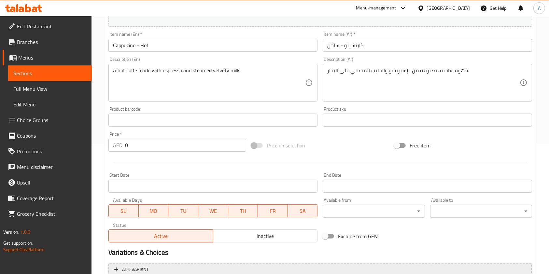
scroll to position [232, 0]
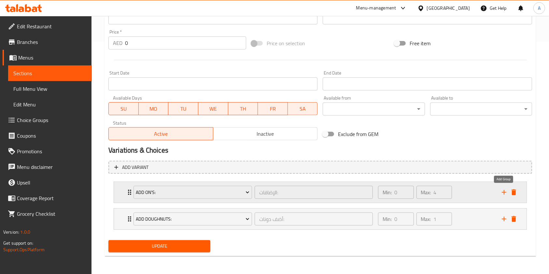
click at [501, 192] on icon "add" at bounding box center [504, 192] width 8 height 8
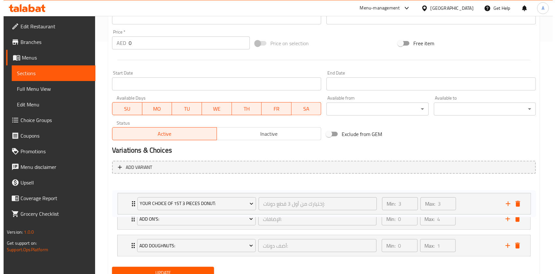
scroll to position [233, 0]
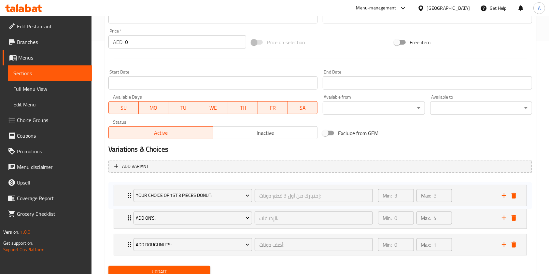
drag, startPoint x: 127, startPoint y: 245, endPoint x: 127, endPoint y: 194, distance: 51.7
click at [127, 194] on div "Add On's: الإضافات: ​ Min: 0 ​ Max: 4 ​ Add Hazelnuts (ID: 1645005189) 3 AED Na…" at bounding box center [319, 218] width 423 height 80
click at [148, 196] on div "Add On's: الإضافات: ​ Min: 0 ​ Max: 4 ​ Add Hazelnuts (ID: 1645005189) 3 AED Na…" at bounding box center [319, 218] width 423 height 80
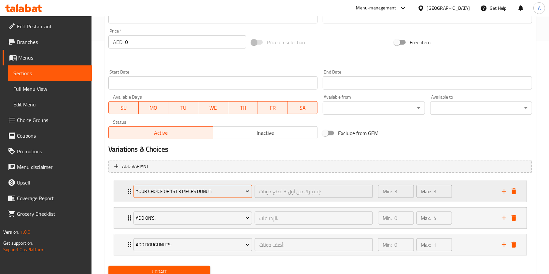
click at [150, 191] on span "Your Choice of 1st 3 Pieces Donut:" at bounding box center [193, 191] width 114 height 8
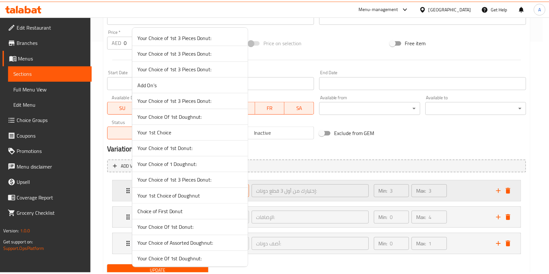
scroll to position [749, 0]
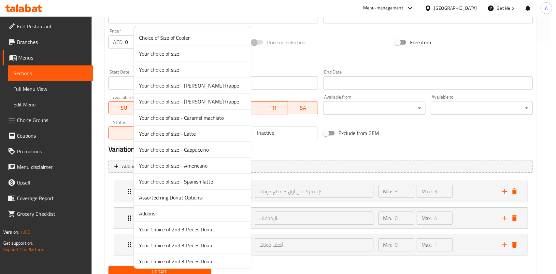
click at [165, 145] on span "Your choice of size - Cappuccino" at bounding box center [192, 149] width 106 height 8
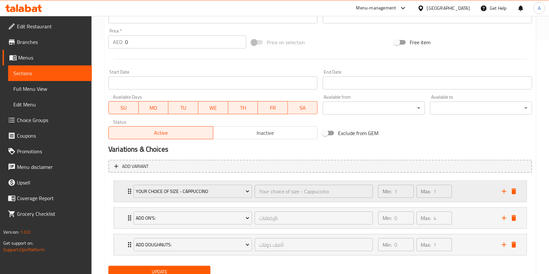
click at [129, 192] on icon "Expand" at bounding box center [130, 191] width 8 height 8
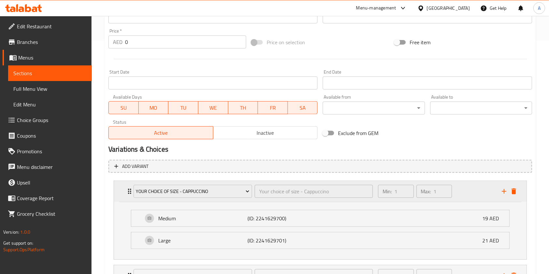
click at [129, 191] on icon "Expand" at bounding box center [129, 191] width 3 height 5
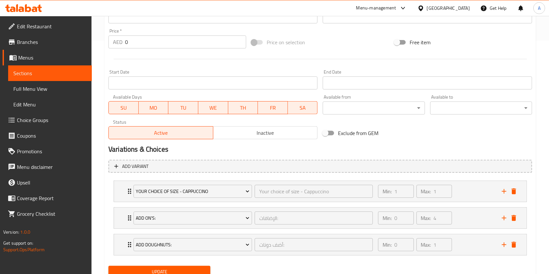
click at [169, 270] on span "Update" at bounding box center [159, 272] width 91 height 8
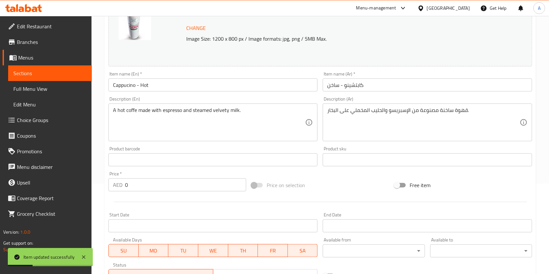
scroll to position [0, 0]
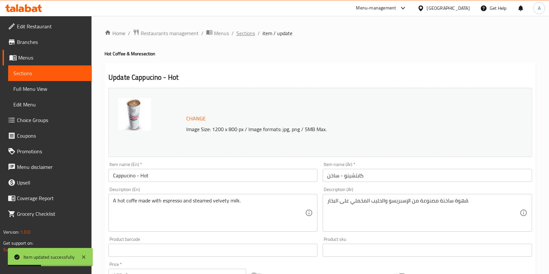
click at [240, 34] on span "Sections" at bounding box center [245, 33] width 19 height 8
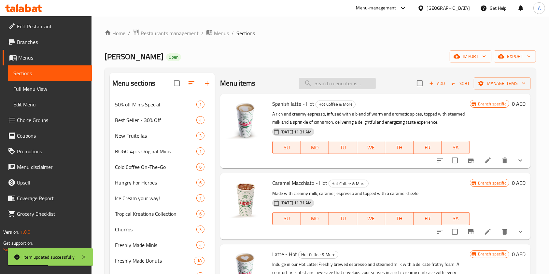
click at [338, 80] on input "search" at bounding box center [337, 83] width 77 height 11
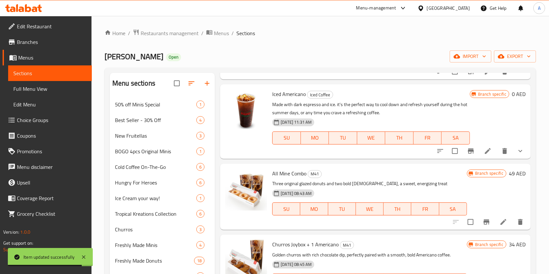
scroll to position [173, 0]
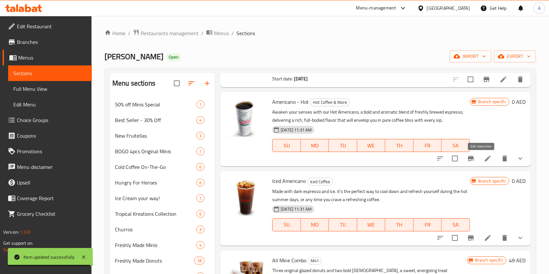
type input "Americano"
click at [485, 160] on icon at bounding box center [488, 159] width 6 height 6
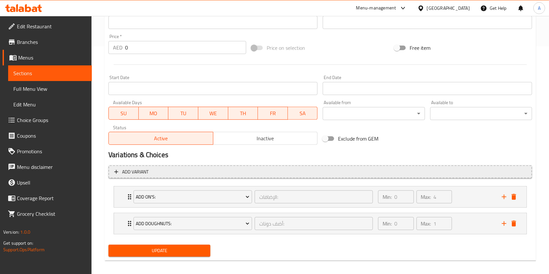
scroll to position [232, 0]
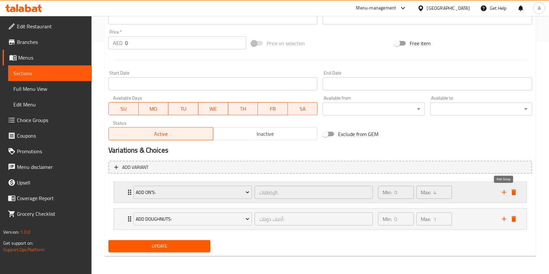
click at [505, 192] on icon "add" at bounding box center [503, 192] width 5 height 5
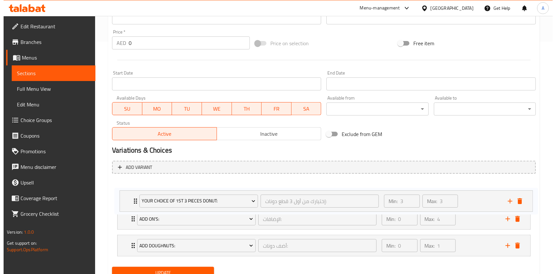
scroll to position [234, 0]
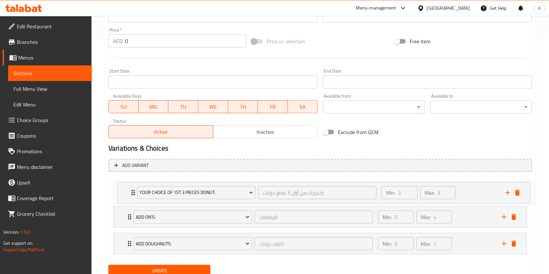
drag, startPoint x: 128, startPoint y: 244, endPoint x: 132, endPoint y: 189, distance: 55.8
click at [132, 189] on div "Add On's: الإضافات: ​ Min: 0 ​ Max: 4 ​ Add Hazelnuts (ID: 1645005189) 3 AED Na…" at bounding box center [319, 217] width 423 height 80
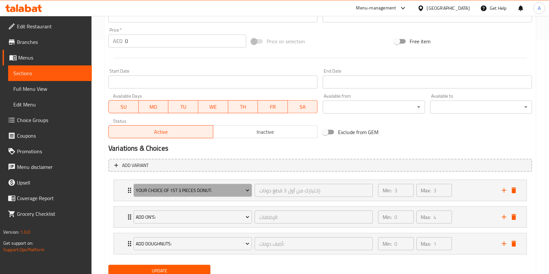
click at [177, 189] on span "Your Choice of 1st 3 Pieces Donut:" at bounding box center [193, 190] width 114 height 8
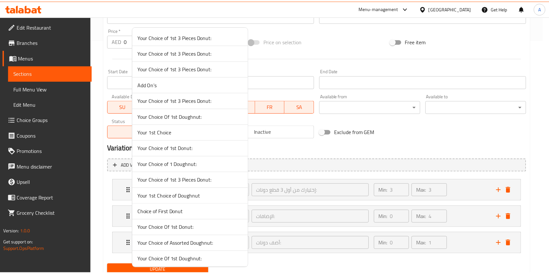
scroll to position [764, 0]
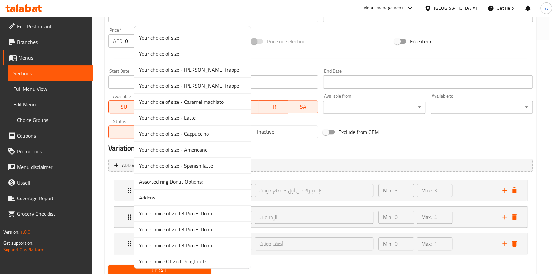
click at [161, 148] on span "Your choice of size - Americano" at bounding box center [192, 149] width 106 height 8
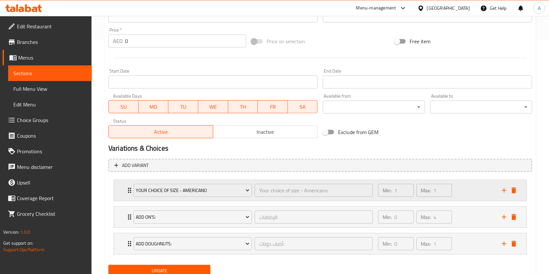
click at [124, 190] on div "Your choice of size - Americano Your choice of size - Americano ​ Min: 1 ​ Max:…" at bounding box center [320, 190] width 412 height 21
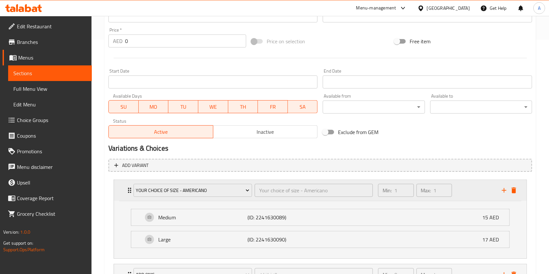
click at [128, 189] on icon "Expand" at bounding box center [130, 190] width 8 height 8
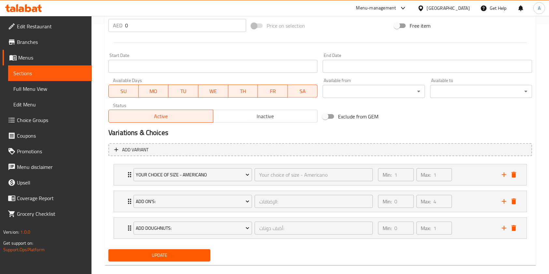
scroll to position [259, 0]
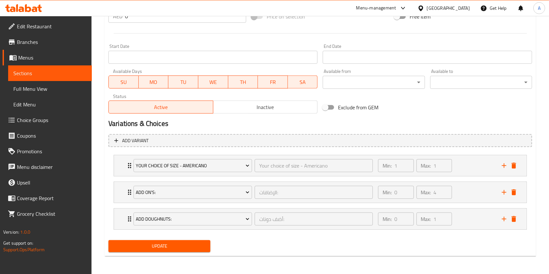
click at [172, 251] on button "Update" at bounding box center [159, 246] width 102 height 12
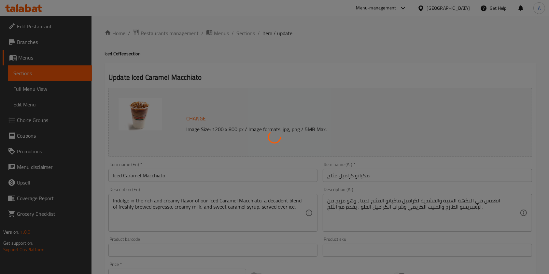
type input "اختيارك للحجم"
type input "1"
type input "الإضافات:"
type input "0"
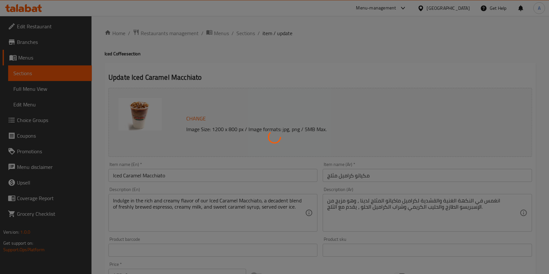
type input "4"
type input "أضف دونات:"
type input "0"
type input "1"
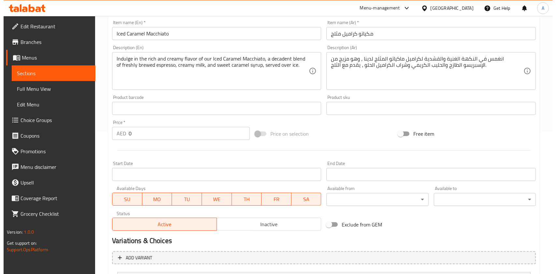
scroll to position [217, 0]
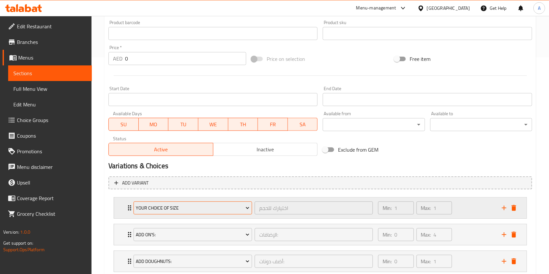
click at [164, 213] on button "Your choice of size" at bounding box center [192, 207] width 118 height 13
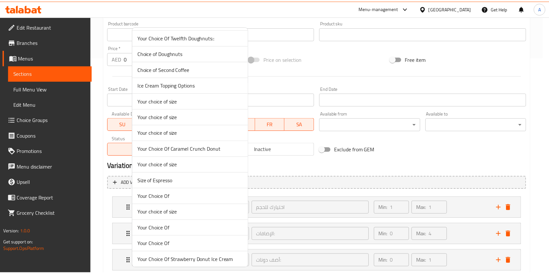
scroll to position [701, 0]
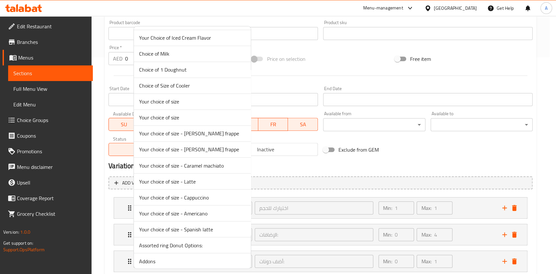
click at [198, 164] on span "Your choice of size - Caramel machiato" at bounding box center [192, 165] width 106 height 8
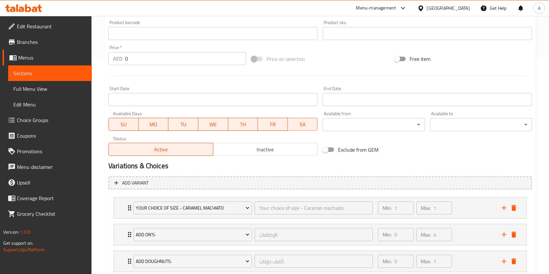
click at [124, 206] on div "Your choice of size - Caramel machiato Your choice of size - Caramel machiato ​…" at bounding box center [319, 235] width 423 height 80
click at [127, 206] on icon "Expand" at bounding box center [130, 208] width 8 height 8
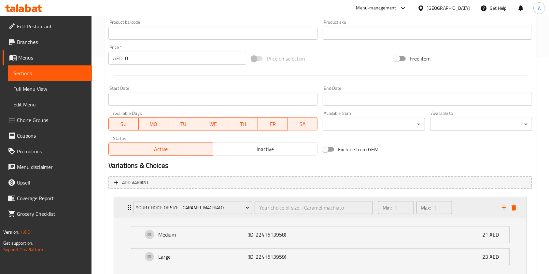
click at [130, 205] on div "Your choice of size - Caramel machiato Your choice of size - Caramel machiato ​" at bounding box center [253, 207] width 247 height 21
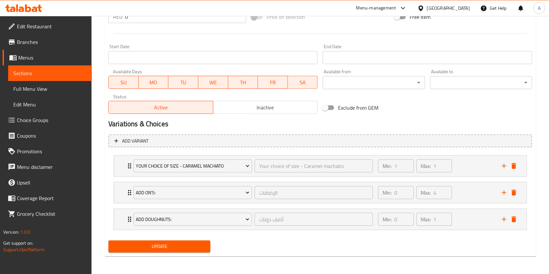
scroll to position [259, 0]
click at [181, 243] on span "Update" at bounding box center [159, 246] width 91 height 8
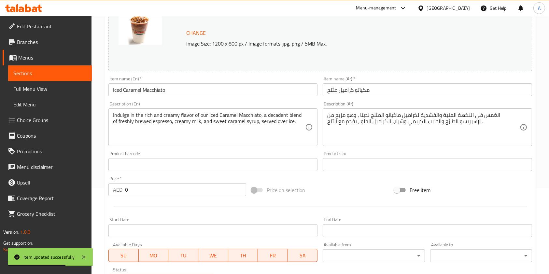
scroll to position [0, 0]
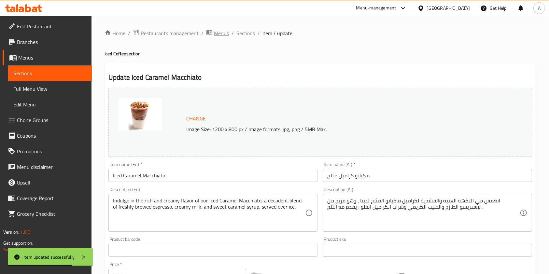
click at [217, 31] on span "Menus" at bounding box center [221, 33] width 15 height 8
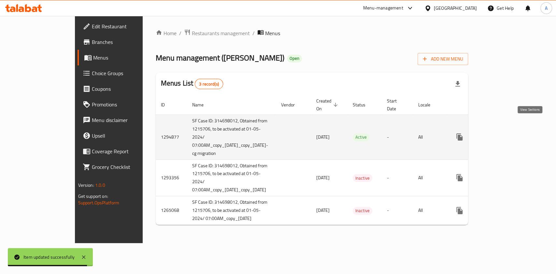
click at [510, 133] on icon "enhanced table" at bounding box center [506, 137] width 8 height 8
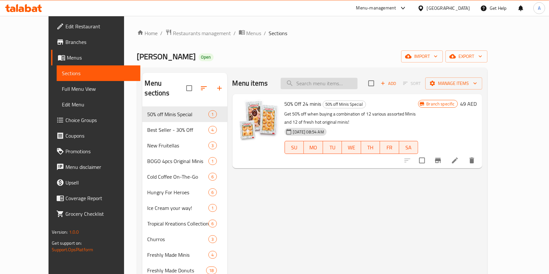
click at [323, 79] on input "search" at bounding box center [319, 83] width 77 height 11
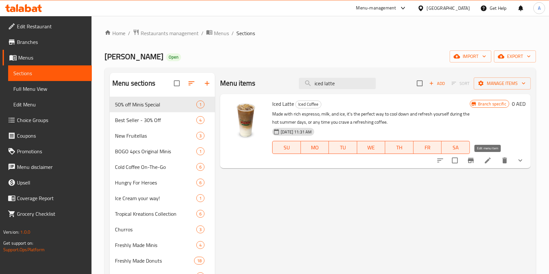
type input "iced latte"
click at [484, 163] on icon at bounding box center [488, 161] width 8 height 8
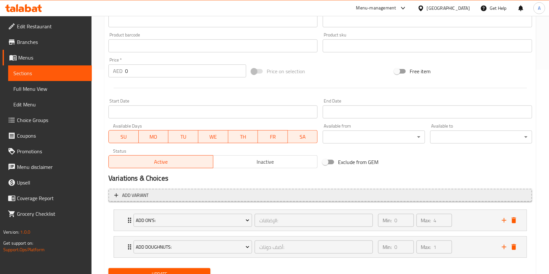
scroll to position [232, 0]
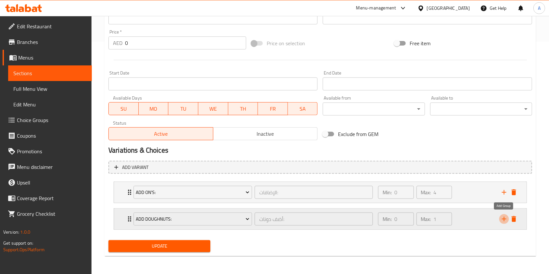
click at [503, 218] on icon "add" at bounding box center [504, 219] width 8 height 8
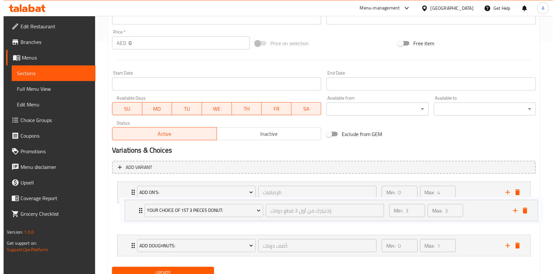
scroll to position [235, 0]
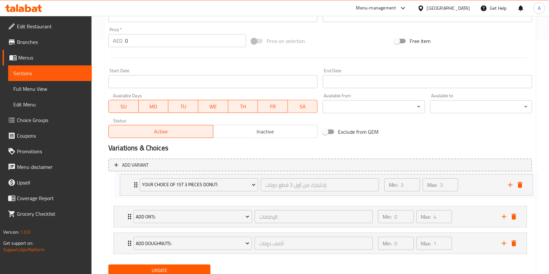
drag, startPoint x: 121, startPoint y: 246, endPoint x: 129, endPoint y: 183, distance: 62.9
click at [129, 183] on div "Add On's: الإضافات: ​ Min: 0 ​ Max: 4 ​ Add Hazelnuts (ID: 1645005189) 3 AED Na…" at bounding box center [319, 217] width 423 height 80
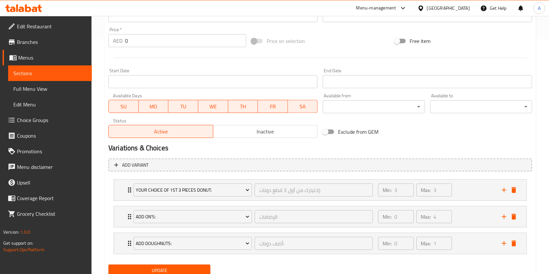
click at [165, 187] on span "Your Choice of 1st 3 Pieces Donut:" at bounding box center [193, 190] width 114 height 8
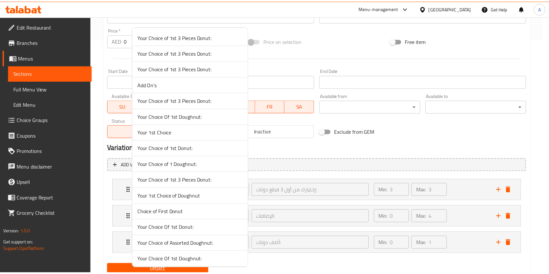
scroll to position [733, 0]
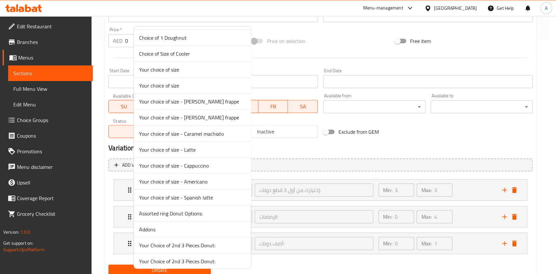
click at [145, 150] on span "Your choice of size - Latte" at bounding box center [192, 149] width 106 height 8
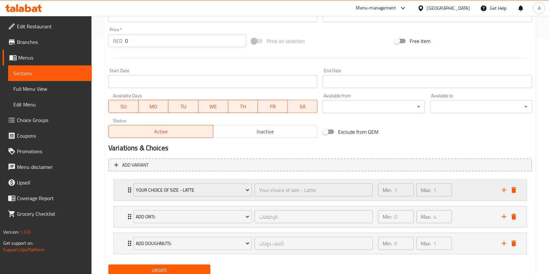
click at [129, 189] on icon "Expand" at bounding box center [129, 189] width 3 height 5
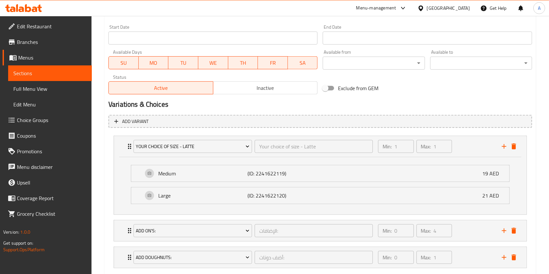
scroll to position [317, 0]
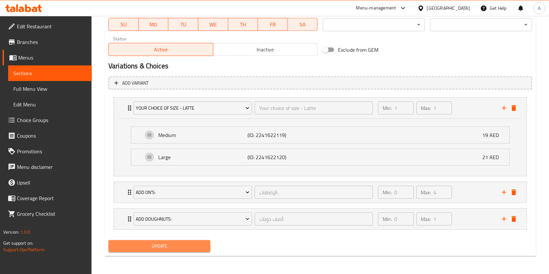
click at [165, 249] on span "Update" at bounding box center [159, 246] width 91 height 8
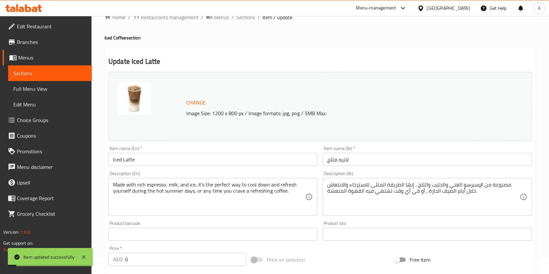
scroll to position [0, 0]
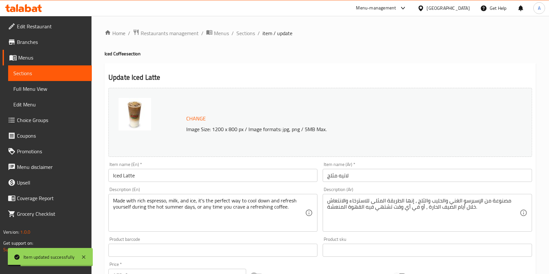
click at [243, 34] on span "Sections" at bounding box center [245, 33] width 19 height 8
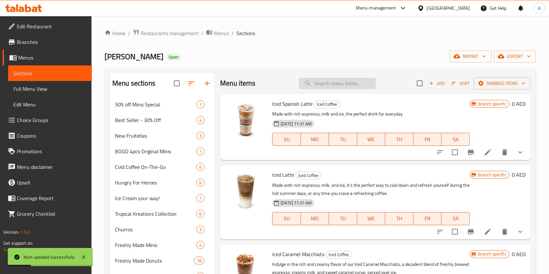
click at [317, 87] on input "search" at bounding box center [337, 83] width 77 height 11
paste input "Cappuccino"
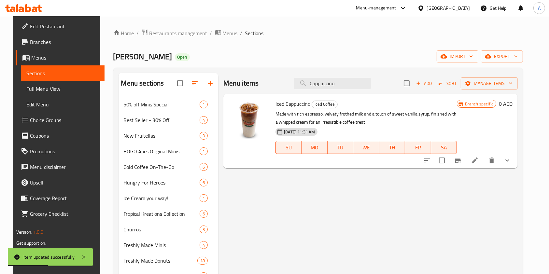
type input "Cappuccino"
click at [478, 163] on icon at bounding box center [475, 161] width 8 height 8
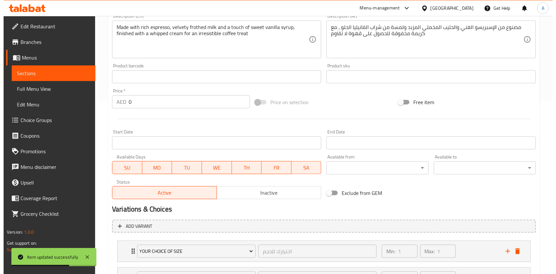
scroll to position [259, 0]
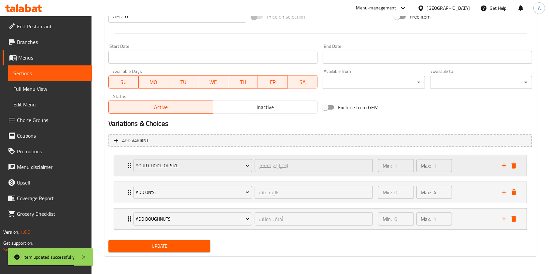
click at [129, 166] on icon "Expand" at bounding box center [130, 166] width 8 height 8
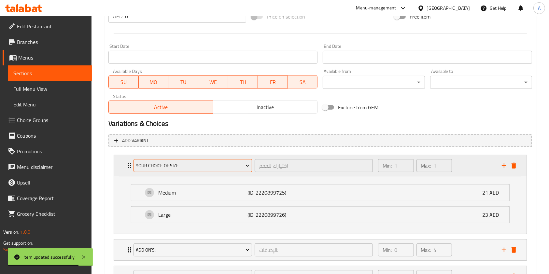
click at [158, 167] on span "Your choice of size" at bounding box center [193, 166] width 114 height 8
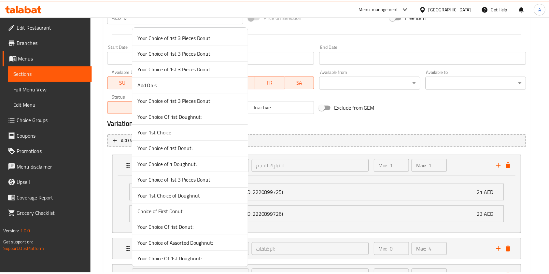
scroll to position [749, 0]
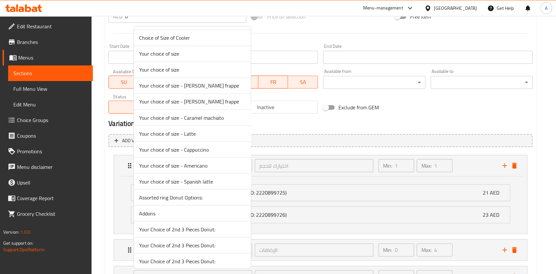
click at [172, 150] on span "Your choice of size - Cappuccino" at bounding box center [192, 149] width 106 height 8
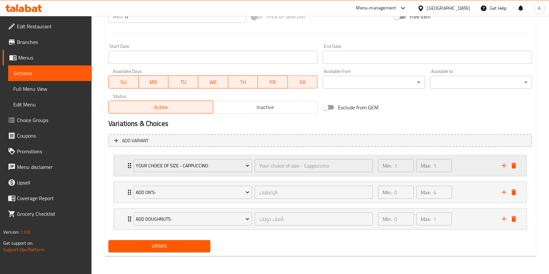
click at [129, 165] on icon "Expand" at bounding box center [130, 166] width 8 height 8
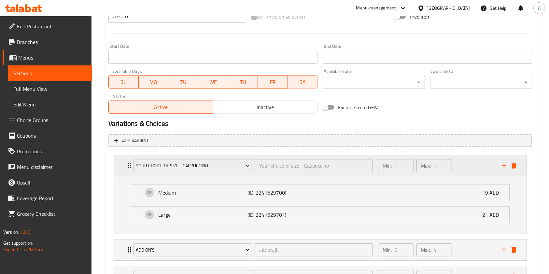
click at [129, 165] on icon "Expand" at bounding box center [130, 166] width 8 height 8
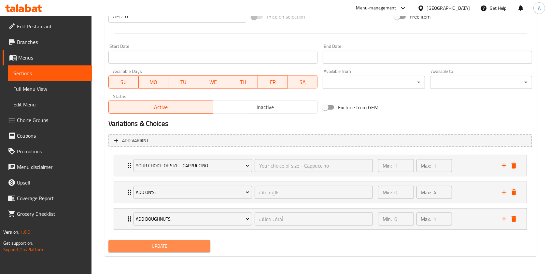
click at [170, 248] on span "Update" at bounding box center [159, 246] width 91 height 8
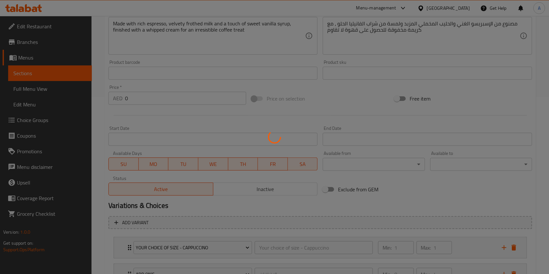
scroll to position [0, 0]
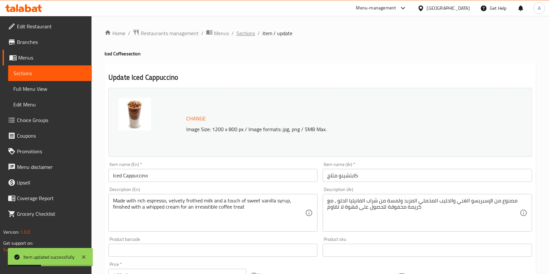
click at [249, 37] on span "Sections" at bounding box center [245, 33] width 19 height 8
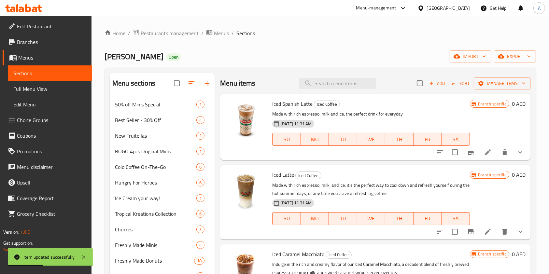
click at [249, 32] on span "Sections" at bounding box center [245, 33] width 19 height 8
click at [348, 78] on input "search" at bounding box center [337, 83] width 77 height 11
paste input "Americano"
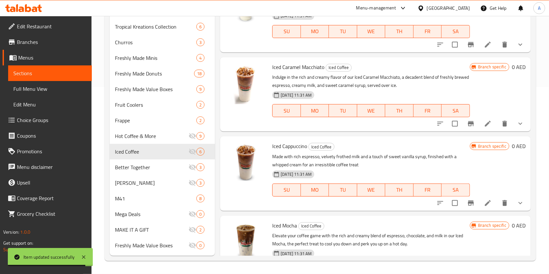
scroll to position [113, 0]
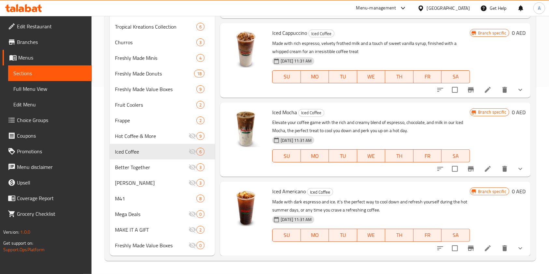
type input "Americano"
click at [484, 251] on icon at bounding box center [488, 248] width 8 height 8
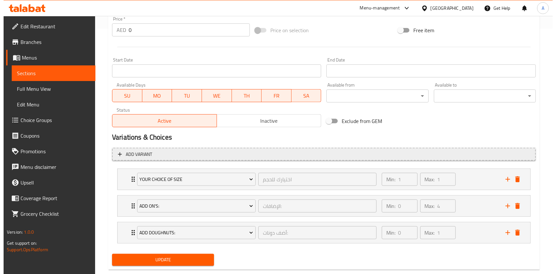
scroll to position [259, 0]
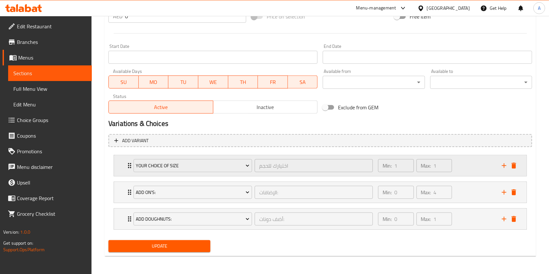
click at [129, 169] on icon "Expand" at bounding box center [130, 166] width 8 height 8
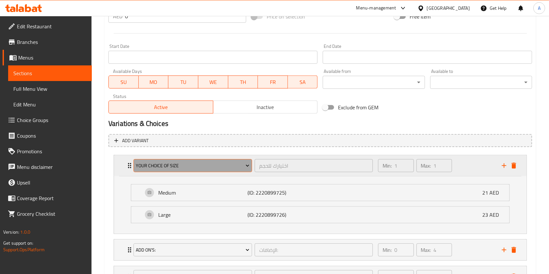
click at [178, 163] on span "Your choice of size" at bounding box center [193, 166] width 114 height 8
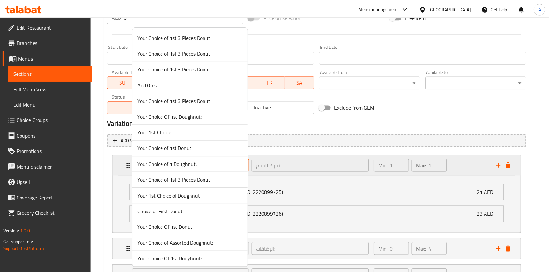
scroll to position [764, 0]
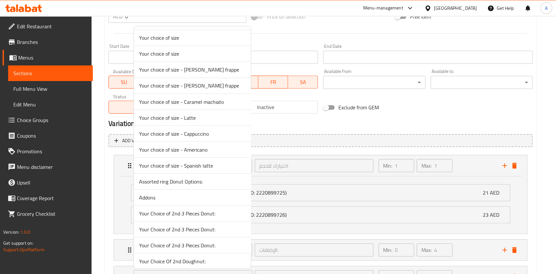
click at [187, 149] on span "Your choice of size - Americano" at bounding box center [192, 149] width 106 height 8
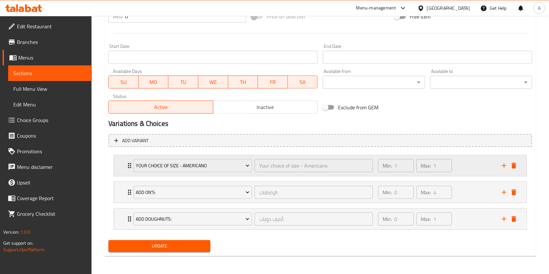
click at [128, 166] on icon "Expand" at bounding box center [130, 166] width 8 height 8
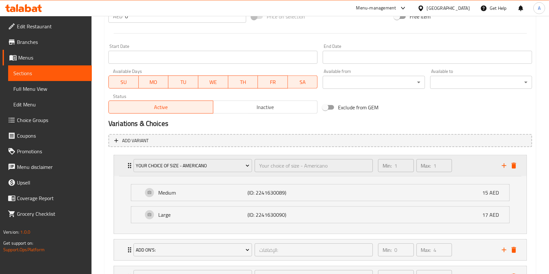
click at [128, 166] on icon "Expand" at bounding box center [130, 166] width 8 height 8
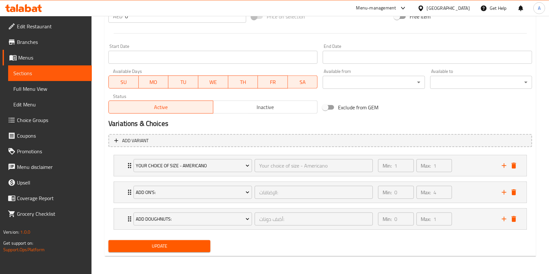
click at [182, 247] on span "Update" at bounding box center [159, 246] width 91 height 8
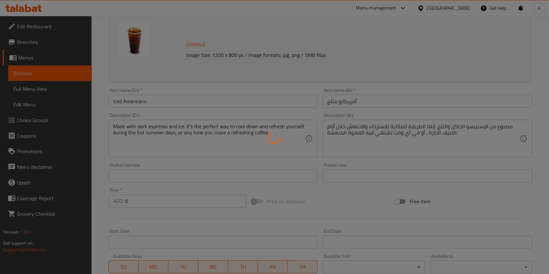
scroll to position [0, 0]
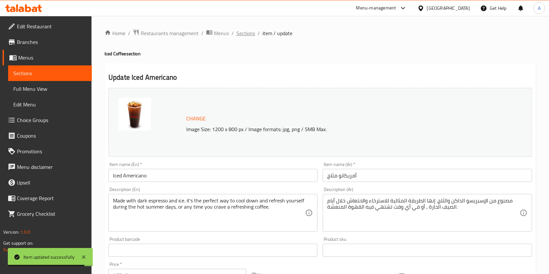
click at [241, 33] on span "Sections" at bounding box center [245, 33] width 19 height 8
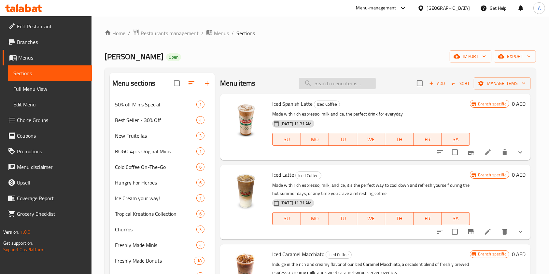
click at [311, 86] on input "search" at bounding box center [337, 83] width 77 height 11
paste input "Spanish latte"
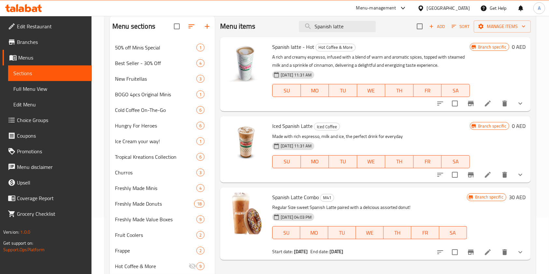
scroll to position [43, 0]
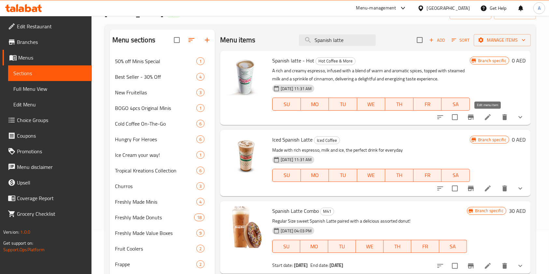
type input "Spanish latte"
click at [490, 113] on icon at bounding box center [488, 117] width 8 height 8
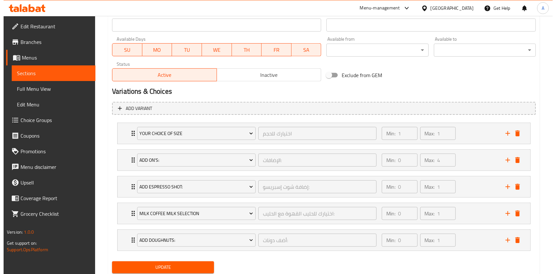
scroll to position [304, 0]
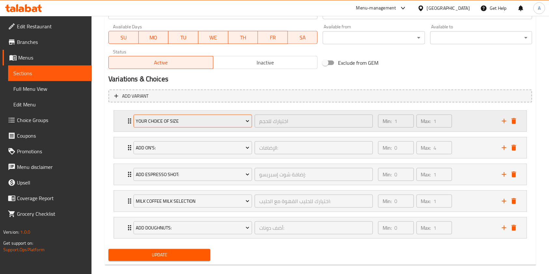
click at [212, 122] on span "Your choice of size" at bounding box center [193, 121] width 114 height 8
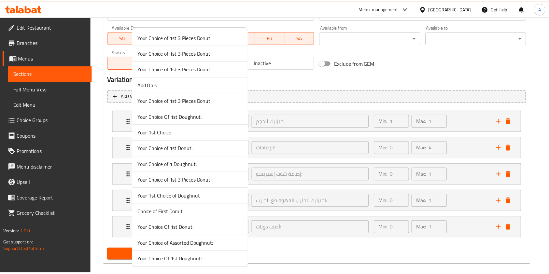
scroll to position [780, 0]
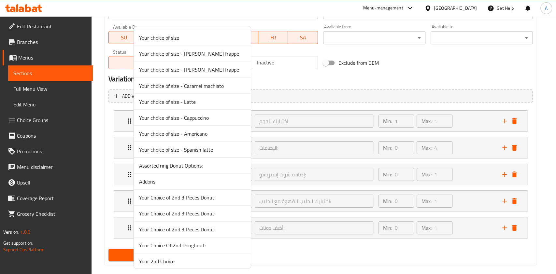
click at [179, 150] on span "Your choice of size - Spanish latte" at bounding box center [192, 149] width 106 height 8
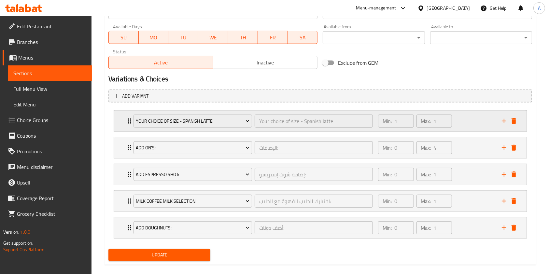
click at [128, 119] on icon "Expand" at bounding box center [129, 120] width 3 height 5
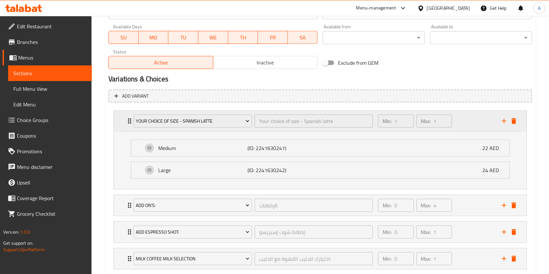
click at [128, 119] on icon "Expand" at bounding box center [129, 120] width 3 height 5
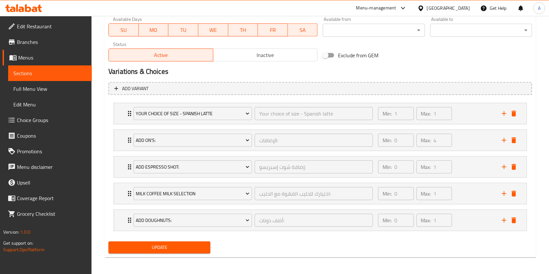
scroll to position [312, 0]
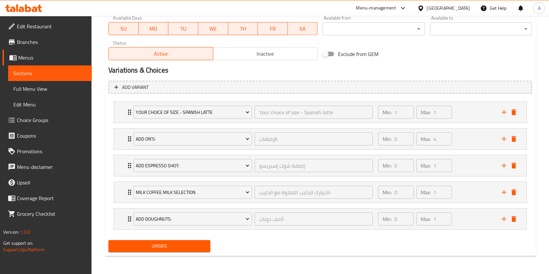
click at [158, 247] on span "Update" at bounding box center [159, 246] width 91 height 8
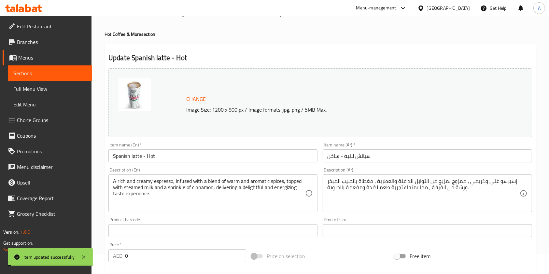
scroll to position [0, 0]
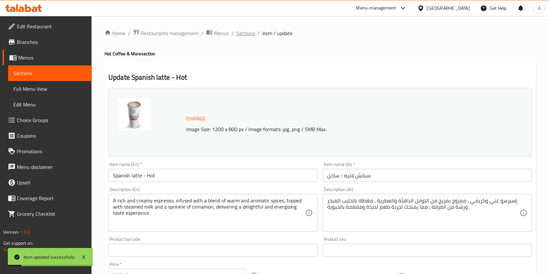
click at [253, 34] on span "Sections" at bounding box center [245, 33] width 19 height 8
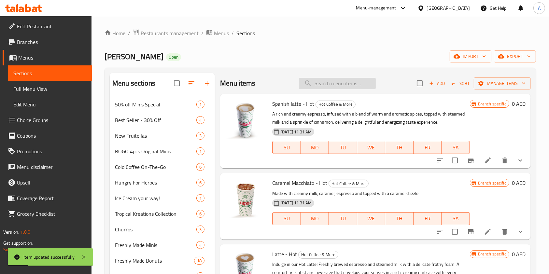
click at [347, 82] on input "search" at bounding box center [337, 83] width 77 height 11
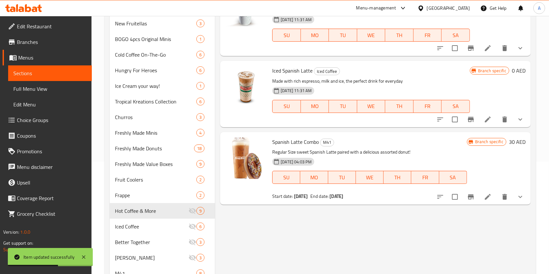
scroll to position [87, 0]
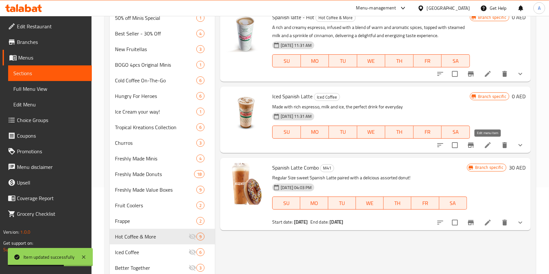
type input "spanish"
click at [484, 145] on icon at bounding box center [488, 145] width 8 height 8
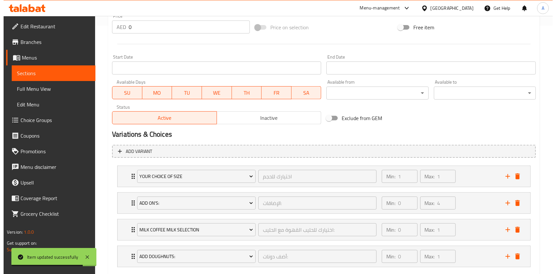
scroll to position [286, 0]
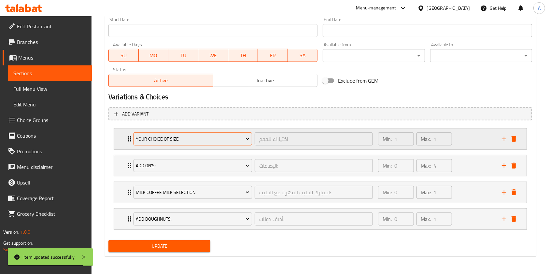
click at [177, 139] on span "Your choice of size" at bounding box center [193, 139] width 114 height 8
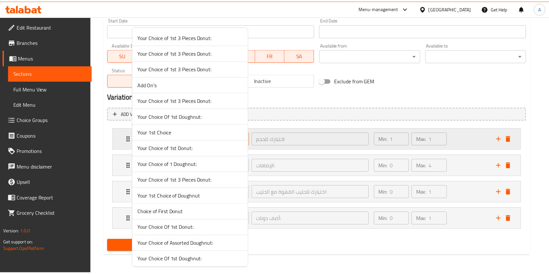
scroll to position [780, 0]
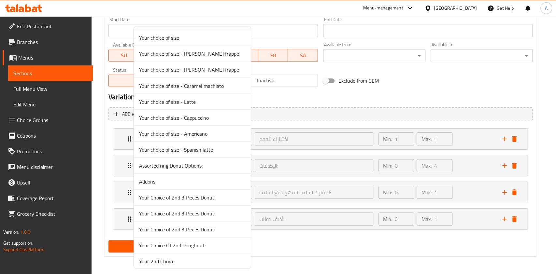
click at [184, 153] on li "Your choice of size - Spanish latte" at bounding box center [192, 150] width 117 height 16
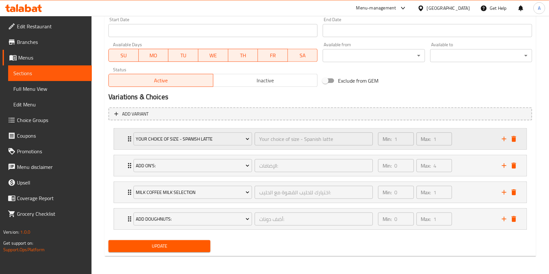
click at [126, 145] on div "Your choice of size - Spanish latte Your choice of size - Spanish latte ​ Min: …" at bounding box center [322, 139] width 393 height 21
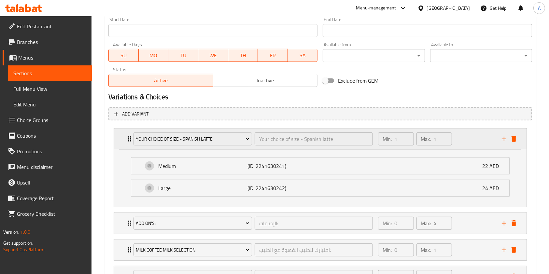
click at [127, 143] on div "Your choice of size - Spanish latte Your choice of size - Spanish latte ​ Min: …" at bounding box center [322, 139] width 393 height 21
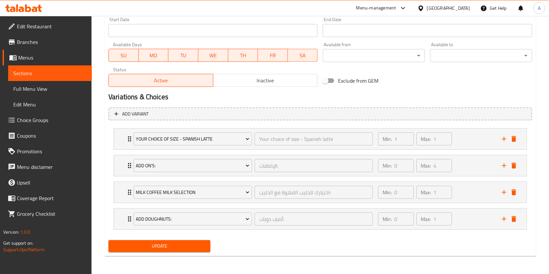
click at [151, 244] on span "Update" at bounding box center [159, 246] width 91 height 8
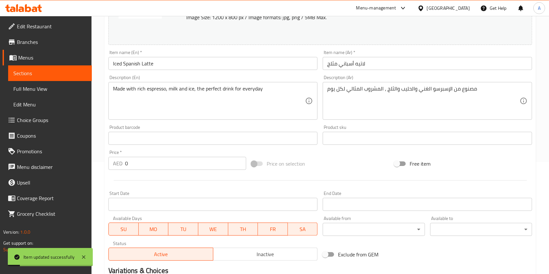
scroll to position [0, 0]
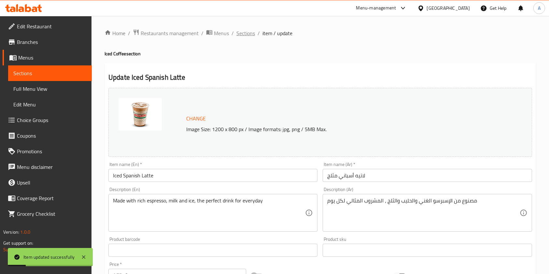
click at [239, 30] on span "Sections" at bounding box center [245, 33] width 19 height 8
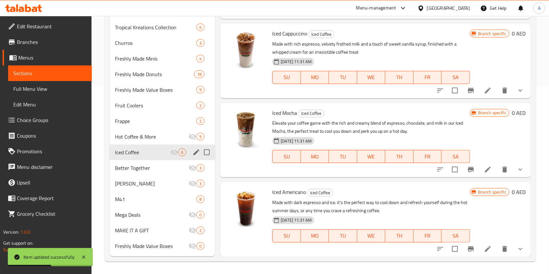
scroll to position [187, 0]
click at [484, 166] on icon at bounding box center [488, 169] width 8 height 8
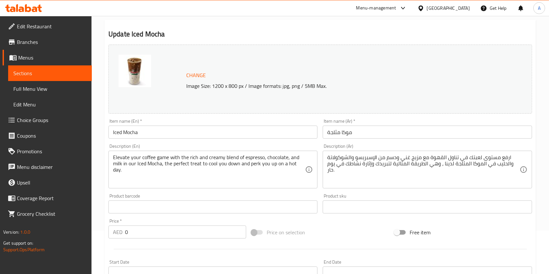
scroll to position [259, 0]
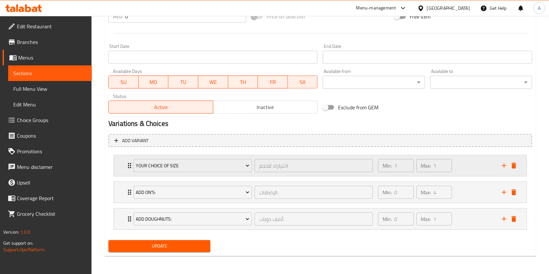
click at [126, 164] on icon "Expand" at bounding box center [130, 166] width 8 height 8
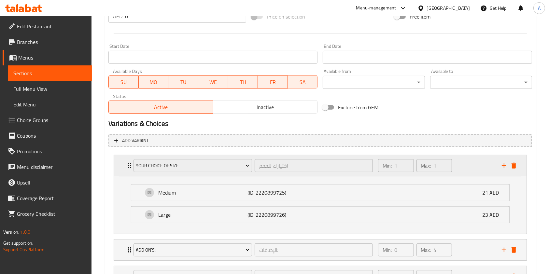
click at [126, 164] on icon "Expand" at bounding box center [130, 166] width 8 height 8
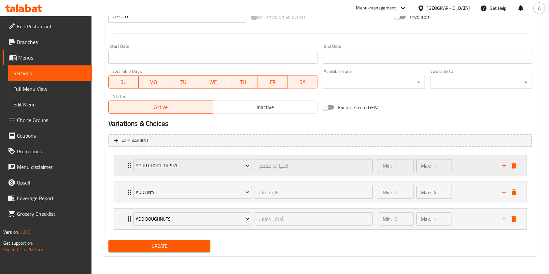
click at [122, 166] on div "Your choice of size اختيارك للحجم ​ Min: 1 ​ Max: 1 ​" at bounding box center [320, 165] width 412 height 21
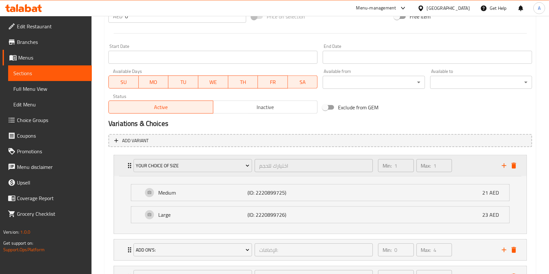
click at [122, 166] on div "Your choice of size اختيارك للحجم ​ Min: 1 ​ Max: 1 ​" at bounding box center [320, 165] width 412 height 21
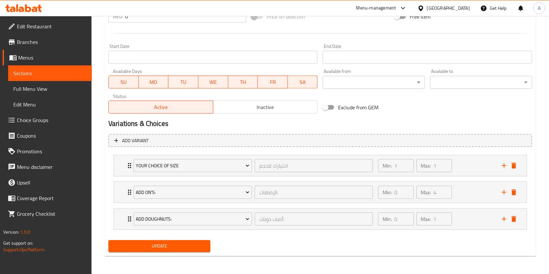
scroll to position [0, 0]
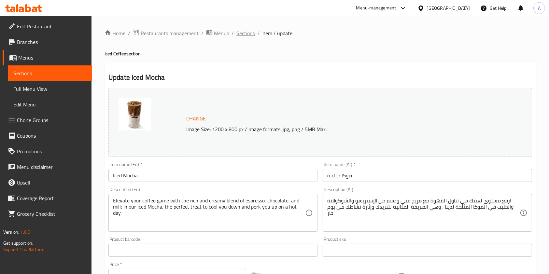
click at [243, 36] on span "Sections" at bounding box center [245, 33] width 19 height 8
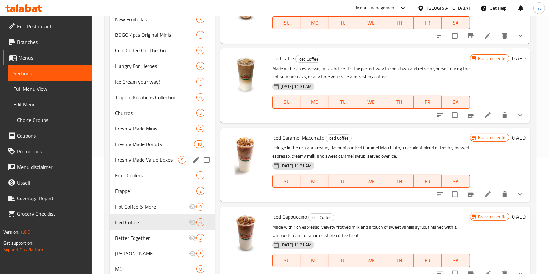
scroll to position [130, 0]
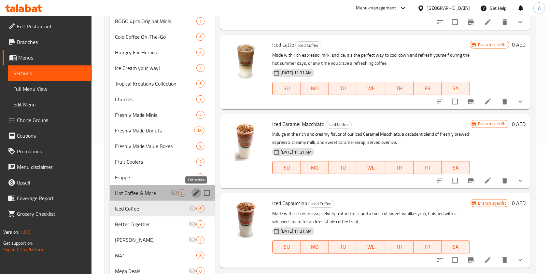
click at [196, 191] on icon "edit" at bounding box center [196, 193] width 8 height 8
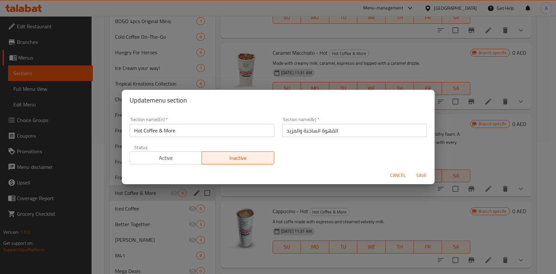
click at [191, 160] on span "Active" at bounding box center [165, 157] width 67 height 9
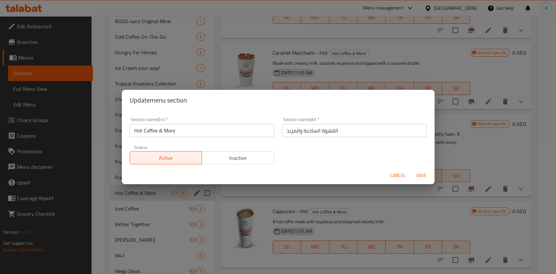
click at [422, 176] on span "Save" at bounding box center [421, 176] width 16 height 8
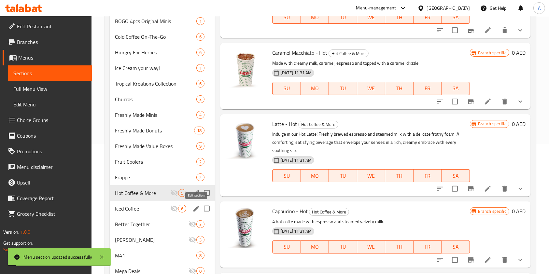
click at [197, 207] on icon "edit" at bounding box center [196, 209] width 6 height 6
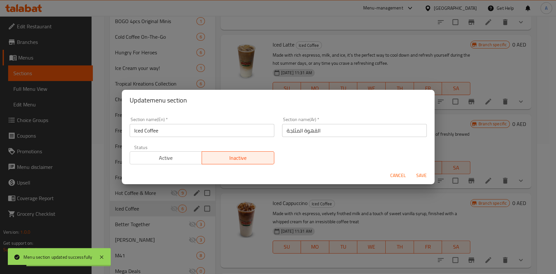
click at [177, 165] on div "Status Active Inactive" at bounding box center [202, 154] width 152 height 27
click at [176, 157] on span "Active" at bounding box center [165, 157] width 67 height 9
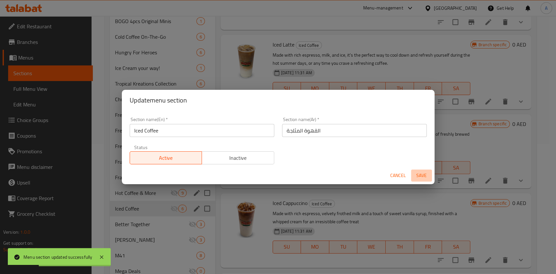
click at [416, 176] on span "Save" at bounding box center [421, 176] width 16 height 8
